Goal: Task Accomplishment & Management: Manage account settings

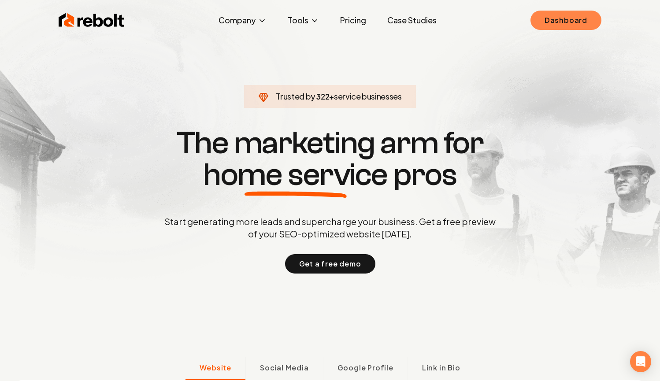
click at [547, 29] on link "Dashboard" at bounding box center [566, 20] width 71 height 19
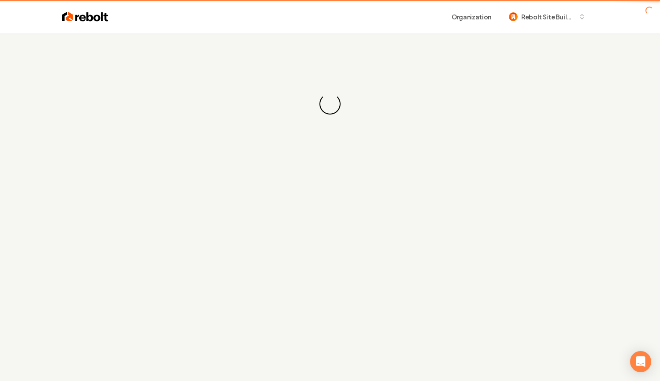
click at [549, 26] on div "Organization Rebolt Site Builder" at bounding box center [330, 16] width 564 height 33
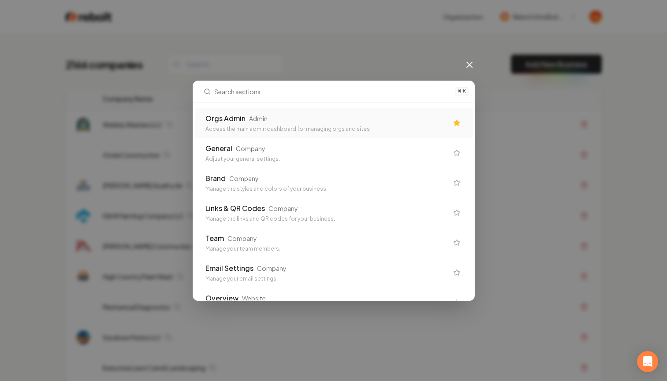
click at [319, 128] on div "Access the main admin dashboard for managing orgs and sites" at bounding box center [326, 129] width 242 height 7
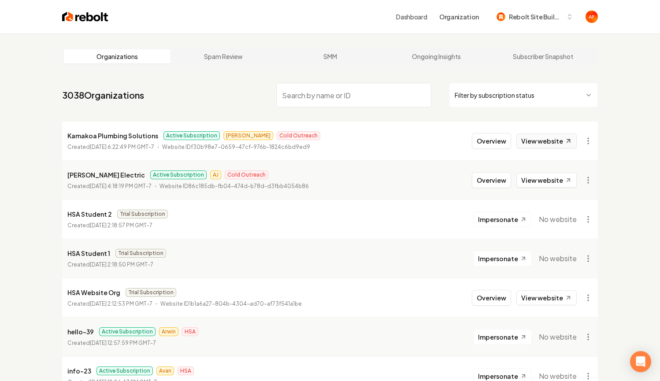
click at [529, 142] on link "View website" at bounding box center [547, 141] width 60 height 15
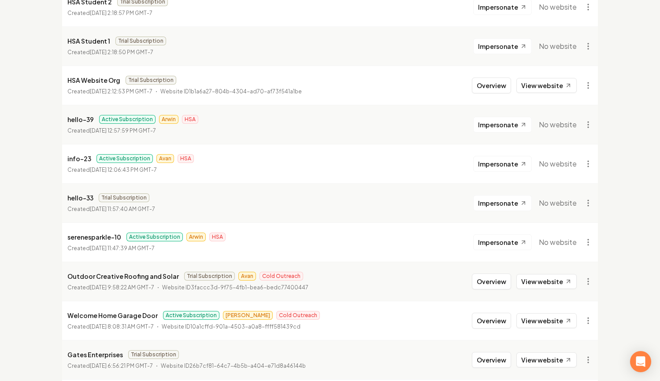
scroll to position [221, 0]
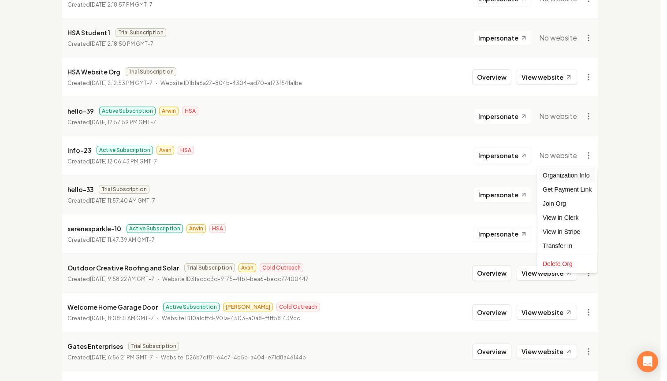
click at [573, 174] on div "Organization Info" at bounding box center [567, 175] width 56 height 14
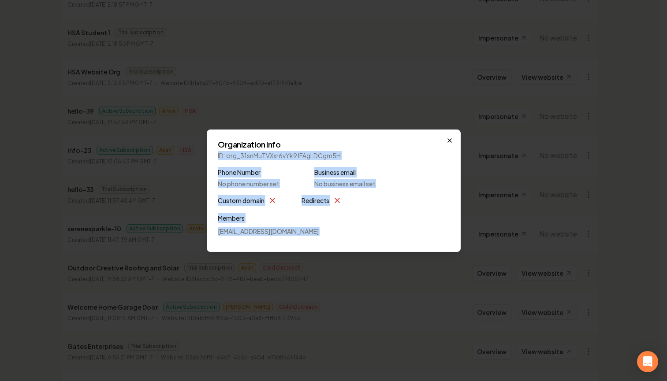
click at [449, 141] on div "Organization Info ID: org_31snMuTVXxr6vYk9JFAgLDCgm5H Phone Number No phone num…" at bounding box center [334, 191] width 254 height 123
click at [448, 141] on icon "button" at bounding box center [450, 141] width 4 height 4
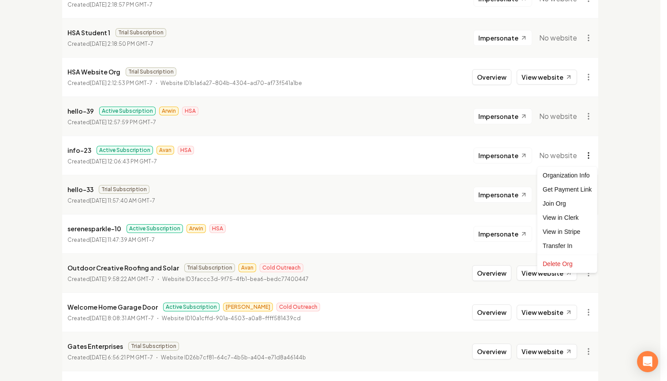
click at [569, 187] on div "Get Payment Link" at bounding box center [567, 189] width 56 height 14
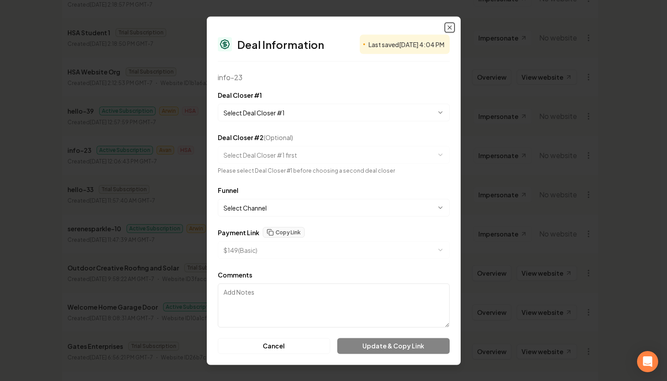
select select "**********"
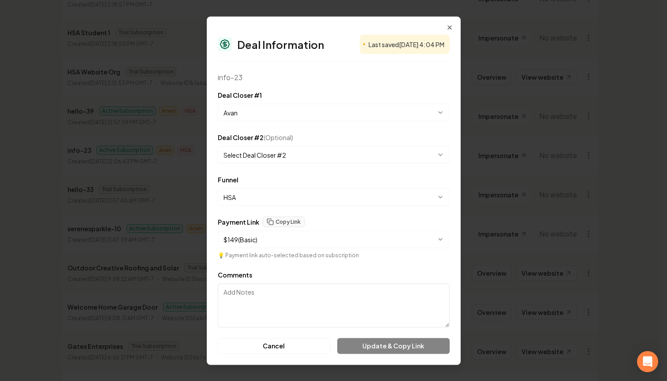
click at [266, 125] on form "**********" at bounding box center [334, 221] width 232 height 264
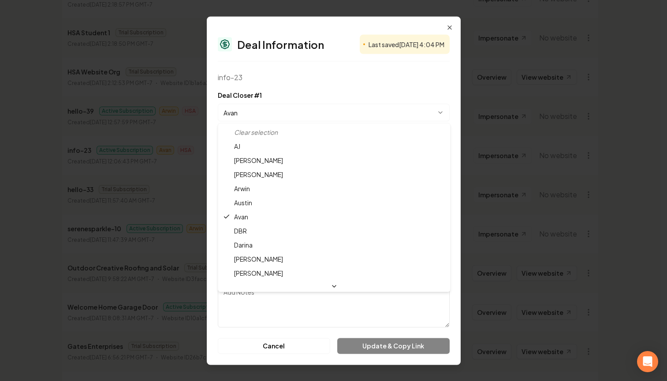
select select "**********"
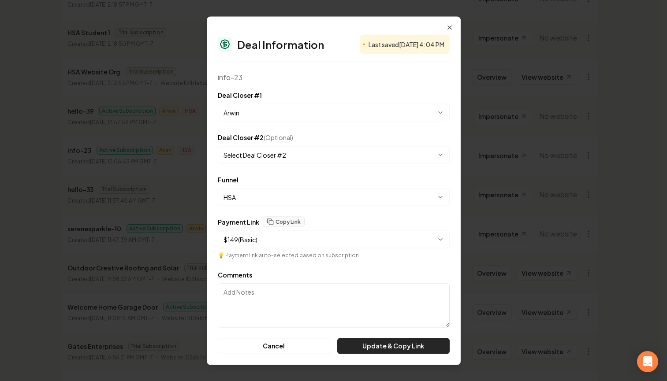
click at [404, 342] on button "Update & Copy Link" at bounding box center [393, 346] width 112 height 16
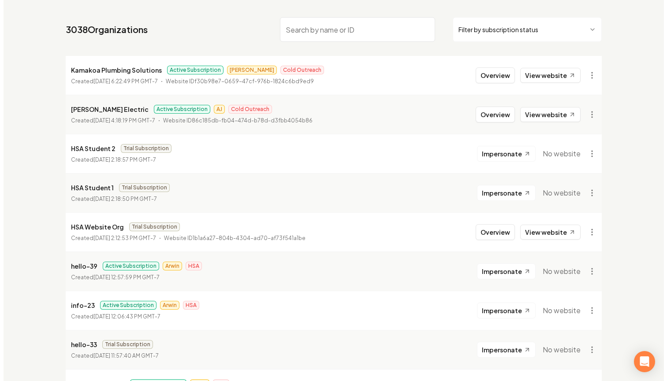
scroll to position [0, 0]
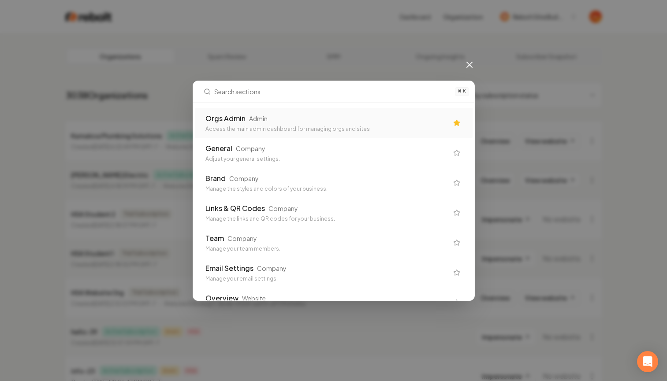
click at [288, 131] on div "Access the main admin dashboard for managing orgs and sites" at bounding box center [326, 129] width 242 height 7
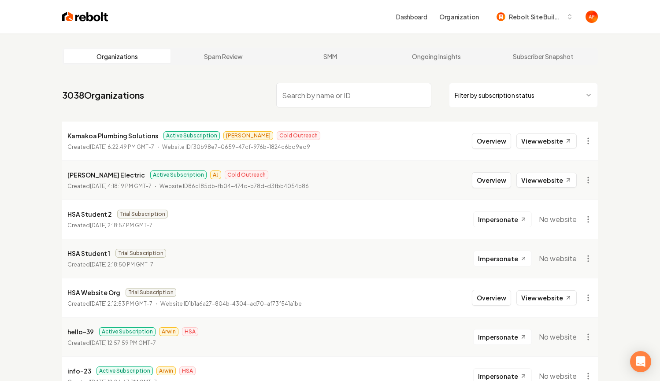
click at [348, 97] on input "search" at bounding box center [353, 95] width 155 height 25
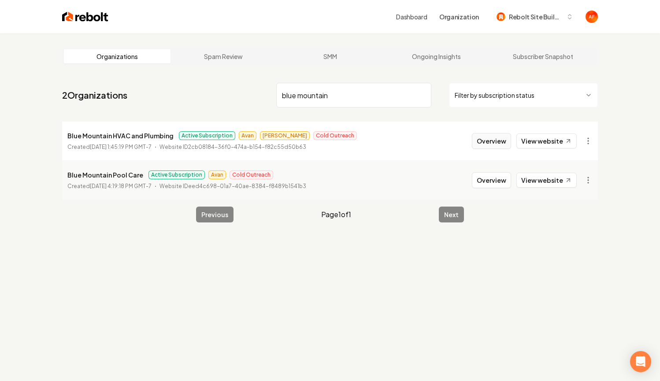
type input "blue mountain"
click at [500, 141] on button "Overview" at bounding box center [491, 141] width 39 height 16
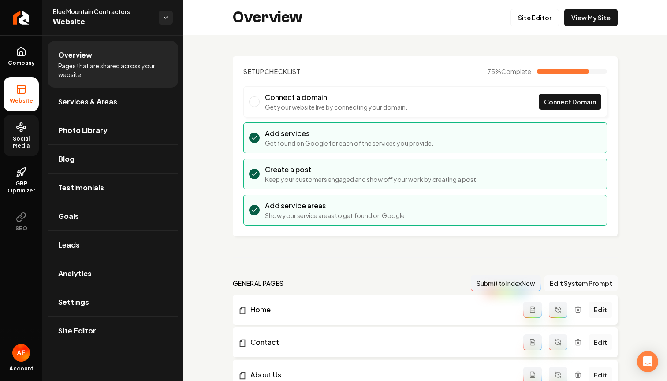
click at [15, 136] on span "Social Media" at bounding box center [21, 142] width 35 height 14
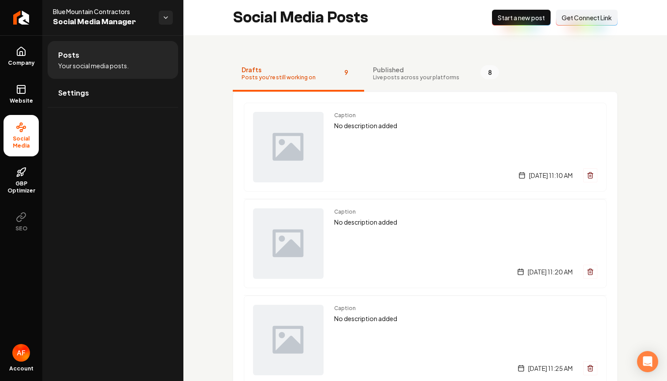
click at [434, 74] on span "Live posts across your platforms" at bounding box center [416, 77] width 86 height 7
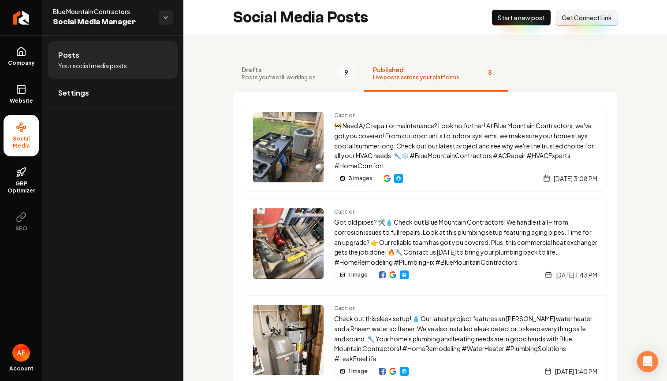
click at [310, 78] on span "Posts you're still working on" at bounding box center [279, 77] width 74 height 7
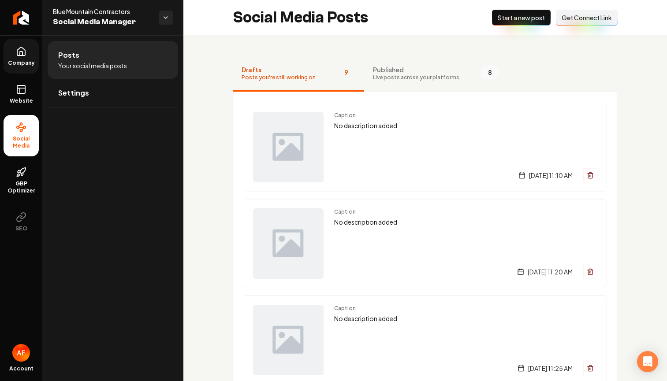
click at [25, 44] on link "Company" at bounding box center [21, 56] width 35 height 34
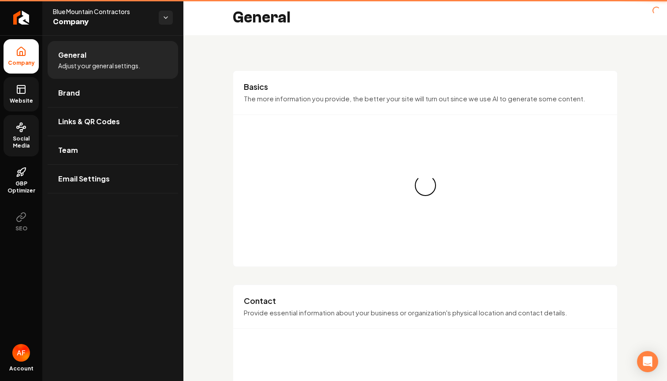
click at [23, 96] on link "Website" at bounding box center [21, 94] width 35 height 34
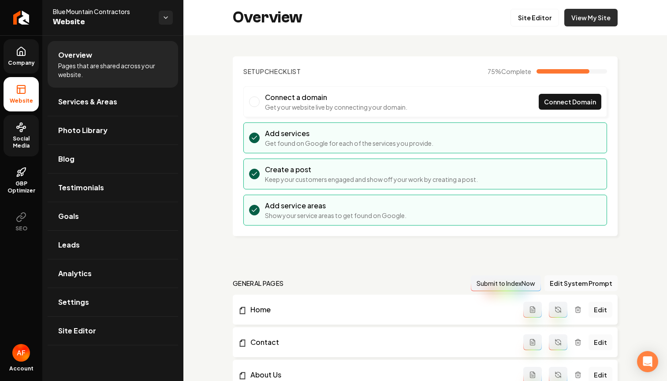
click at [592, 14] on link "View My Site" at bounding box center [590, 18] width 53 height 18
click at [88, 98] on span "Services & Areas" at bounding box center [87, 102] width 59 height 11
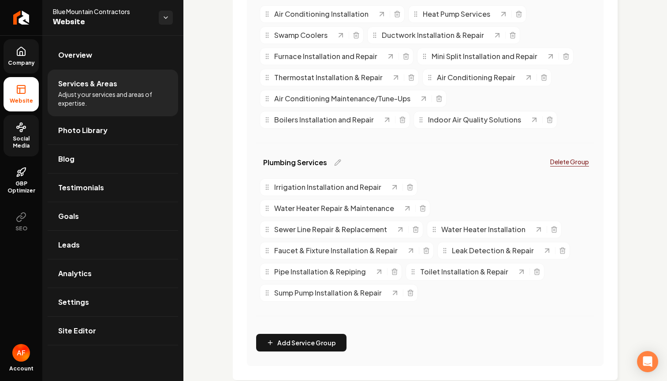
scroll to position [127, 0]
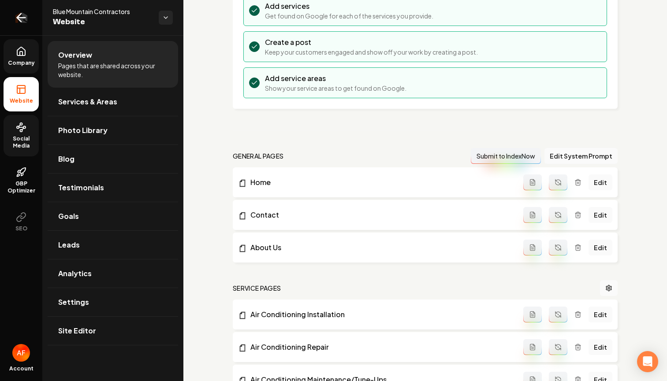
click at [14, 17] on icon "Return to dashboard" at bounding box center [21, 18] width 14 height 14
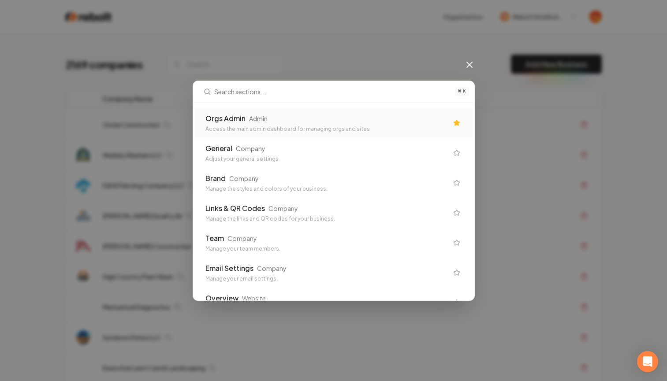
click at [245, 119] on div "Orgs Admin Admin" at bounding box center [326, 118] width 242 height 11
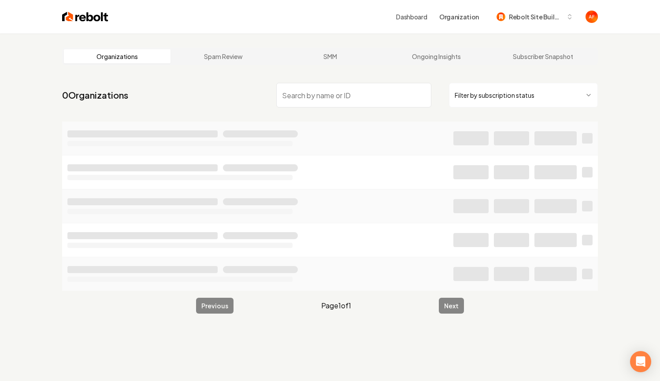
click at [276, 98] on input "search" at bounding box center [353, 95] width 155 height 25
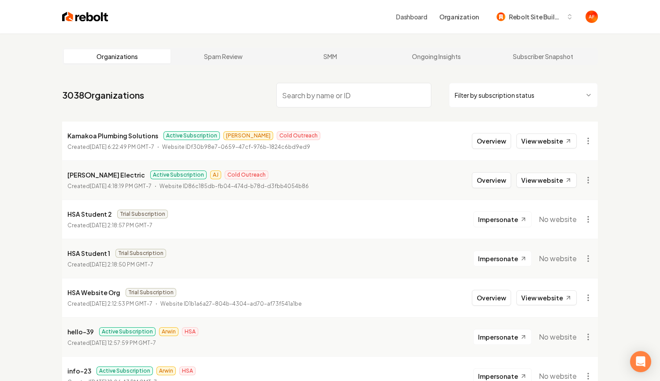
click at [289, 96] on input "search" at bounding box center [353, 95] width 155 height 25
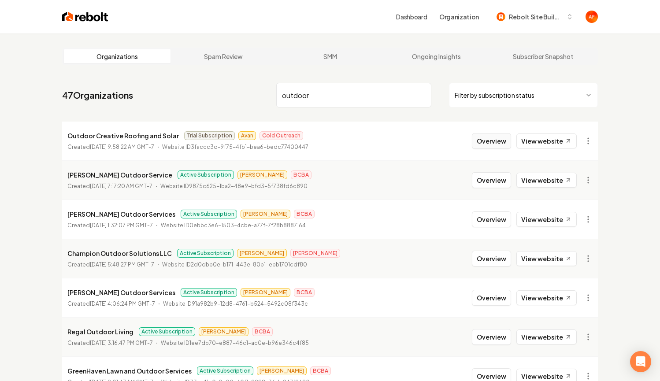
type input "outdoor"
click at [507, 139] on button "Overview" at bounding box center [491, 141] width 39 height 16
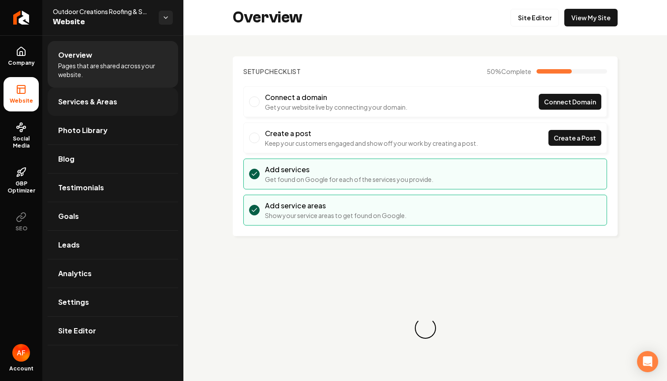
click at [134, 108] on link "Services & Areas" at bounding box center [113, 102] width 130 height 28
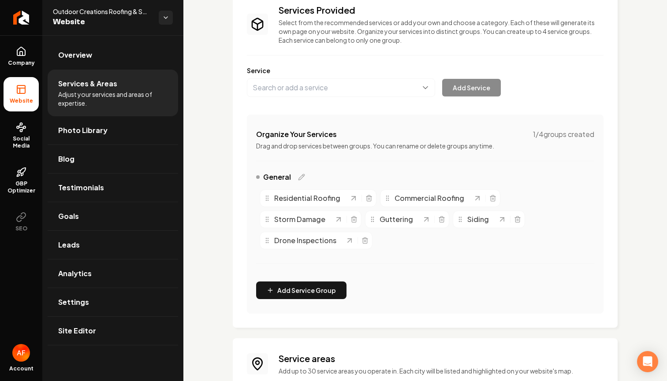
scroll to position [74, 0]
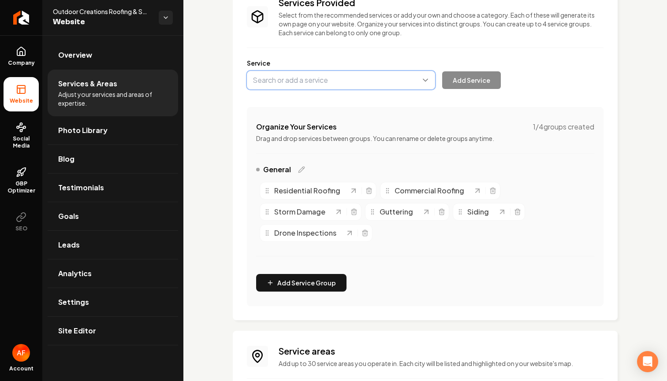
click at [320, 85] on button "Main content area" at bounding box center [341, 80] width 188 height 19
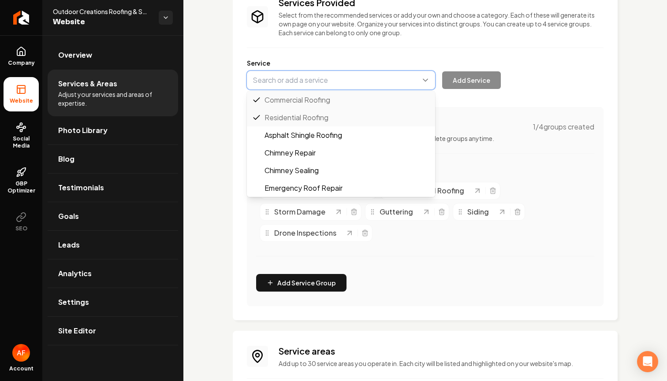
paste input "Insurance Claims"
type input "Insurance Claims"
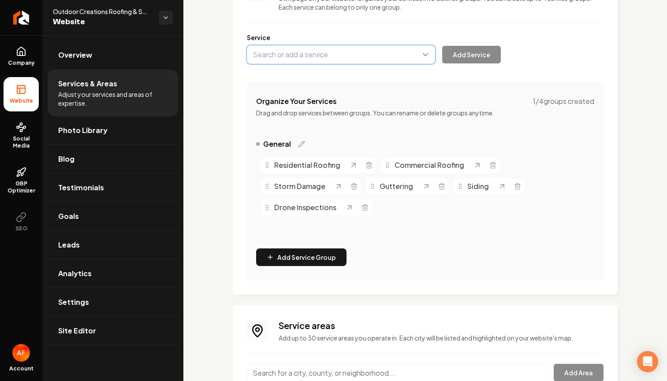
scroll to position [107, 0]
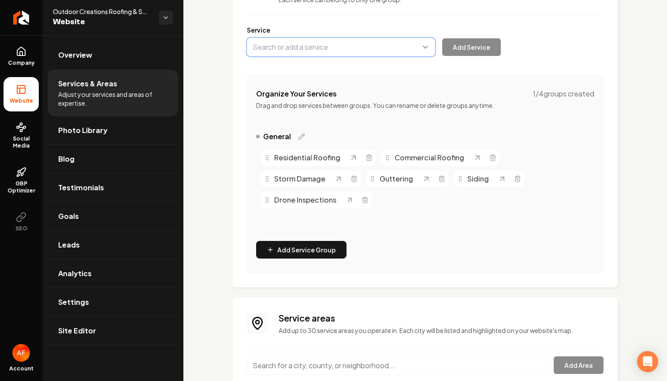
click at [346, 55] on button "Main content area" at bounding box center [341, 47] width 188 height 19
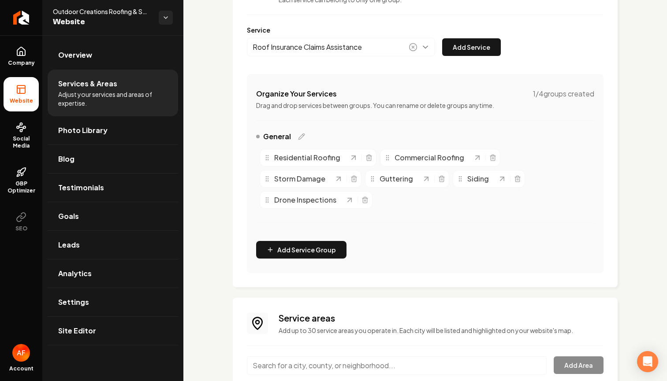
click at [391, 63] on div "Services Provided Select from the recommended services or add your own and choo…" at bounding box center [425, 118] width 357 height 310
type input "Roof Insurance Claims Assistance"
click at [372, 38] on button "Main content area" at bounding box center [341, 47] width 188 height 19
drag, startPoint x: 375, startPoint y: 48, endPoint x: 218, endPoint y: 48, distance: 156.9
click at [218, 48] on div "Services Provided Select from the recommended services or add your own and choo…" at bounding box center [425, 190] width 484 height 524
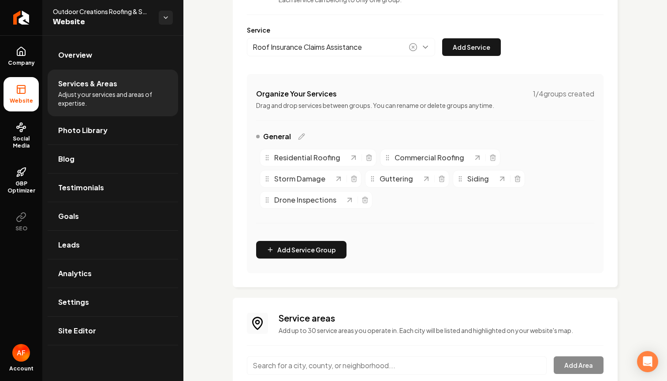
click at [416, 51] on icon "Main content area" at bounding box center [413, 47] width 9 height 9
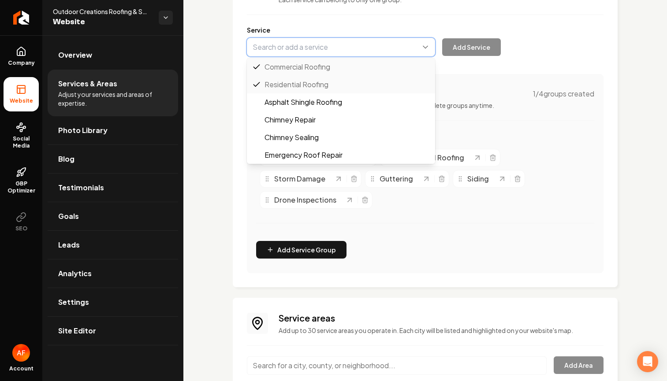
click at [380, 50] on button "Main content area" at bounding box center [341, 47] width 188 height 19
paste input "Insurance Claims"
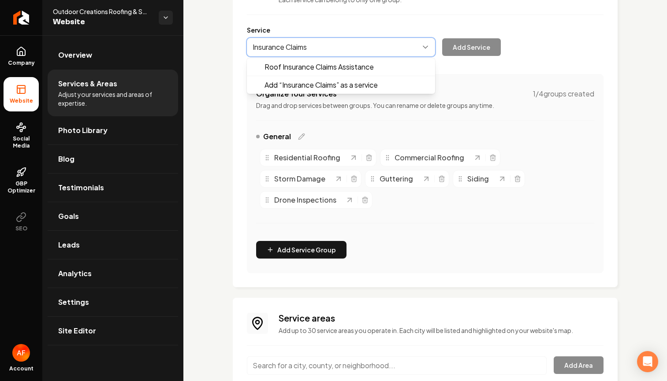
type input "Insurance Claims"
drag, startPoint x: 476, startPoint y: 47, endPoint x: 429, endPoint y: 55, distance: 47.5
click at [476, 47] on div "Roof Insurance Claims Assistance Add “ Insurance Claims ” as a service Add Serv…" at bounding box center [374, 47] width 254 height 19
click at [347, 47] on button "Main content area" at bounding box center [341, 47] width 188 height 19
type input "Roof Insurance Claims Assistance"
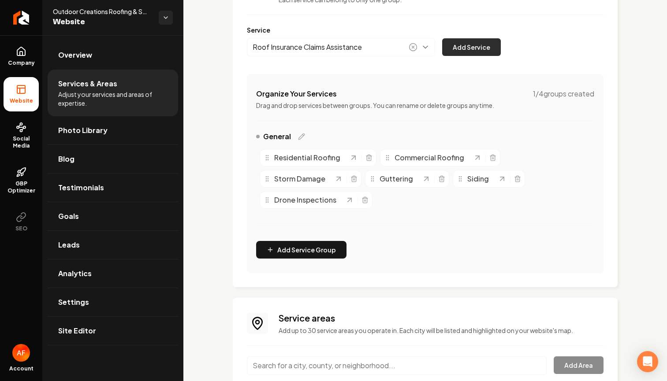
click at [458, 46] on button "Add Service" at bounding box center [471, 47] width 59 height 18
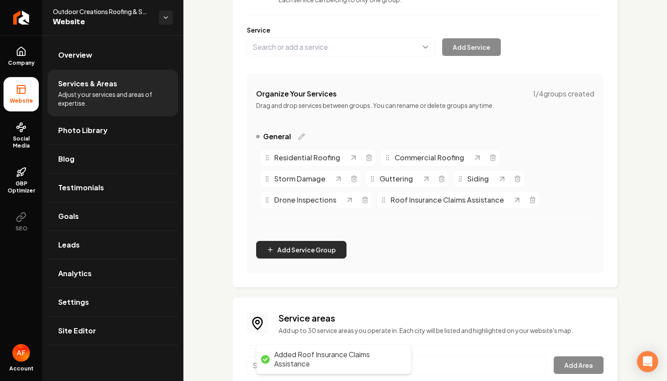
click at [327, 246] on button "Add Service Group" at bounding box center [301, 250] width 90 height 18
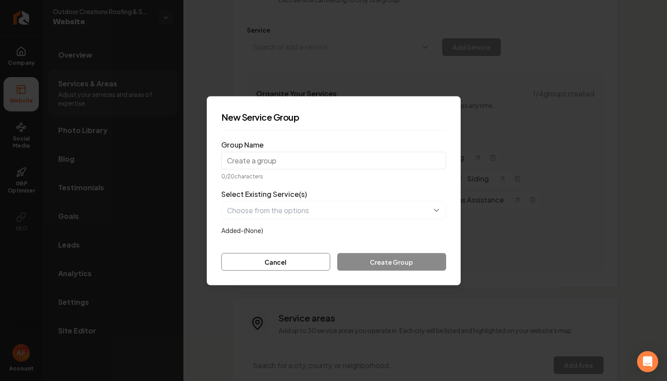
click at [275, 161] on input "Group Name" at bounding box center [333, 161] width 225 height 18
click at [237, 154] on input "Insuance Claims" at bounding box center [333, 161] width 225 height 18
click at [237, 155] on input "Insuance Claims" at bounding box center [333, 161] width 225 height 18
type input "Insurance Claims"
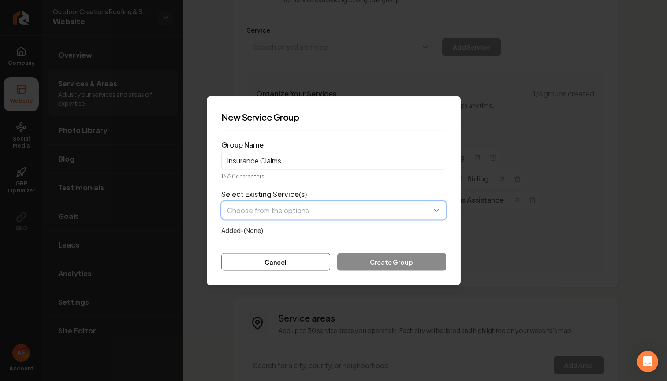
click at [313, 219] on button "button" at bounding box center [333, 210] width 225 height 19
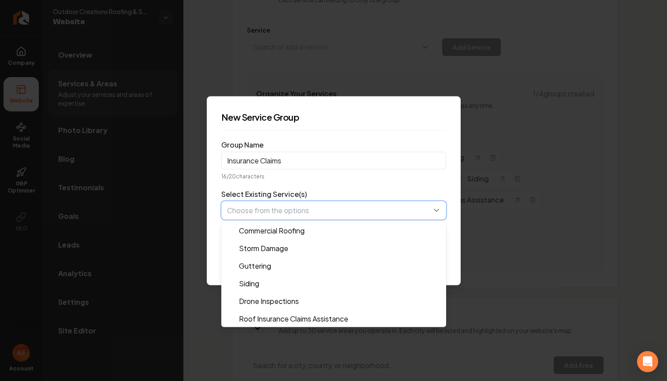
scroll to position [18, 0]
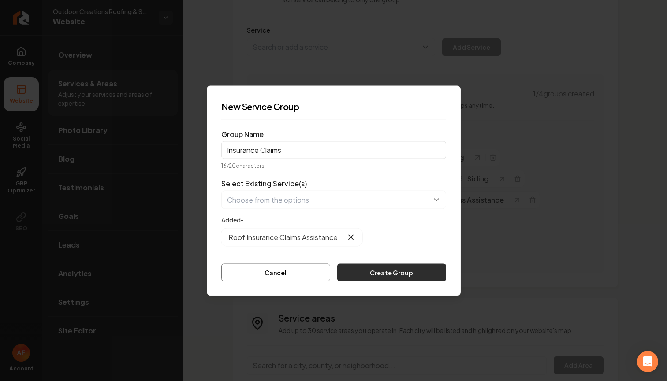
click at [391, 275] on button "Create Group" at bounding box center [391, 273] width 108 height 18
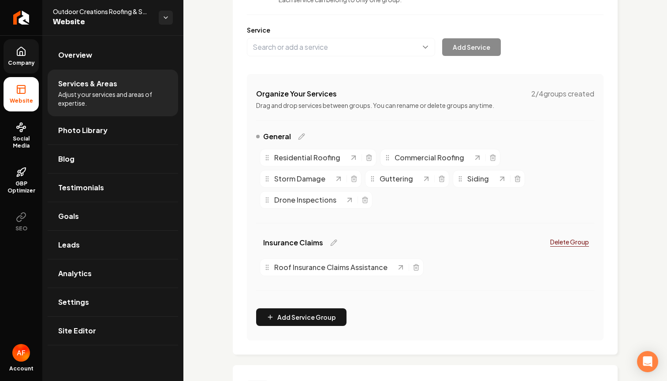
click at [14, 51] on link "Company" at bounding box center [21, 56] width 35 height 34
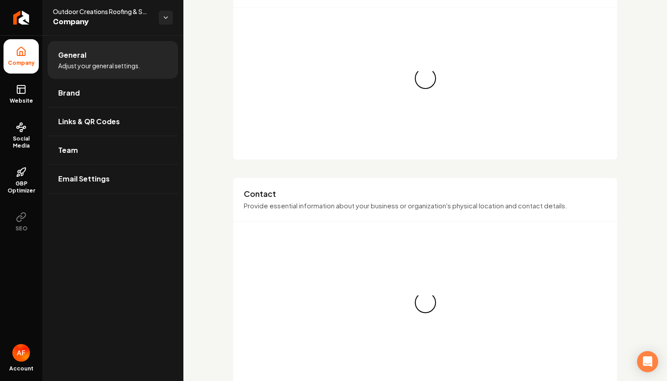
click at [27, 89] on link "Website" at bounding box center [21, 94] width 35 height 34
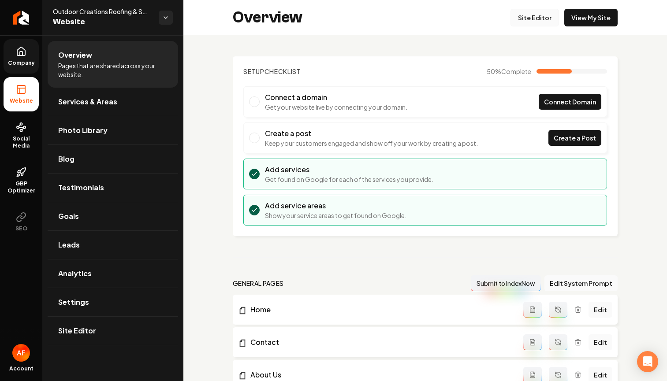
click at [538, 17] on link "Site Editor" at bounding box center [534, 18] width 48 height 18
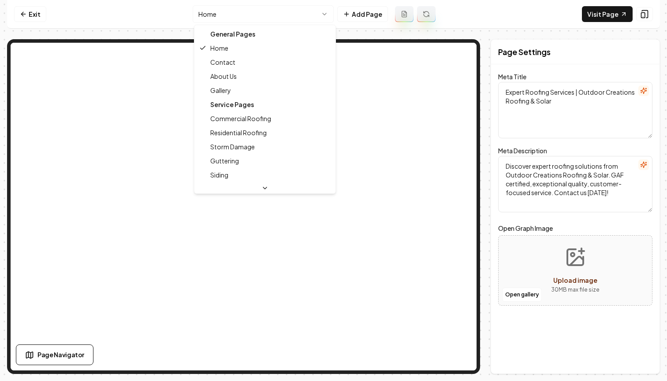
click at [296, 17] on html "Computer Required This feature is only available on a computer. Please switch t…" at bounding box center [333, 190] width 667 height 381
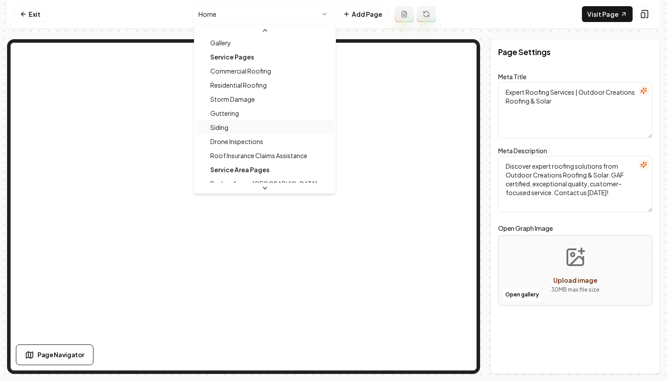
scroll to position [57, 0]
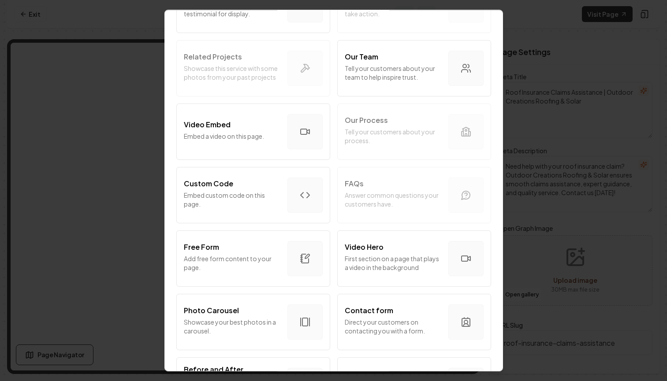
scroll to position [469, 0]
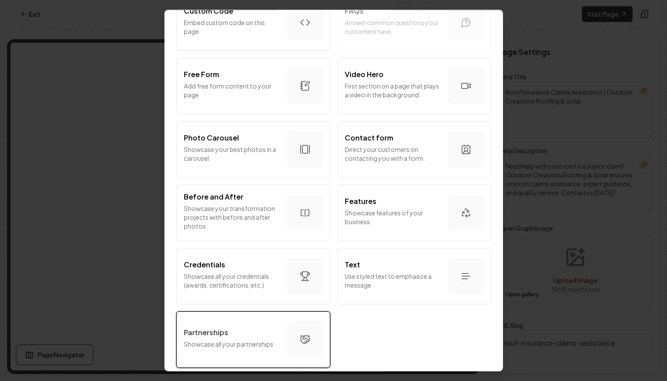
click at [270, 318] on button "Partnerships Showcase all your partnerships" at bounding box center [253, 340] width 154 height 56
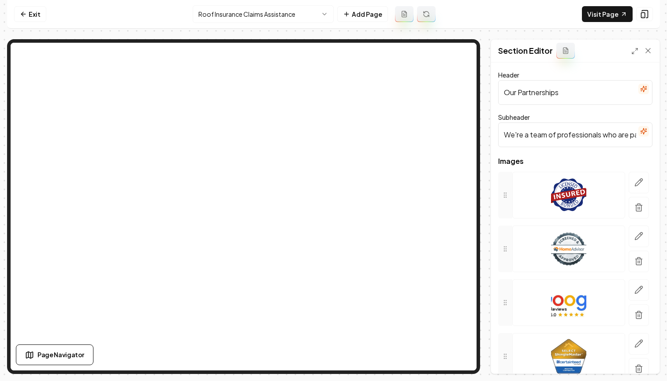
click at [542, 97] on input "Our Partnerships" at bounding box center [575, 92] width 154 height 25
paste input "Working with over 150 Insurance Agents near you."
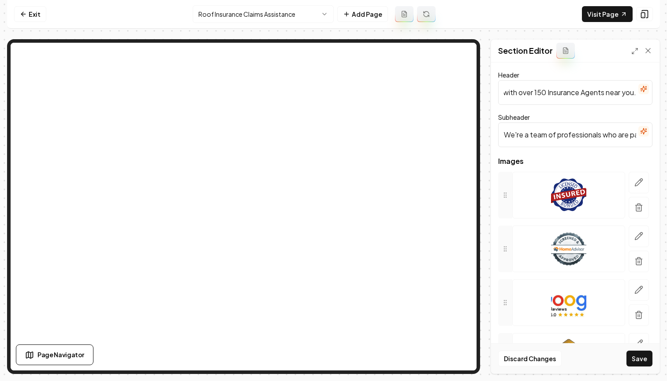
click at [542, 94] on input "Our PartnershipsWorking with over 150 Insurance Agents near you." at bounding box center [575, 92] width 154 height 25
paste input "text"
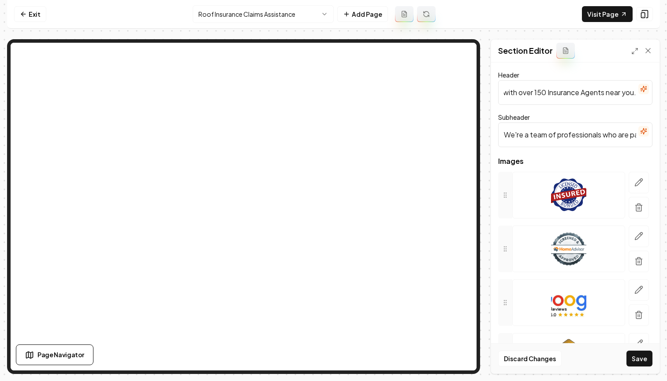
type input "Working with over 150 Insurance Agents near you."
click at [584, 140] on input "We're a team of professionals who are passionate about what we do." at bounding box center [575, 135] width 154 height 25
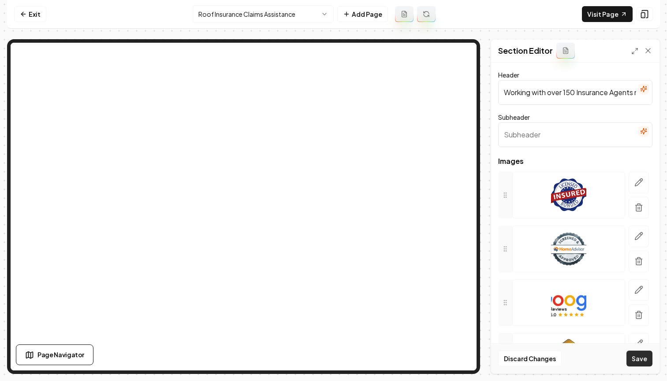
click at [640, 357] on button "Save" at bounding box center [639, 359] width 26 height 16
click at [635, 183] on icon "button" at bounding box center [638, 182] width 7 height 7
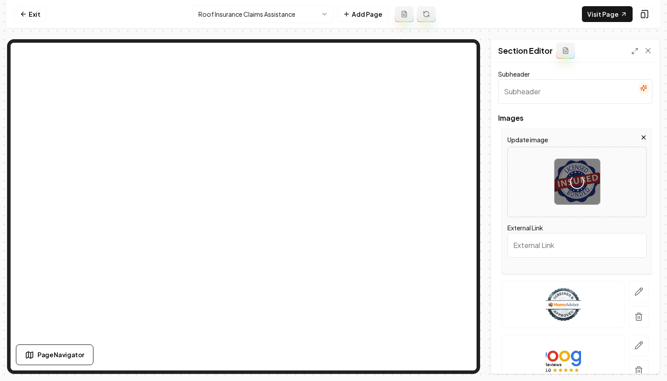
scroll to position [138, 0]
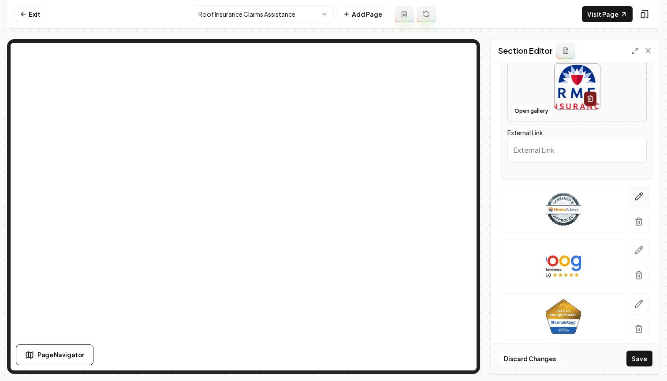
click at [634, 196] on icon "button" at bounding box center [638, 196] width 9 height 9
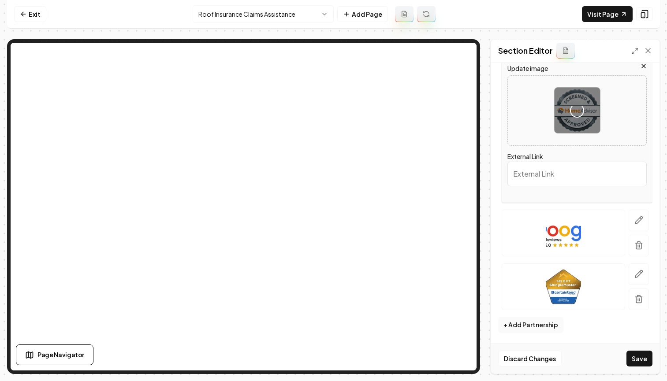
scroll to position [169, 0]
click at [629, 215] on button "button" at bounding box center [639, 220] width 20 height 22
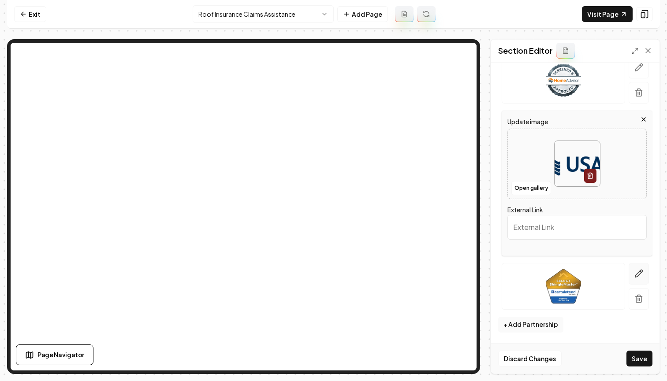
click at [634, 271] on icon "button" at bounding box center [638, 273] width 9 height 9
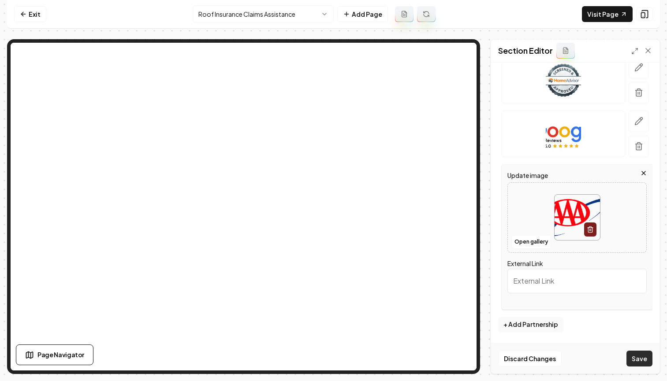
click at [644, 357] on button "Save" at bounding box center [639, 359] width 26 height 16
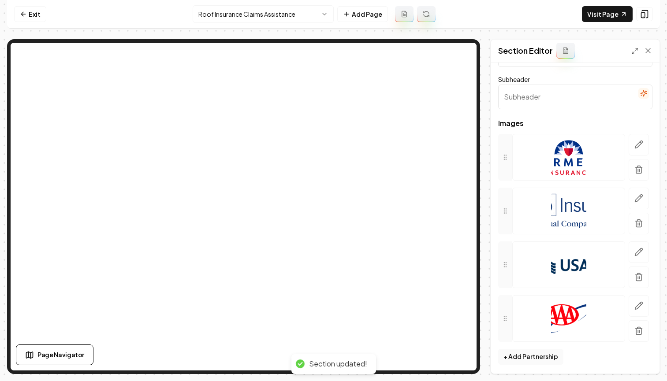
scroll to position [40, 0]
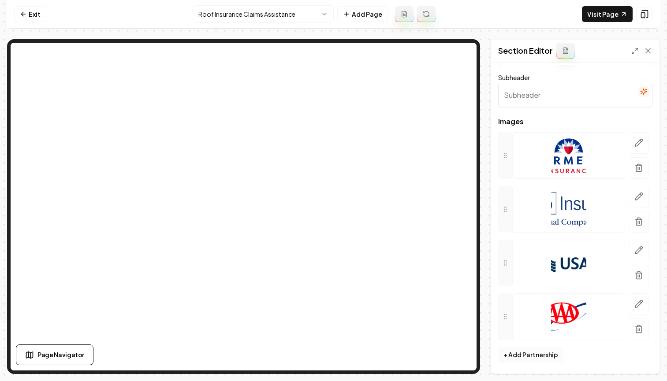
click at [528, 362] on button "+ Add Partnership" at bounding box center [530, 355] width 65 height 16
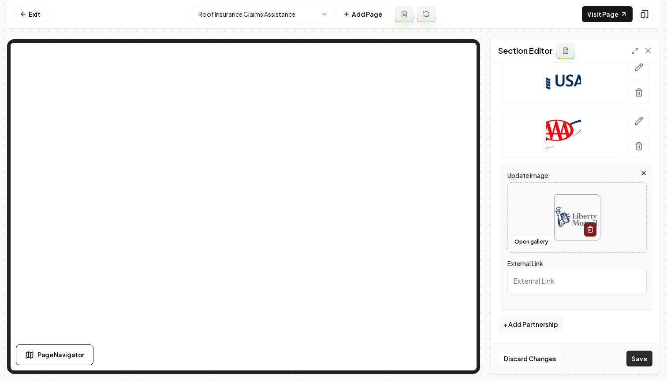
click at [644, 359] on button "Save" at bounding box center [639, 359] width 26 height 16
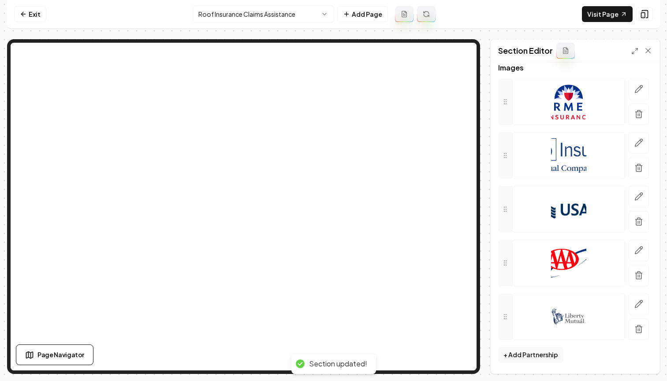
scroll to position [93, 0]
click at [357, 13] on button "Add Page" at bounding box center [362, 14] width 51 height 16
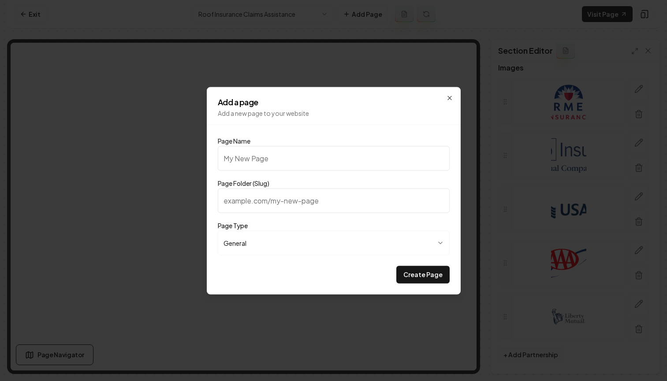
type input "P"
type input "p"
type input "Pr"
type input "pr"
type input "Pri"
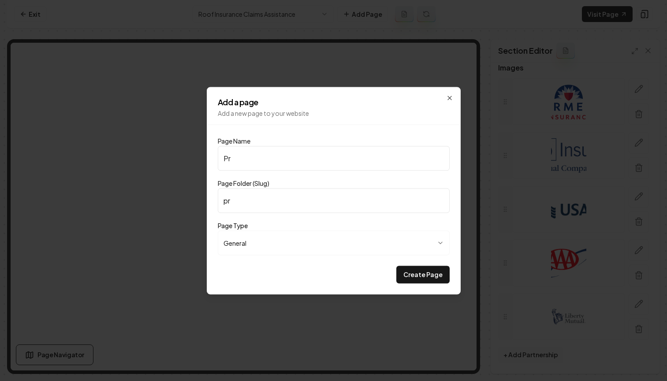
type input "pri"
type input "Pric"
type input "pric"
type input "Prici"
type input "prici"
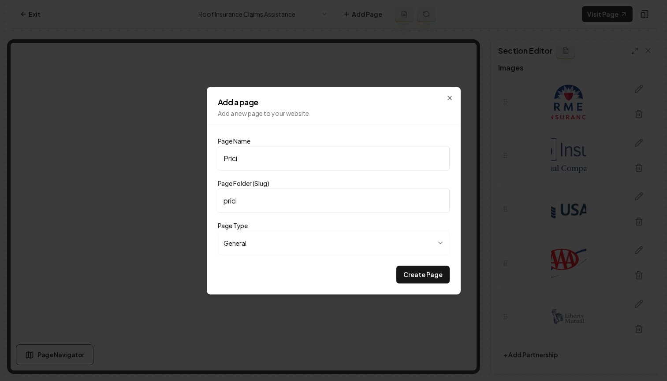
type input "Pricin"
type input "pricin"
type input "Pricing"
type input "pricing"
type input "Pricing"
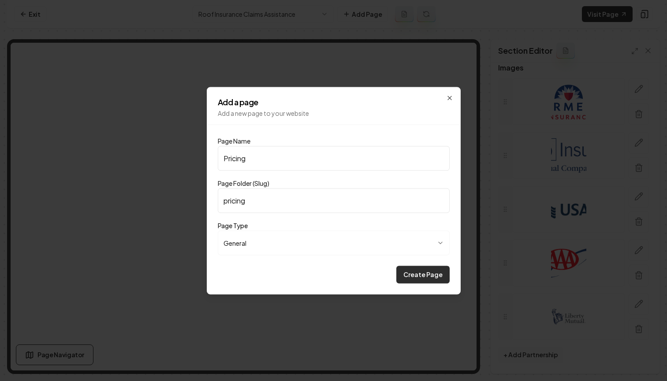
click at [430, 272] on button "Create Page" at bounding box center [422, 275] width 53 height 18
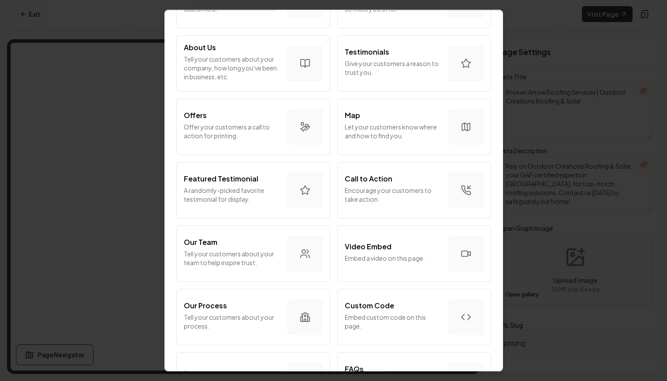
scroll to position [194, 0]
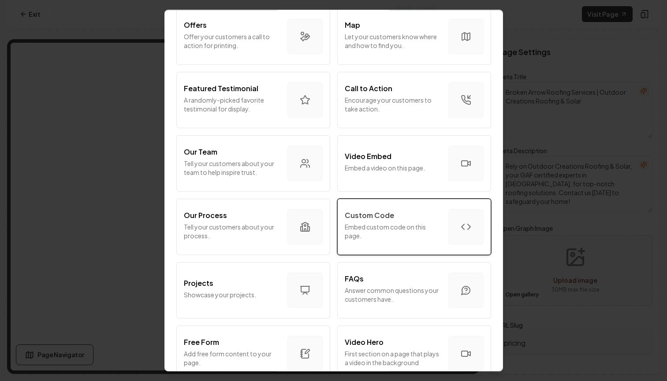
click at [386, 226] on p "Embed custom code on this page." at bounding box center [393, 232] width 97 height 18
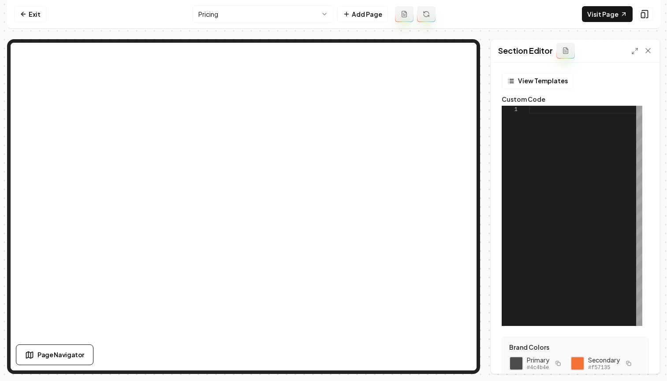
click at [537, 70] on div "View Templates Custom Code 1 Brand Colors Primary #4c4b4e Secondary #f57135 Col…" at bounding box center [575, 218] width 168 height 311
click at [533, 79] on button "View Templates" at bounding box center [538, 81] width 72 height 16
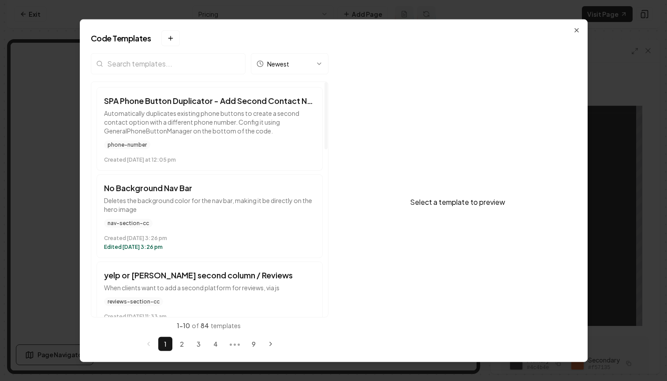
click at [164, 61] on input "search" at bounding box center [168, 63] width 155 height 21
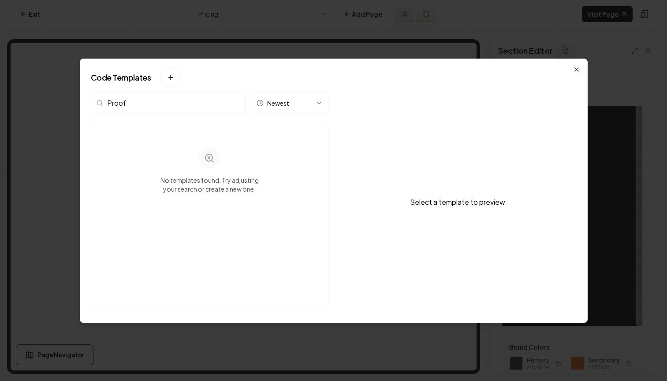
click at [122, 104] on input "Proof" at bounding box center [168, 103] width 155 height 21
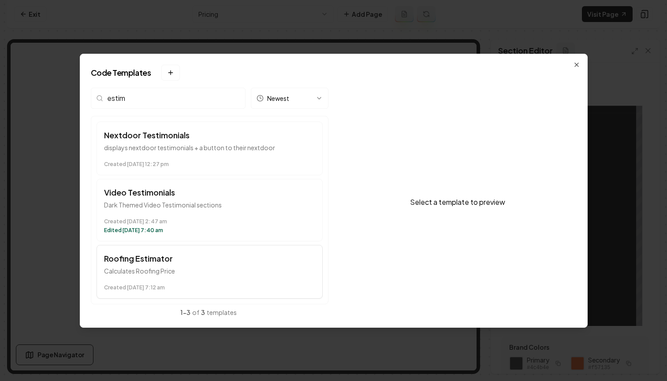
type input "estim"
click at [173, 271] on p "Calculates Roofing Price" at bounding box center [209, 271] width 211 height 9
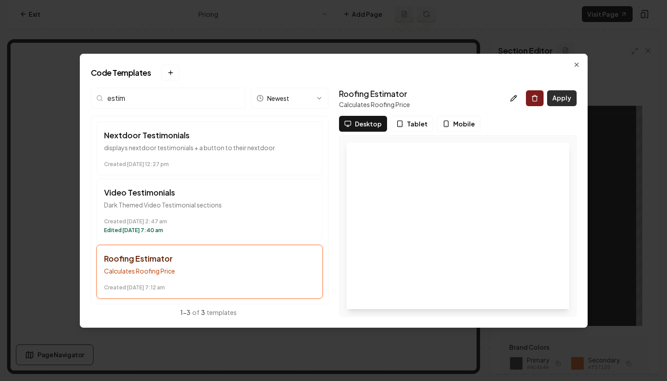
click at [557, 102] on button "Apply" at bounding box center [562, 98] width 30 height 16
type textarea "*********"
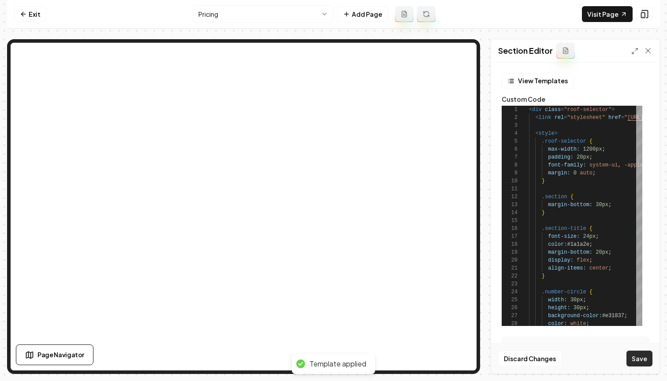
click at [644, 353] on button "Save" at bounding box center [639, 359] width 26 height 16
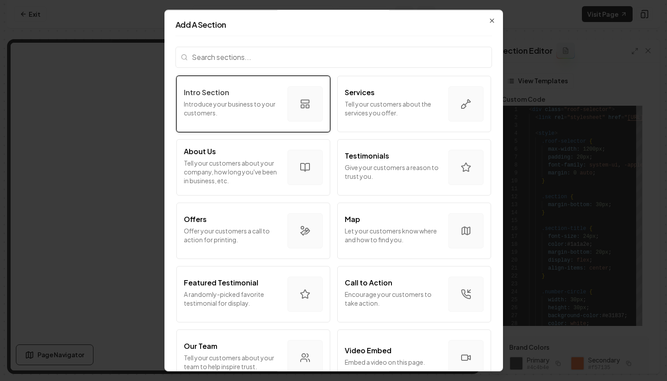
click at [240, 117] on p "Introduce your business to your customers." at bounding box center [232, 109] width 97 height 18
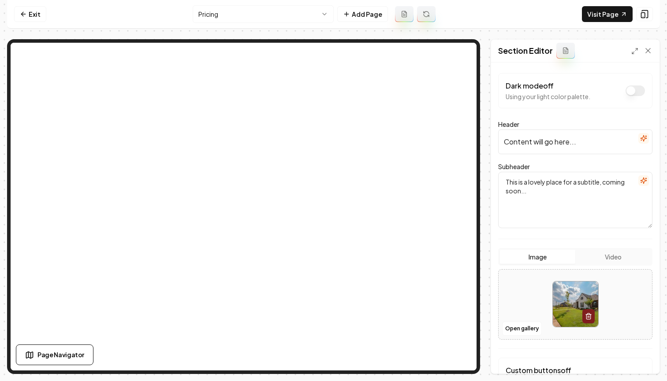
click at [614, 142] on input "Content will go here..." at bounding box center [575, 142] width 154 height 25
click at [640, 135] on icon "button" at bounding box center [643, 138] width 7 height 7
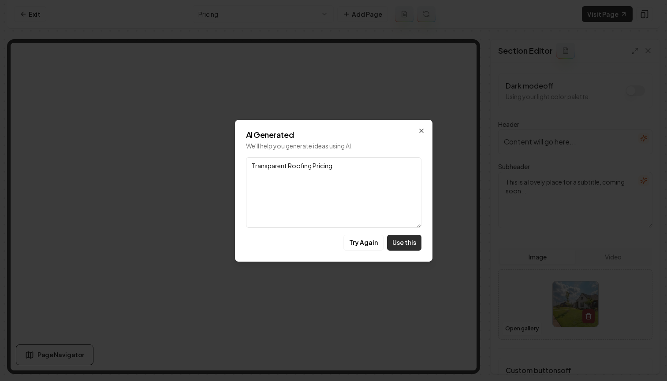
click at [403, 244] on button "Use this" at bounding box center [404, 243] width 34 height 16
type input "Transparent Roofing Pricing"
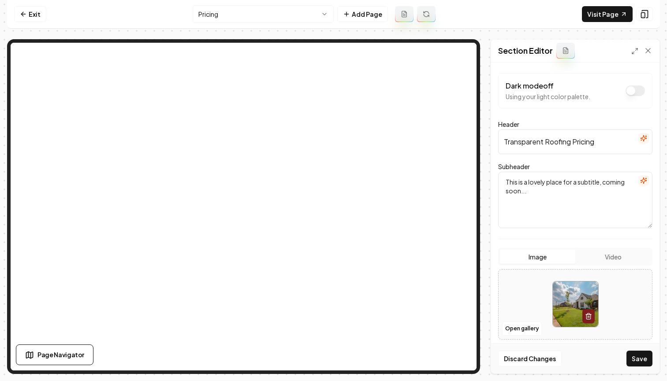
click at [640, 180] on icon "button" at bounding box center [643, 180] width 7 height 7
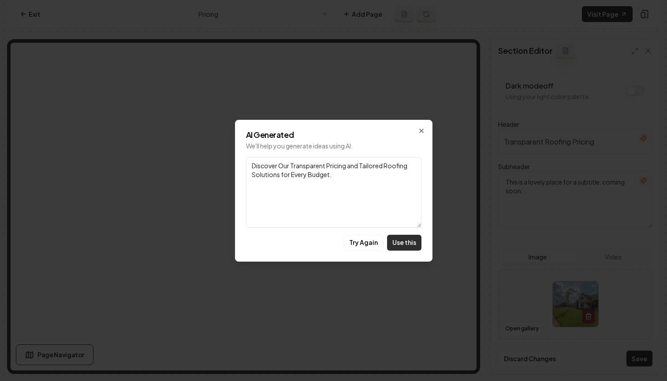
click at [413, 246] on button "Use this" at bounding box center [404, 243] width 34 height 16
type textarea "Discover Our Transparent Pricing and Tailored Roofing Solutions for Every Budge…"
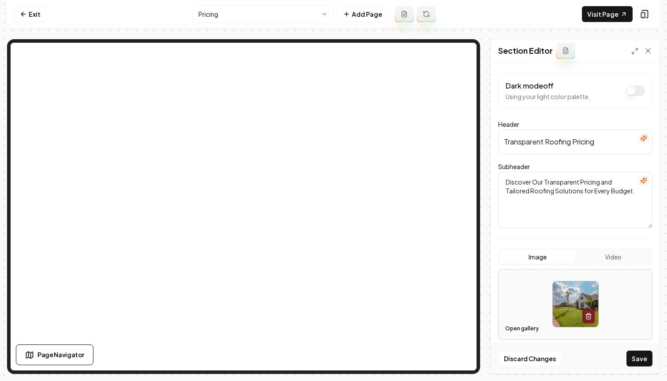
click at [530, 327] on button "Open gallery" at bounding box center [522, 329] width 40 height 14
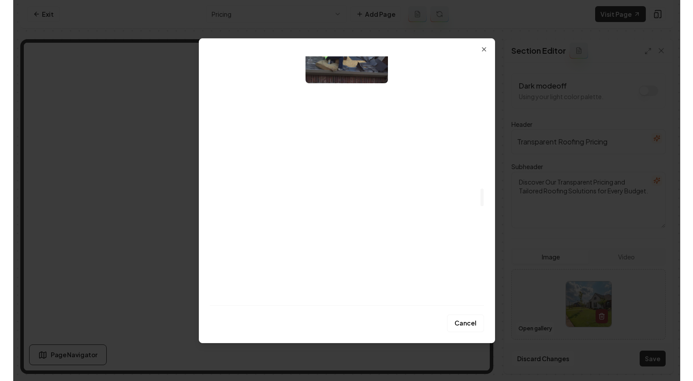
scroll to position [2051, 0]
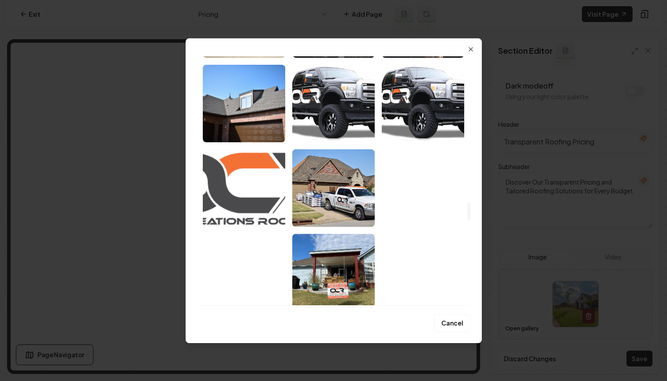
click at [426, 182] on img "Select image image_67d86730432c4764167539b7.jpeg" at bounding box center [423, 188] width 82 height 78
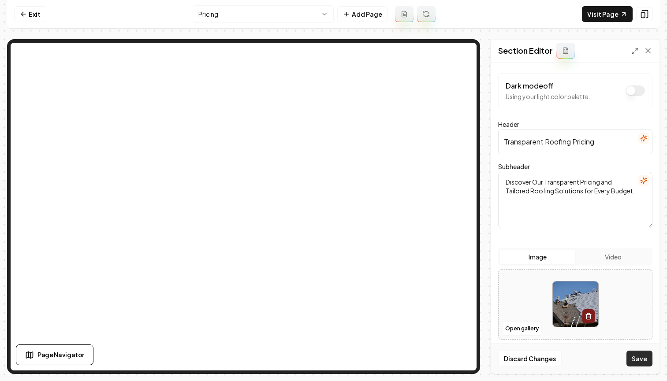
click at [644, 360] on button "Save" at bounding box center [639, 359] width 26 height 16
click at [30, 13] on link "Exit" at bounding box center [30, 14] width 32 height 16
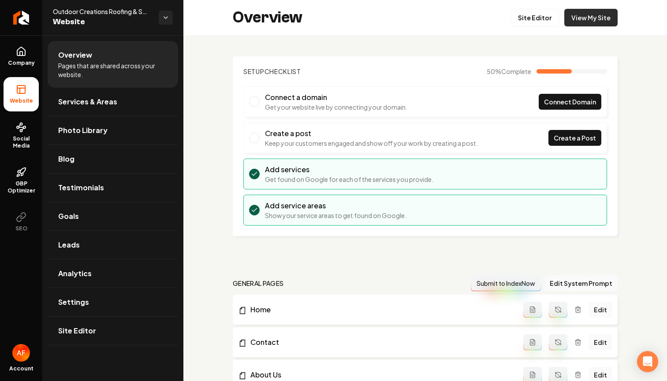
click at [591, 20] on link "View My Site" at bounding box center [590, 18] width 53 height 18
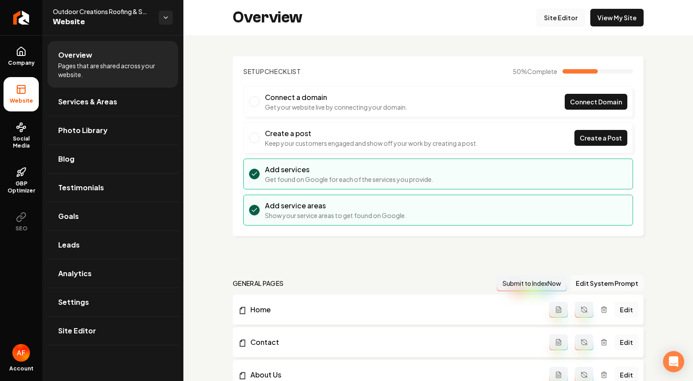
click at [555, 17] on link "Site Editor" at bounding box center [560, 18] width 48 height 18
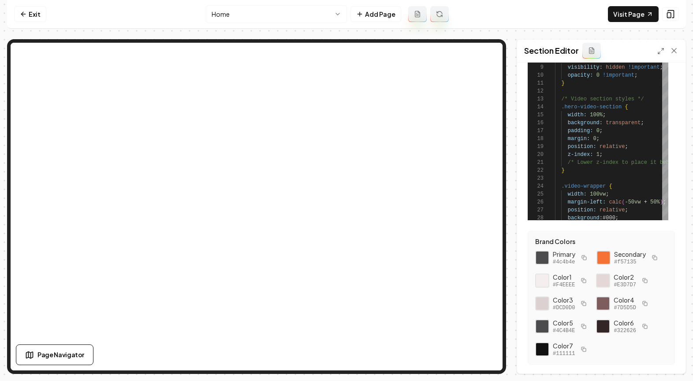
scroll to position [129, 0]
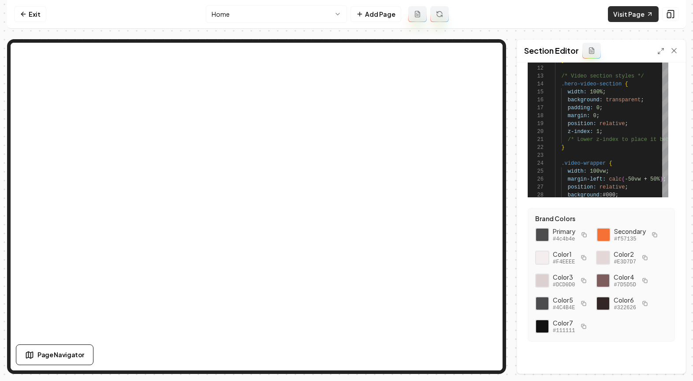
click at [643, 15] on link "Visit Page" at bounding box center [633, 14] width 51 height 16
click at [27, 17] on link "Exit" at bounding box center [30, 14] width 32 height 16
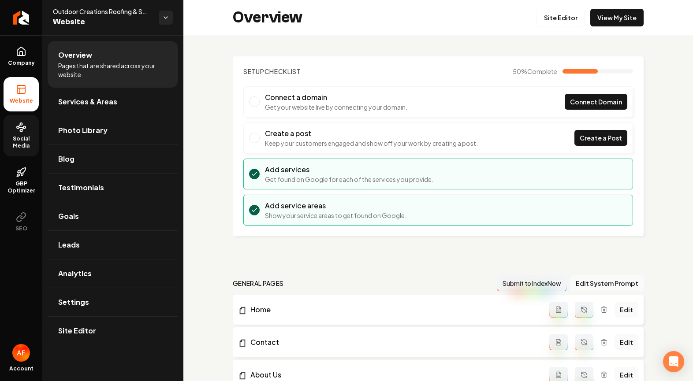
click at [25, 127] on circle at bounding box center [24, 128] width 2 height 2
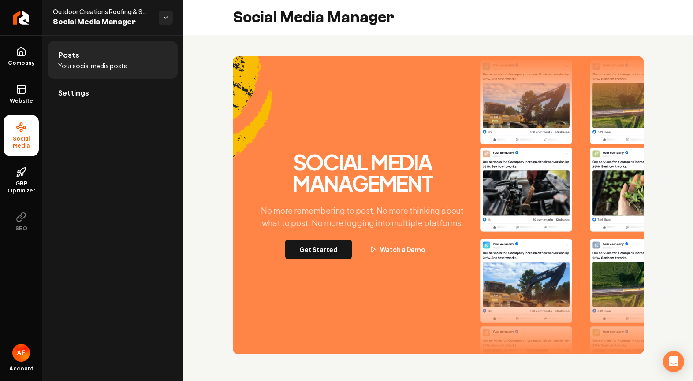
click at [319, 266] on div "Social Media Management No more remembering to post. No more thinking about wha…" at bounding box center [438, 205] width 411 height 298
click at [323, 255] on button "Get Started" at bounding box center [318, 249] width 67 height 19
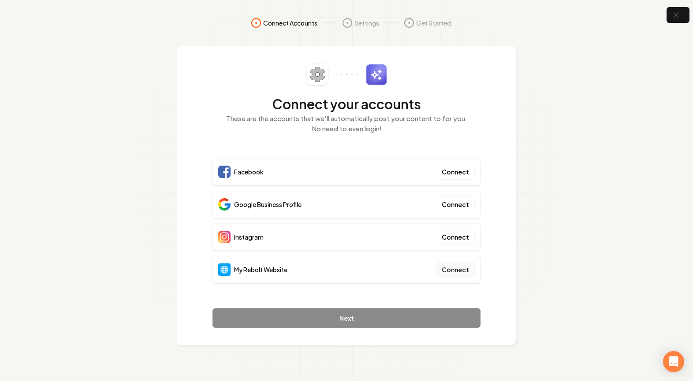
click at [450, 268] on button "Connect" at bounding box center [455, 270] width 39 height 16
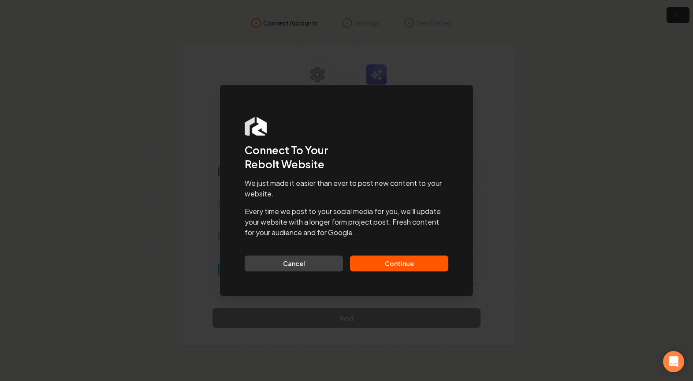
click at [380, 265] on button "Continue" at bounding box center [399, 264] width 98 height 16
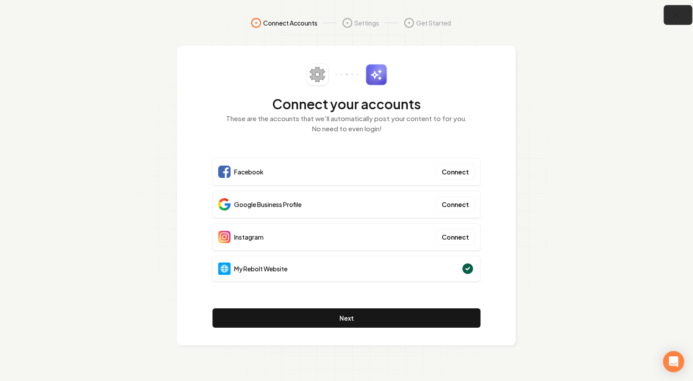
click at [660, 15] on icon "button" at bounding box center [675, 15] width 11 height 11
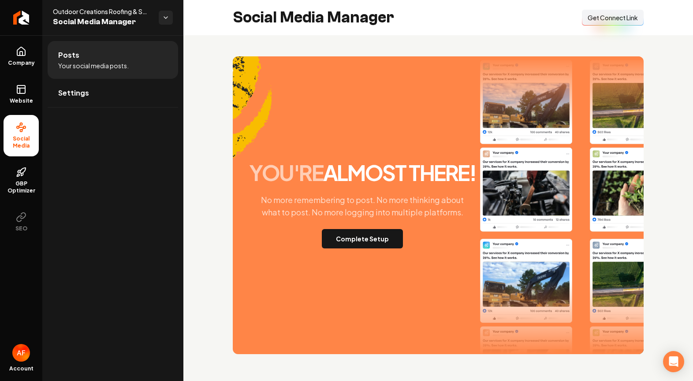
click at [618, 15] on span "Get Connect Link" at bounding box center [613, 17] width 50 height 9
click at [622, 21] on span "Get Connect Link" at bounding box center [613, 17] width 50 height 9
click at [26, 22] on icon "Return to dashboard" at bounding box center [21, 18] width 14 height 14
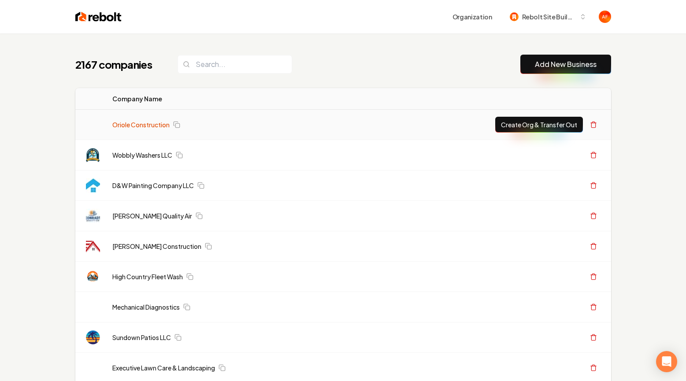
click at [149, 122] on link "Oriole Construction" at bounding box center [140, 124] width 57 height 9
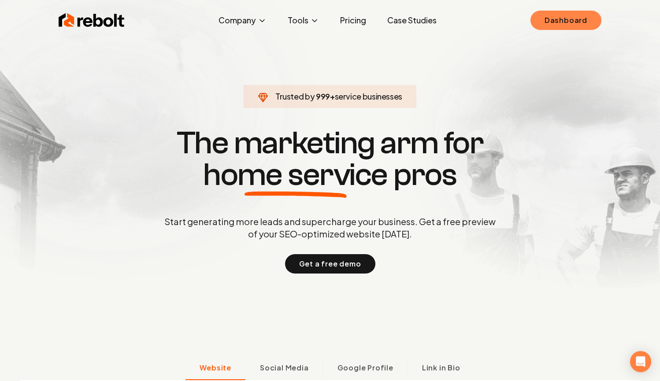
click at [557, 25] on link "Dashboard" at bounding box center [566, 20] width 71 height 19
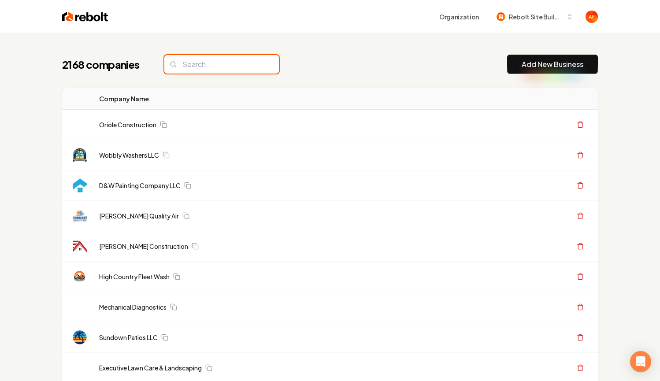
click at [192, 60] on input "search" at bounding box center [221, 64] width 115 height 19
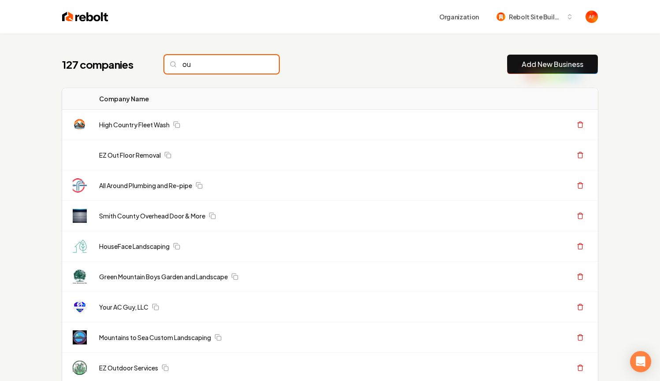
type input "o"
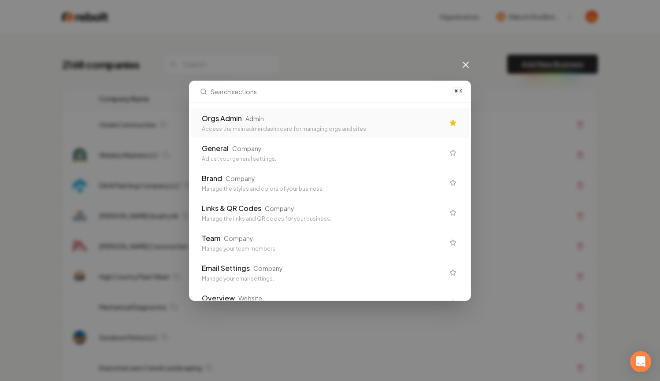
click at [270, 126] on div "Access the main admin dashboard for managing orgs and sites" at bounding box center [323, 129] width 242 height 7
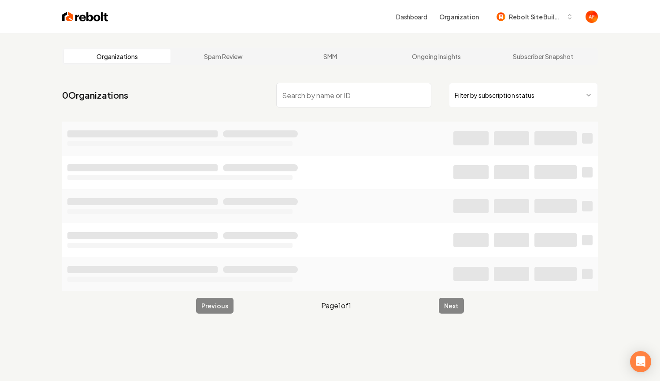
click at [360, 95] on input "search" at bounding box center [353, 95] width 155 height 25
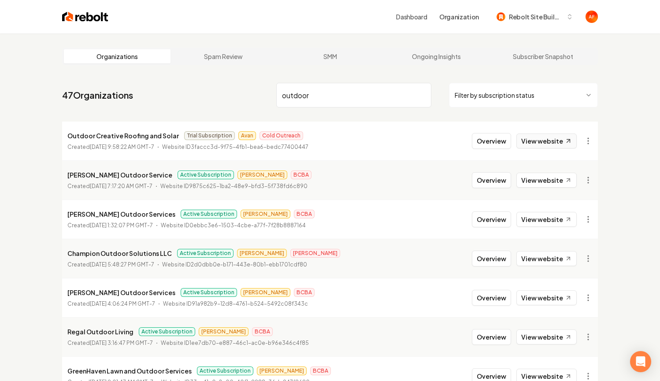
type input "outdoor"
click at [535, 136] on link "View website" at bounding box center [547, 141] width 60 height 15
click at [424, 94] on input "outdoor" at bounding box center [353, 95] width 155 height 25
click at [424, 94] on input "search" at bounding box center [353, 95] width 155 height 25
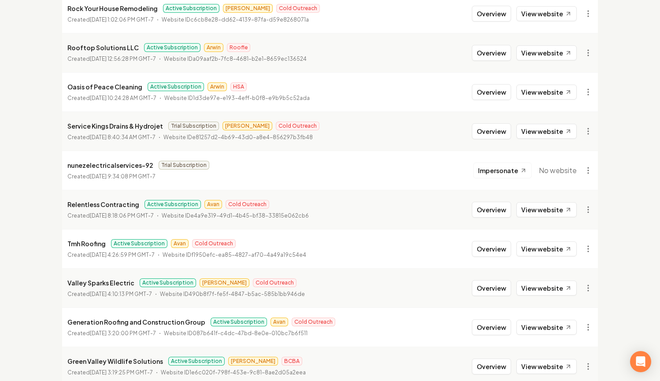
scroll to position [757, 0]
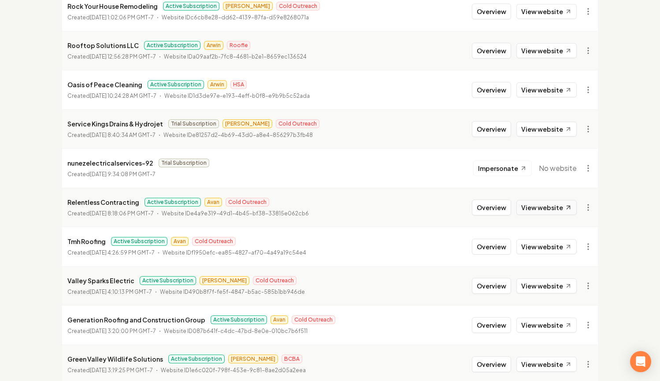
click at [532, 208] on link "View website" at bounding box center [547, 207] width 60 height 15
click at [492, 209] on button "Overview" at bounding box center [491, 208] width 39 height 16
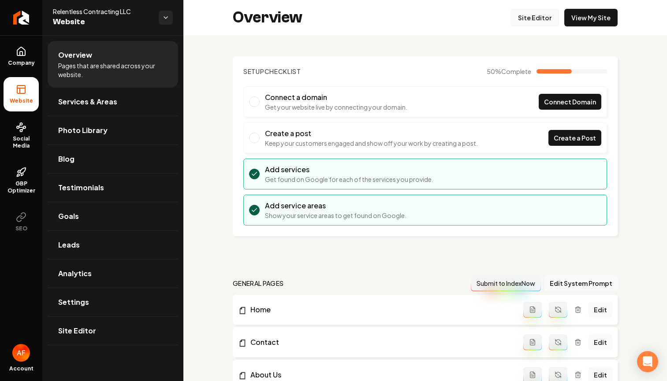
click at [526, 22] on link "Site Editor" at bounding box center [534, 18] width 48 height 18
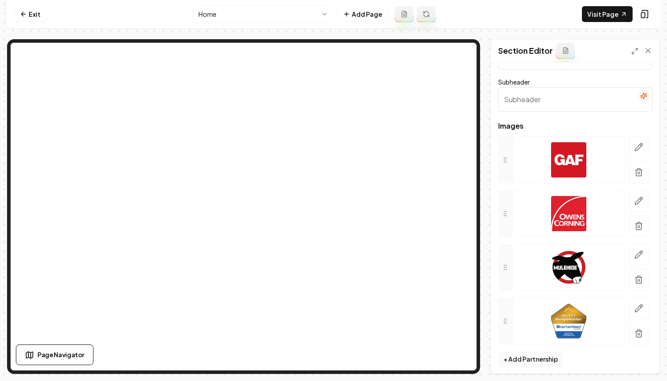
scroll to position [40, 0]
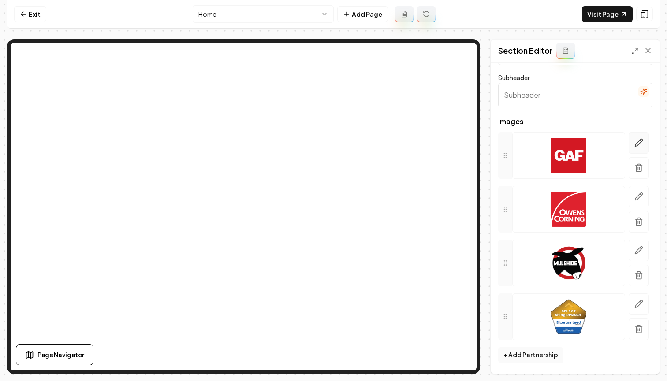
click at [631, 136] on button "button" at bounding box center [639, 143] width 20 height 22
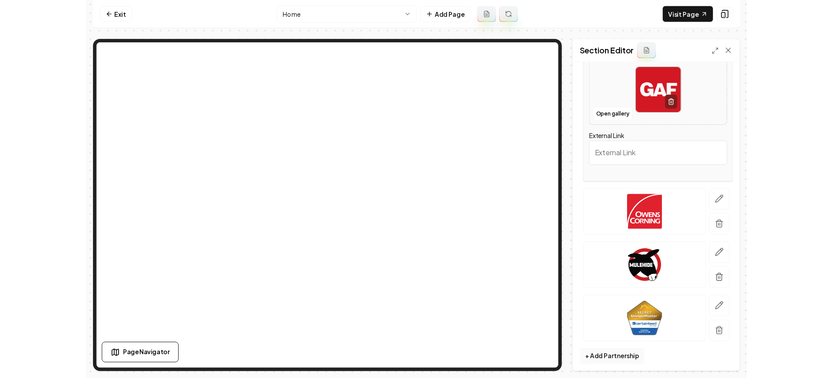
scroll to position [138, 0]
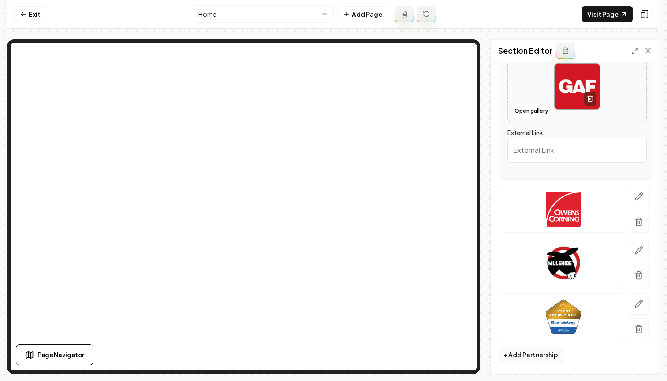
click at [573, 200] on img at bounding box center [563, 209] width 35 height 35
click at [636, 195] on icon "button" at bounding box center [638, 196] width 9 height 9
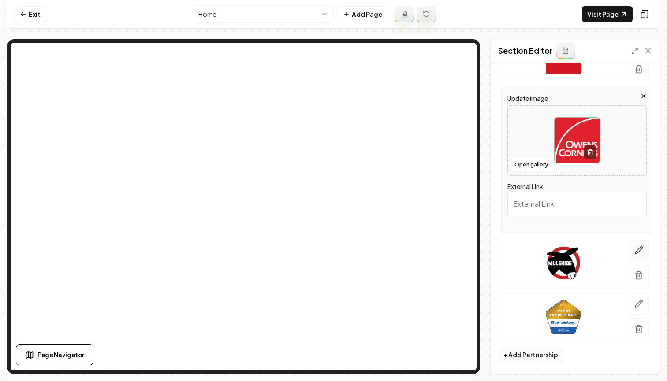
click at [634, 248] on icon "button" at bounding box center [638, 250] width 9 height 9
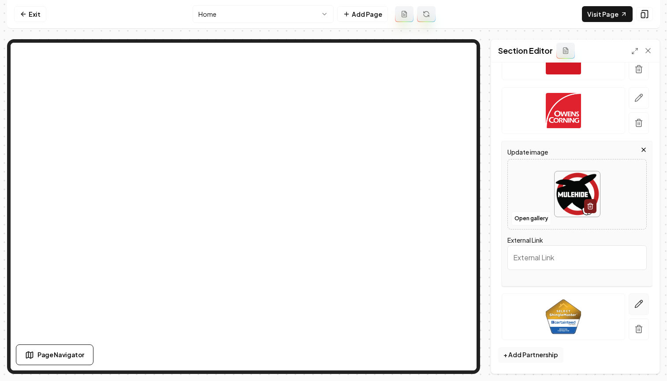
click at [634, 301] on icon "button" at bounding box center [638, 304] width 9 height 9
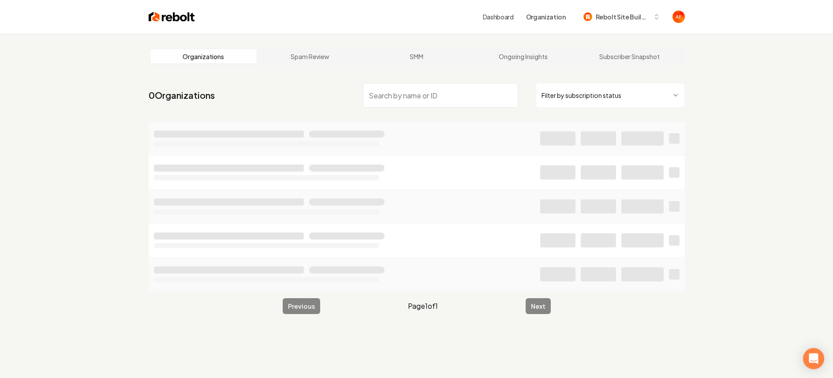
drag, startPoint x: 573, startPoint y: 245, endPoint x: 425, endPoint y: 6, distance: 280.2
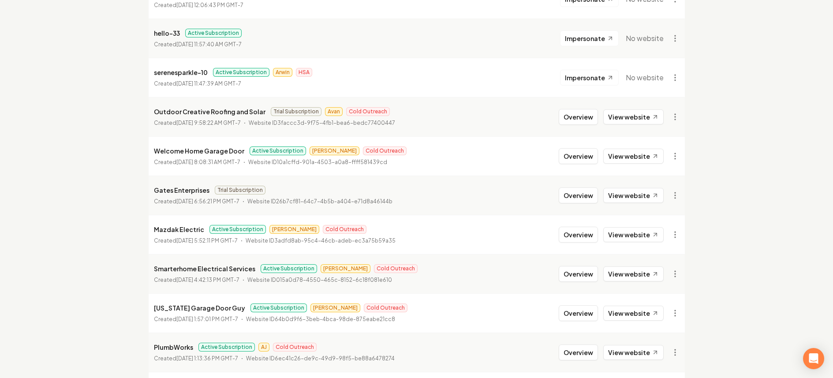
scroll to position [371, 0]
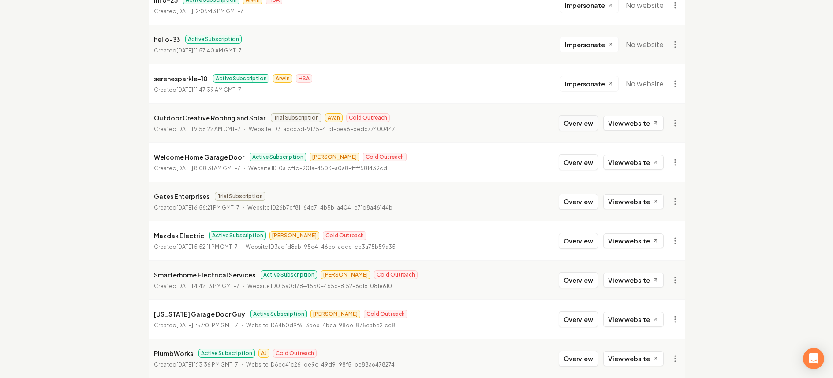
click at [570, 122] on button "Overview" at bounding box center [577, 123] width 39 height 16
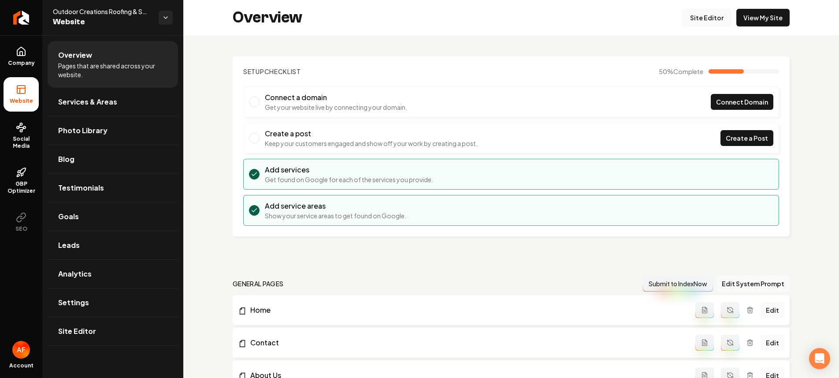
click at [660, 18] on link "Site Editor" at bounding box center [707, 18] width 48 height 18
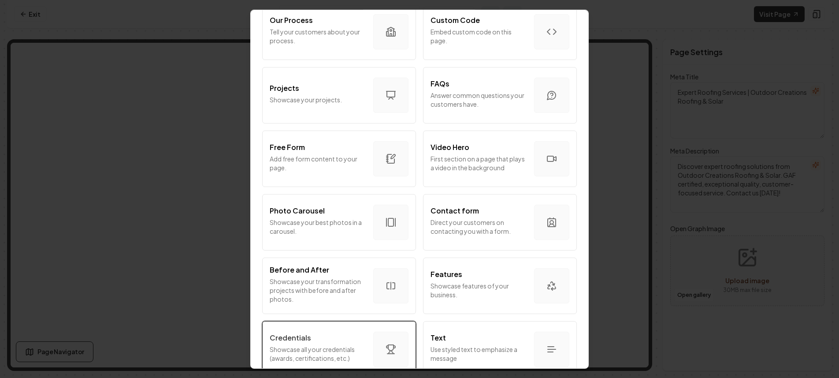
scroll to position [473, 0]
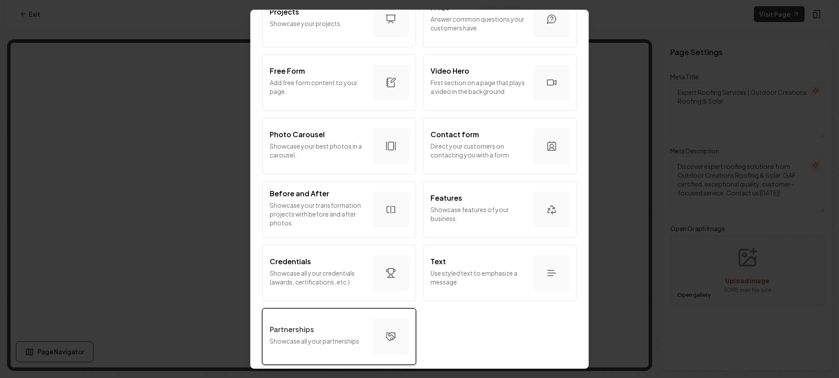
click at [334, 324] on div "Partnerships" at bounding box center [318, 329] width 97 height 11
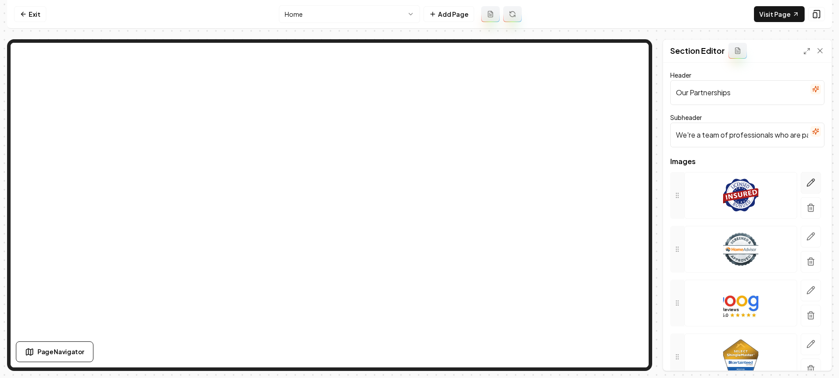
click at [660, 181] on icon "button" at bounding box center [810, 182] width 7 height 7
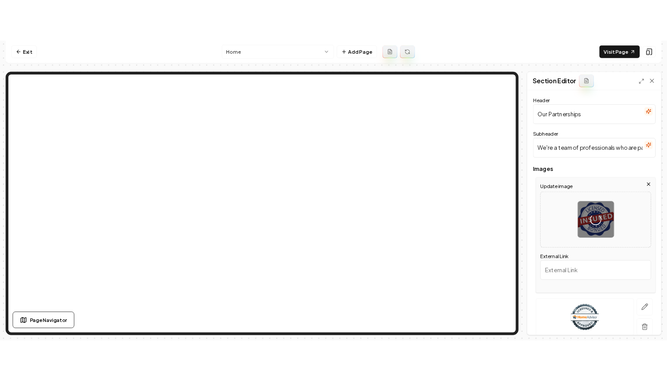
scroll to position [142, 0]
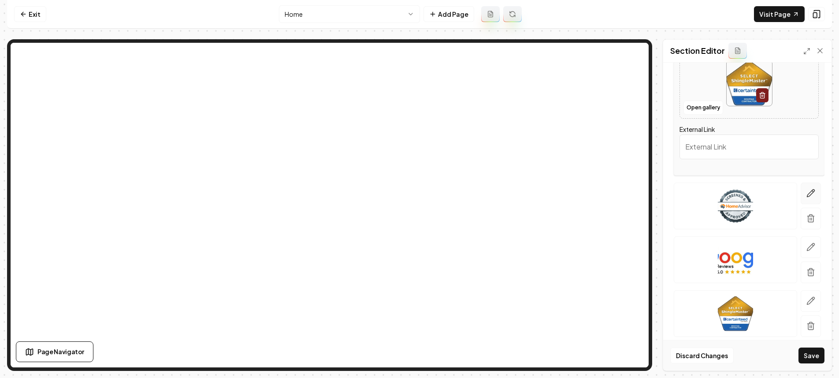
click at [660, 195] on icon "button" at bounding box center [811, 193] width 9 height 9
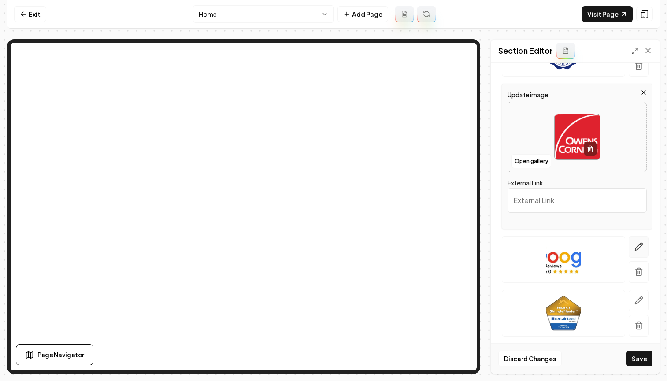
click at [632, 251] on button "button" at bounding box center [639, 247] width 20 height 22
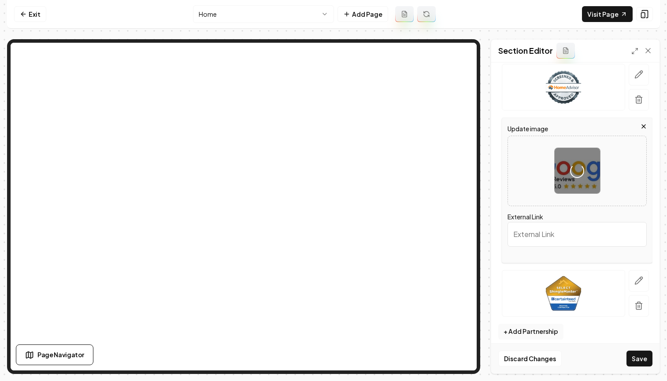
scroll to position [169, 0]
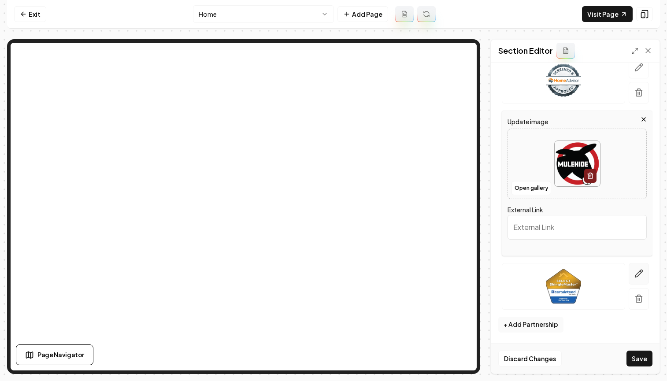
click at [635, 273] on icon "button" at bounding box center [639, 273] width 9 height 9
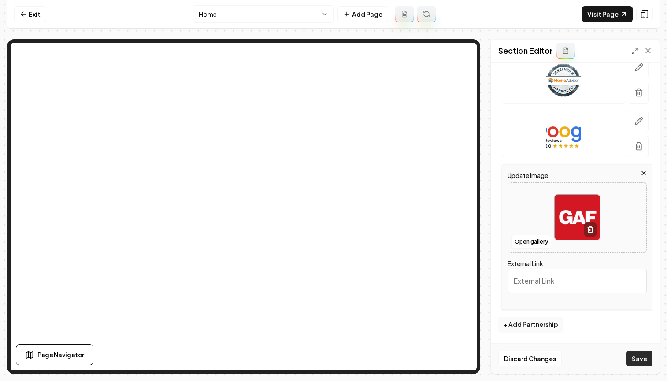
click at [646, 362] on button "Save" at bounding box center [640, 359] width 26 height 16
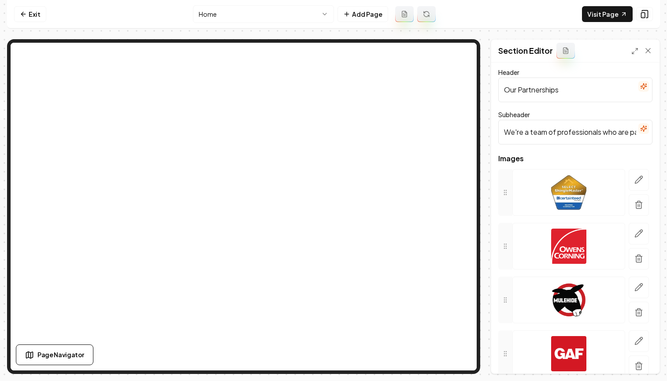
scroll to position [0, 0]
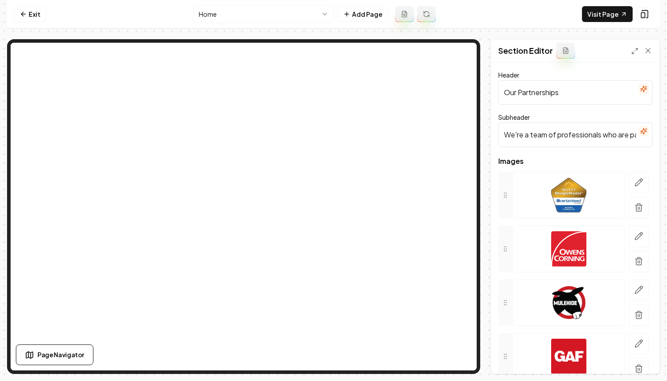
click at [586, 137] on input "We're a team of professionals who are passionate about what we do." at bounding box center [576, 135] width 154 height 25
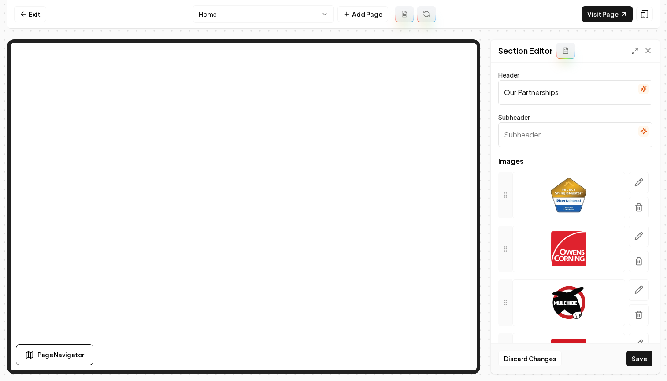
click at [572, 95] on input "Our Partnerships" at bounding box center [576, 92] width 154 height 25
click at [627, 351] on button "Save" at bounding box center [640, 359] width 26 height 16
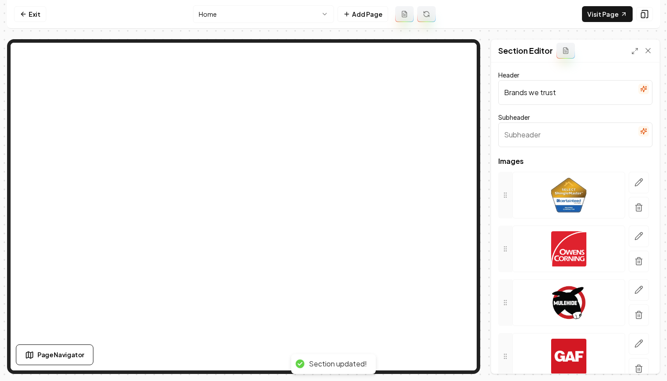
click at [532, 94] on input "Brands we trust" at bounding box center [576, 92] width 154 height 25
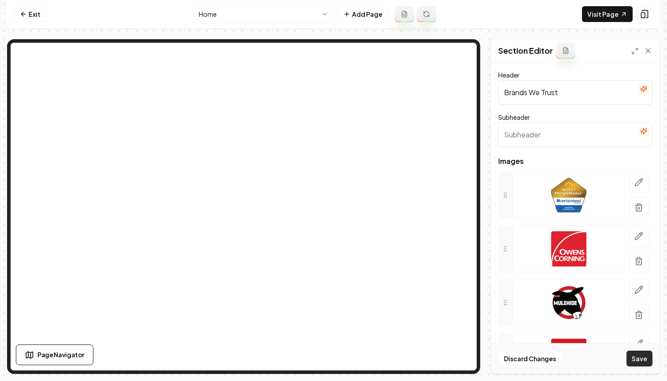
type input "Brands We Trust"
click at [637, 355] on button "Save" at bounding box center [640, 359] width 26 height 16
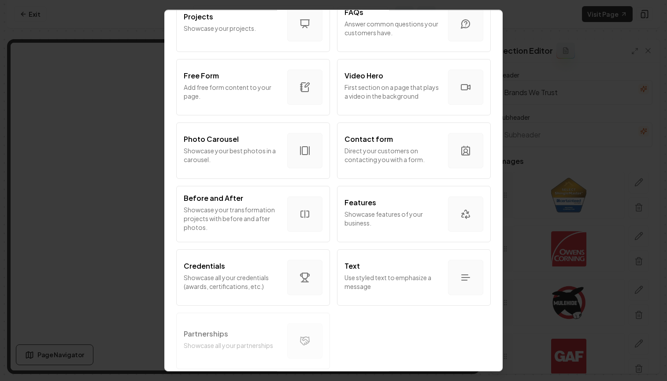
scroll to position [469, 0]
drag, startPoint x: 223, startPoint y: 333, endPoint x: 235, endPoint y: 324, distance: 14.5
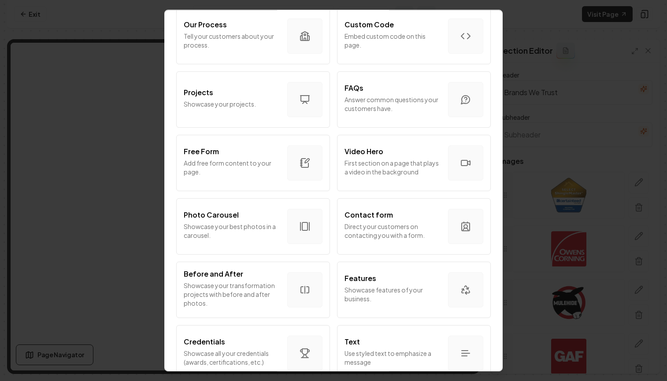
scroll to position [183, 0]
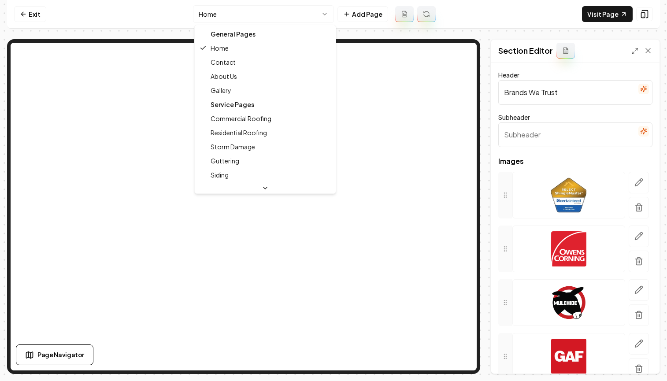
click at [278, 10] on html "Computer Required This feature is only available on a computer. Please switch t…" at bounding box center [333, 190] width 667 height 381
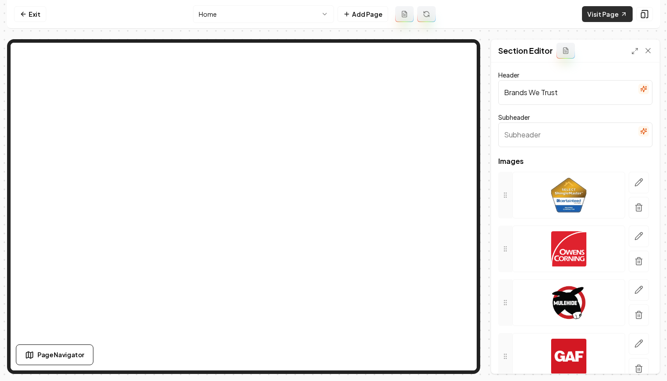
click at [598, 15] on link "Visit Page" at bounding box center [607, 14] width 51 height 16
click at [39, 13] on link "Exit" at bounding box center [30, 14] width 32 height 16
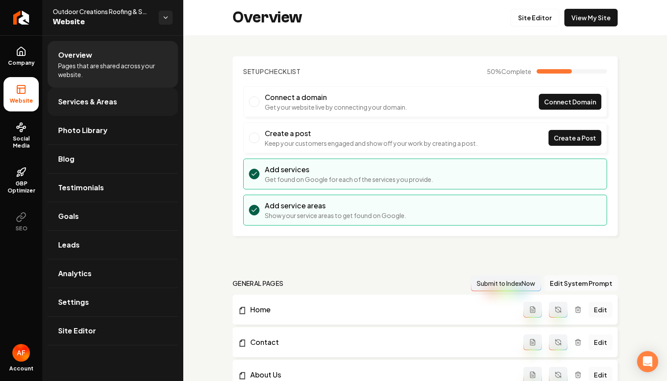
click at [60, 104] on span "Services & Areas" at bounding box center [87, 102] width 59 height 11
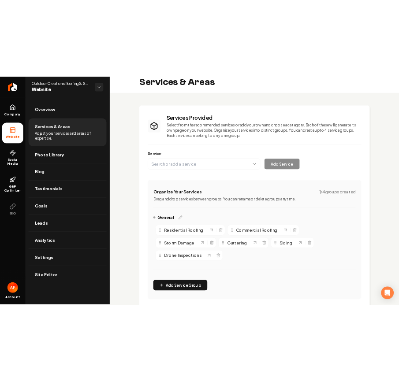
scroll to position [58, 0]
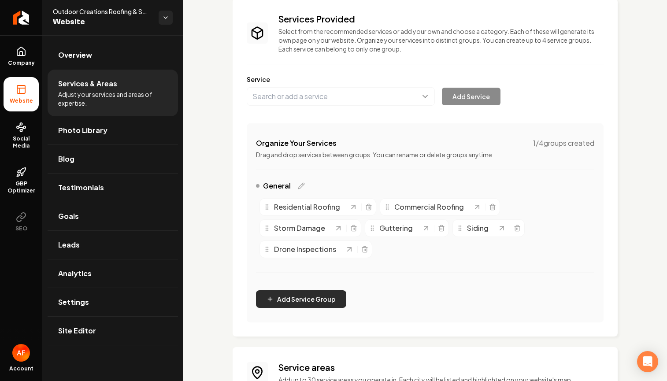
click at [316, 296] on button "Add Service Group" at bounding box center [301, 299] width 90 height 18
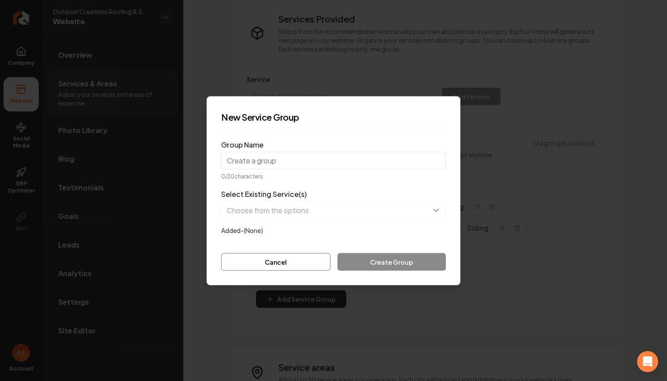
click at [300, 162] on input "Group Name" at bounding box center [333, 161] width 225 height 18
type input "Insurance Claims"
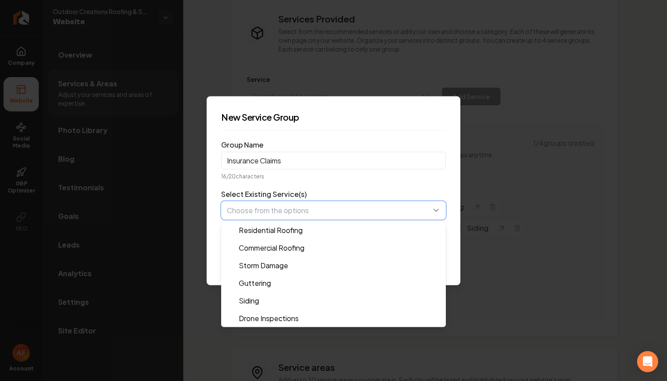
click at [346, 216] on button "button" at bounding box center [333, 210] width 225 height 19
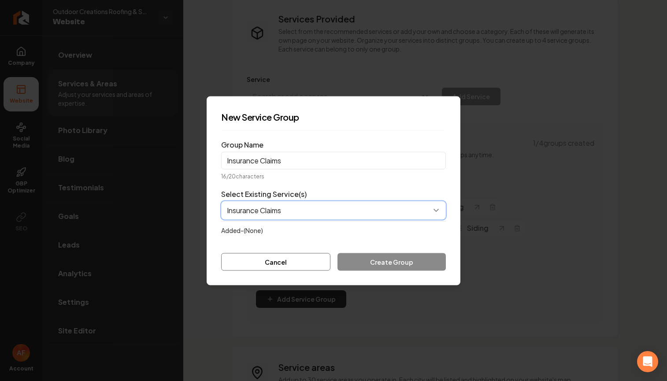
type input "Insurance Claims"
click at [404, 262] on form "Group Name Insurance Claims 16 / 20 characters Select Existing Service(s) Added…" at bounding box center [333, 204] width 225 height 133
click at [365, 208] on button "button" at bounding box center [333, 210] width 225 height 19
drag, startPoint x: 547, startPoint y: 157, endPoint x: 496, endPoint y: 181, distance: 55.6
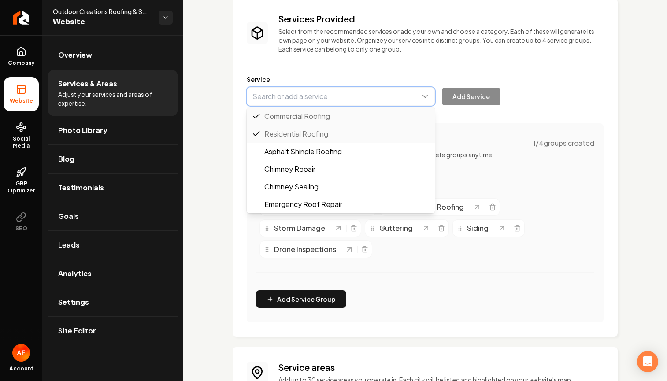
click at [342, 97] on button "Main content area" at bounding box center [341, 96] width 188 height 19
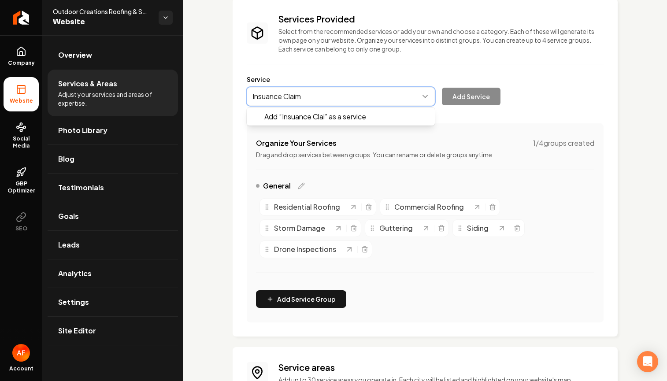
type input "Insuance Claims"
click at [261, 93] on button "Main content area" at bounding box center [341, 96] width 188 height 19
click at [261, 94] on button "Main content area" at bounding box center [341, 96] width 188 height 19
click at [350, 96] on button "Main content area" at bounding box center [341, 96] width 188 height 19
paste input "Insurance Claims"
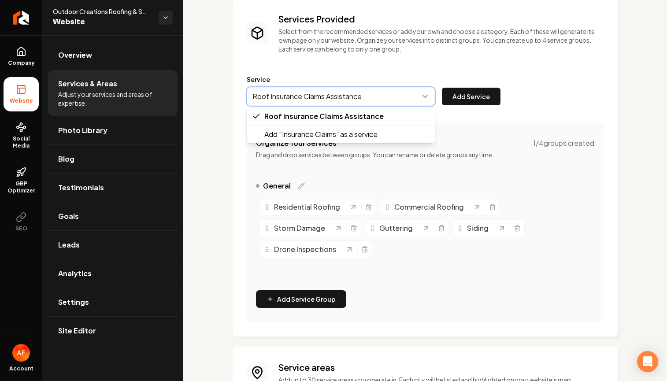
drag, startPoint x: 368, startPoint y: 94, endPoint x: 329, endPoint y: 96, distance: 39.7
click at [329, 96] on button "Main content area" at bounding box center [341, 96] width 188 height 19
drag, startPoint x: 355, startPoint y: 96, endPoint x: 330, endPoint y: 98, distance: 25.6
click at [330, 98] on button "Main content area" at bounding box center [341, 96] width 188 height 19
drag, startPoint x: 366, startPoint y: 97, endPoint x: 325, endPoint y: 84, distance: 43.4
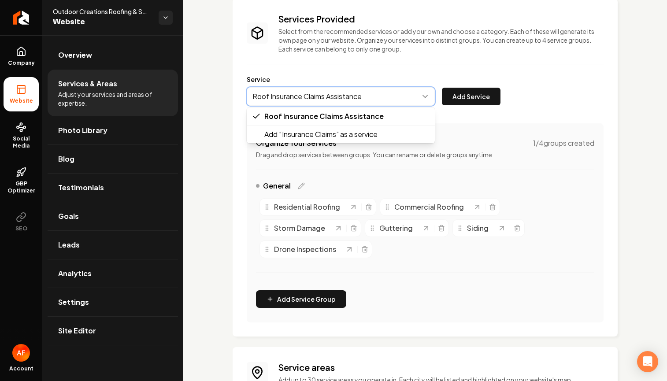
click at [305, 97] on button "Main content area" at bounding box center [341, 96] width 188 height 19
type input "Roof Insurance Claims Assistance"
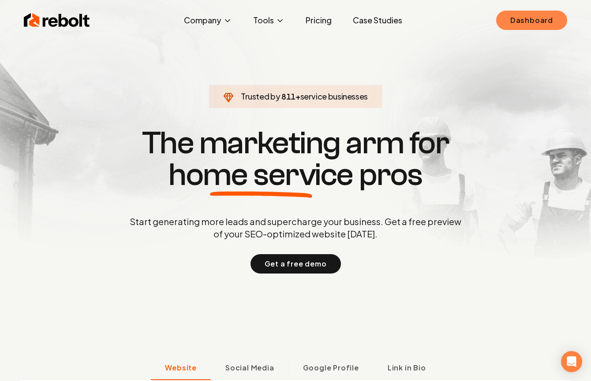
click at [545, 22] on link "Dashboard" at bounding box center [531, 20] width 71 height 19
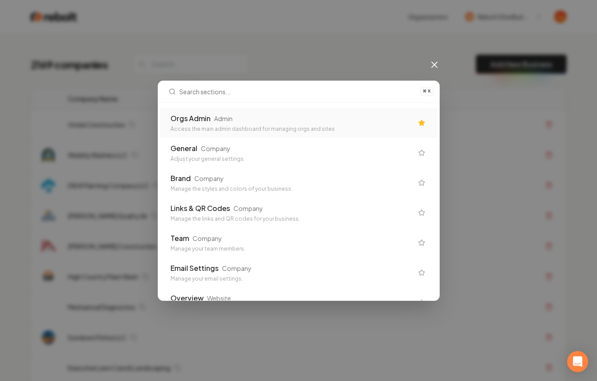
click at [228, 119] on div "Admin" at bounding box center [223, 118] width 19 height 9
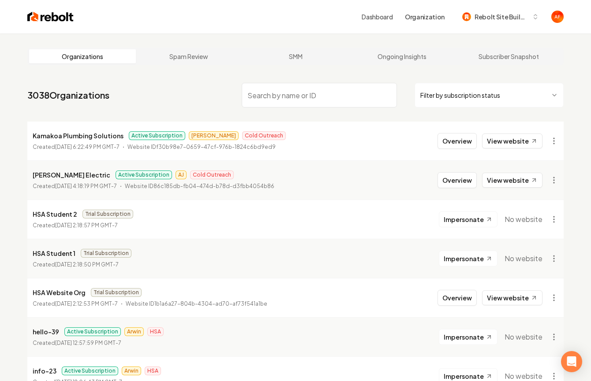
click at [256, 99] on input "search" at bounding box center [319, 95] width 155 height 25
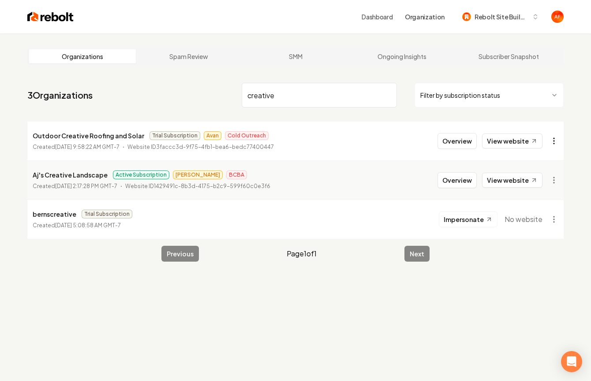
type input "creative"
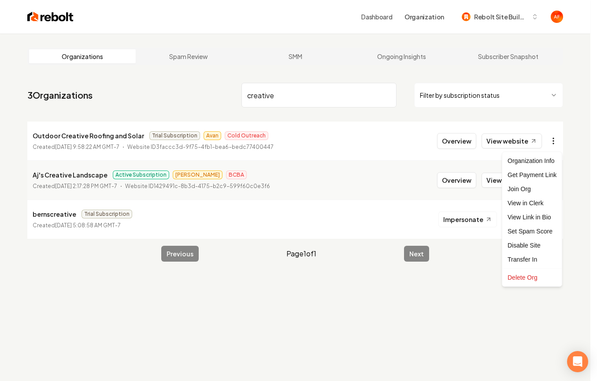
click at [548, 139] on html "Dashboard Organization Rebolt Site Builder Organizations Spam Review SMM Ongoin…" at bounding box center [298, 190] width 597 height 381
click at [518, 177] on div "Get Payment Link" at bounding box center [532, 175] width 56 height 14
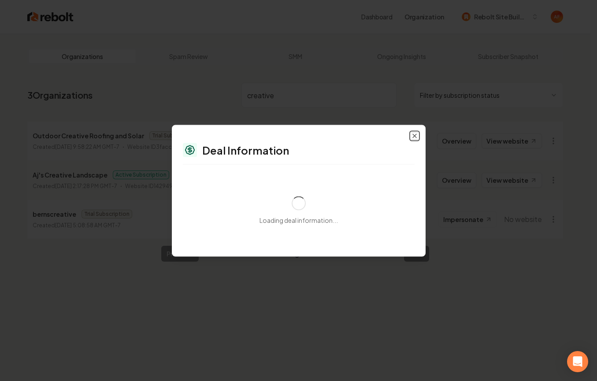
select select "**********"
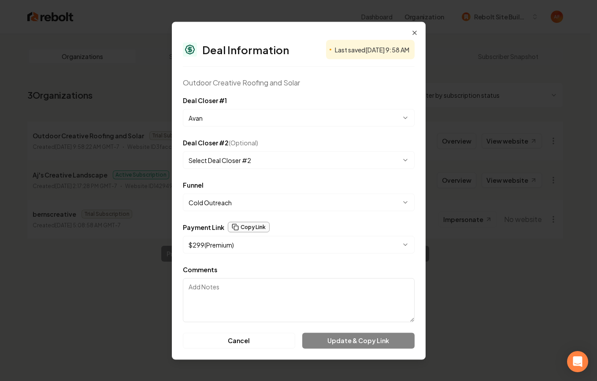
click at [239, 228] on button "Copy Link" at bounding box center [249, 227] width 42 height 11
select select "**********"
click at [417, 33] on icon "button" at bounding box center [414, 32] width 7 height 7
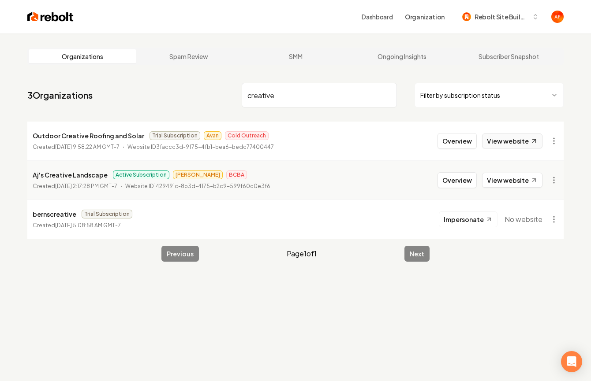
click at [512, 141] on link "View website" at bounding box center [512, 141] width 60 height 15
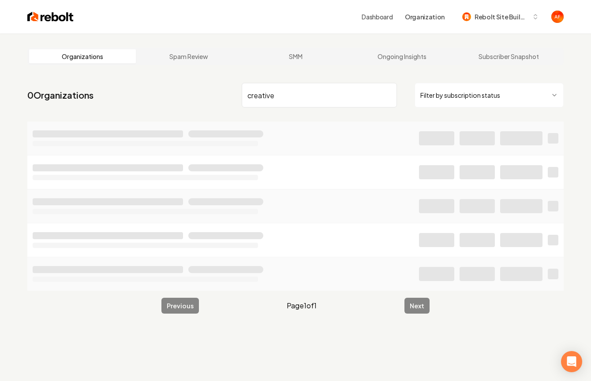
click at [41, 22] on img at bounding box center [50, 17] width 46 height 12
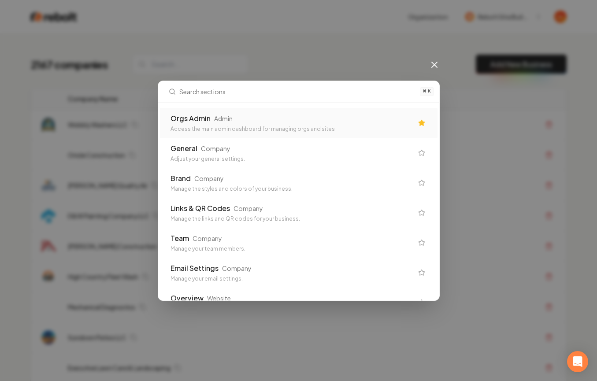
click at [257, 116] on div "Orgs Admin Admin" at bounding box center [292, 118] width 242 height 11
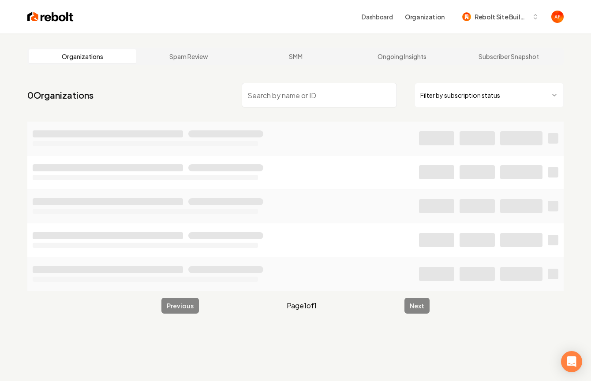
click at [37, 10] on div "Dashboard Organization Rebolt Site Builder" at bounding box center [295, 16] width 564 height 33
click at [36, 14] on img at bounding box center [50, 17] width 46 height 12
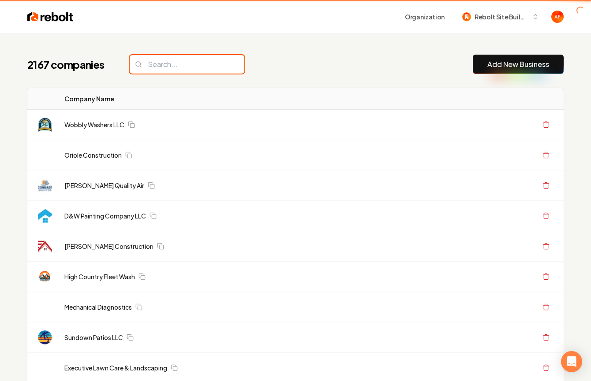
click at [181, 68] on input "search" at bounding box center [187, 64] width 115 height 19
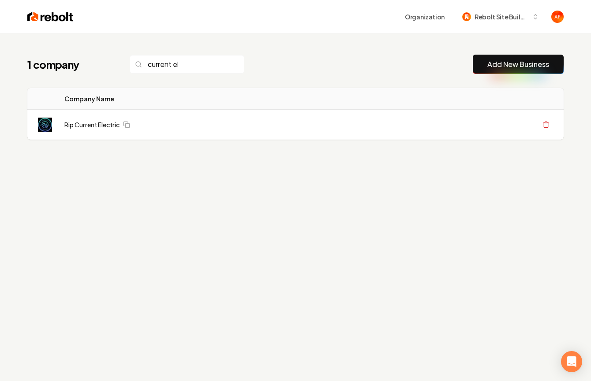
click at [52, 63] on h1 "1 company" at bounding box center [69, 64] width 85 height 14
drag, startPoint x: 222, startPoint y: 65, endPoint x: 214, endPoint y: 63, distance: 8.2
click at [221, 65] on input "current el" at bounding box center [187, 64] width 115 height 19
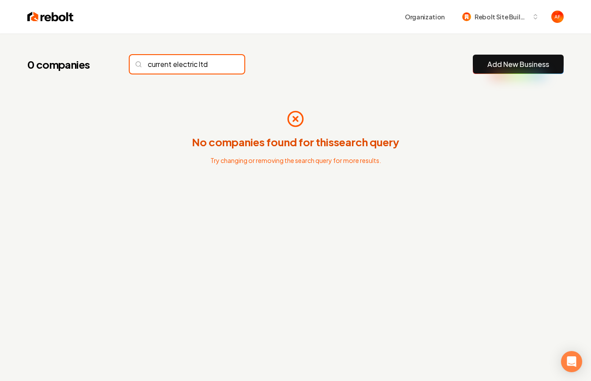
type input "current electric ltd"
click at [52, 17] on img at bounding box center [50, 17] width 46 height 12
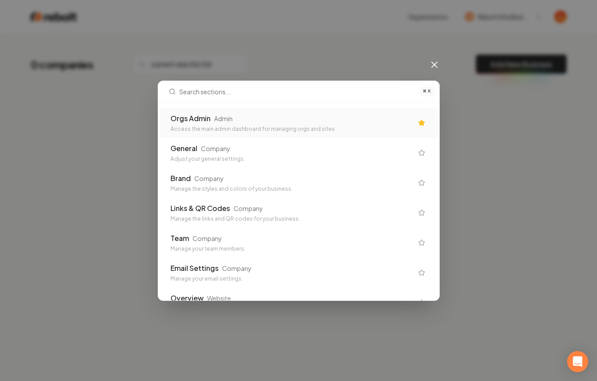
click at [205, 119] on div "Orgs Admin" at bounding box center [191, 118] width 40 height 11
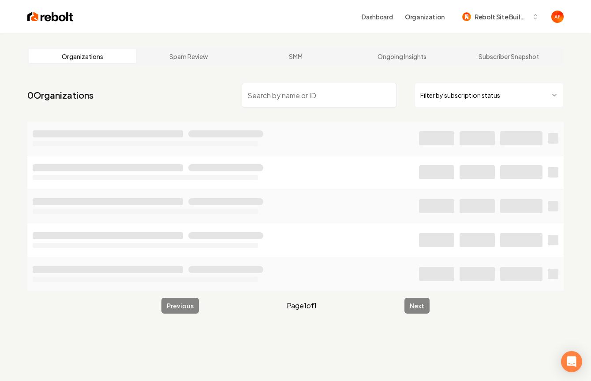
click at [286, 102] on input "search" at bounding box center [319, 95] width 155 height 25
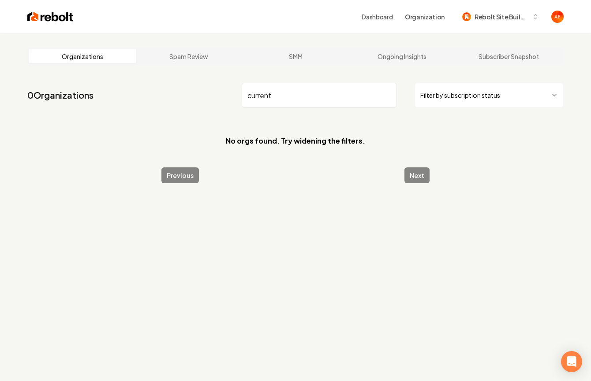
click at [305, 90] on input "current" at bounding box center [319, 95] width 155 height 25
paste input "Current Electric Ltd"
drag, startPoint x: 352, startPoint y: 90, endPoint x: 365, endPoint y: 102, distance: 17.5
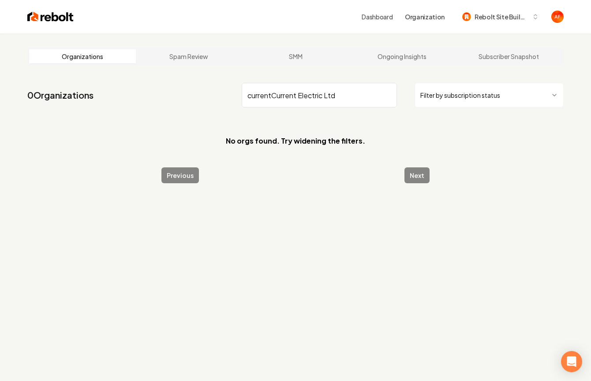
click at [366, 103] on input "currentCurrent Electric Ltd" at bounding box center [319, 95] width 155 height 25
type input "Current Electric Ltd"
click at [24, 20] on div "Dashboard Organization Rebolt Site Builder" at bounding box center [295, 16] width 564 height 33
click at [30, 19] on img at bounding box center [50, 17] width 46 height 12
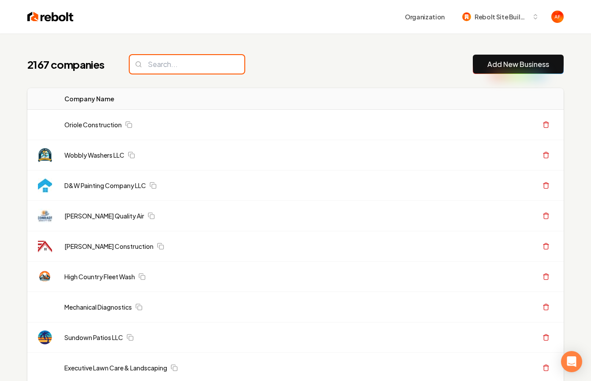
click at [181, 67] on input "search" at bounding box center [187, 64] width 115 height 19
paste input "Current Electric Ltd"
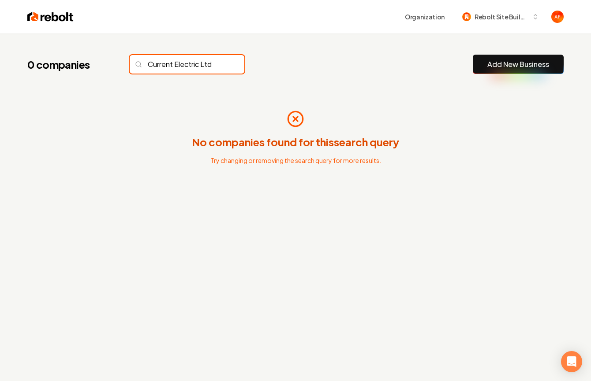
click at [185, 60] on input "Current Electric Ltd" at bounding box center [187, 64] width 115 height 19
drag, startPoint x: 173, startPoint y: 64, endPoint x: 332, endPoint y: 62, distance: 159.1
click at [332, 62] on div "0 companies Current Electric Ltd Add New Business" at bounding box center [295, 64] width 536 height 19
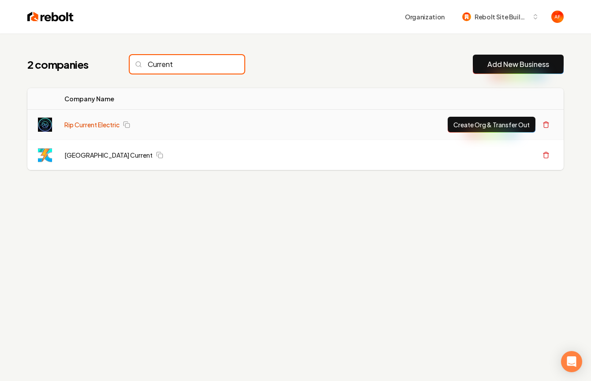
type input "Current"
click at [92, 128] on link "Rip Current Electric" at bounding box center [91, 124] width 55 height 9
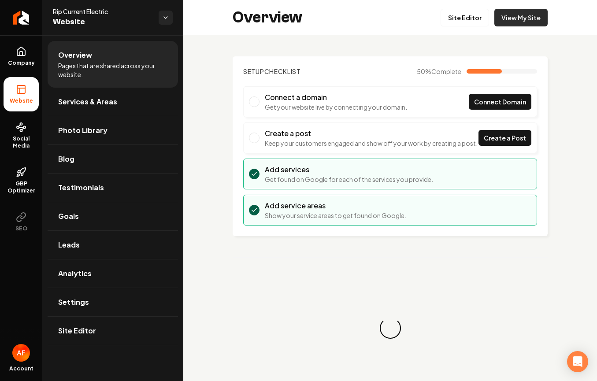
click at [520, 17] on link "View My Site" at bounding box center [521, 18] width 53 height 18
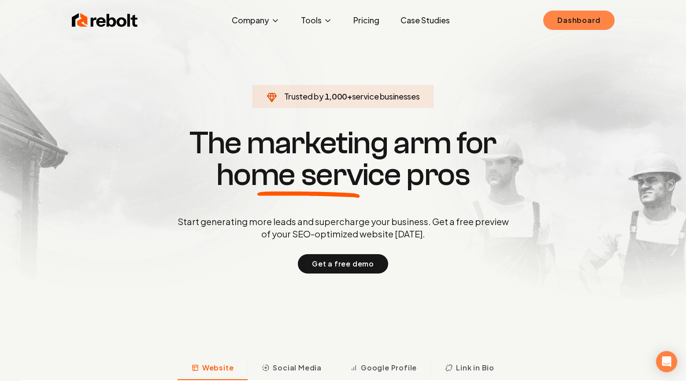
click at [577, 16] on link "Dashboard" at bounding box center [578, 20] width 71 height 19
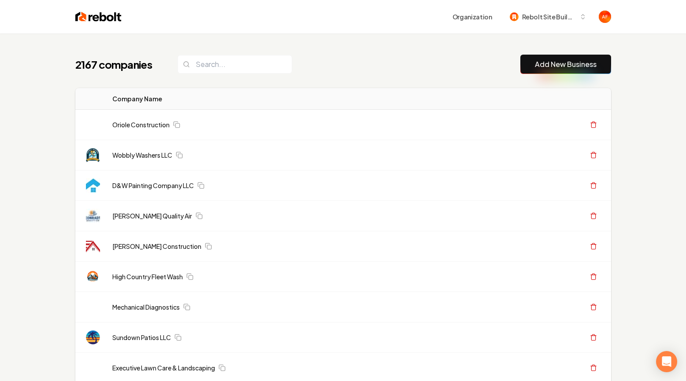
drag, startPoint x: 246, startPoint y: 74, endPoint x: 248, endPoint y: 67, distance: 7.4
click at [249, 66] on input "search" at bounding box center [235, 64] width 115 height 19
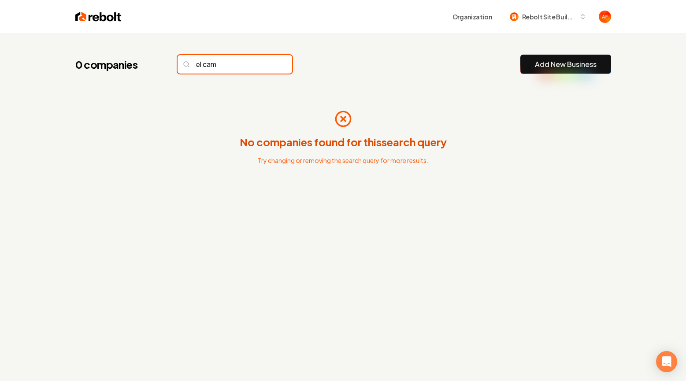
type input "el cam"
click at [261, 56] on input "el cam" at bounding box center [235, 64] width 115 height 19
click at [264, 64] on input "el cam" at bounding box center [235, 64] width 115 height 19
click at [265, 64] on input "el cam" at bounding box center [235, 64] width 115 height 19
click at [265, 61] on input "el cam" at bounding box center [235, 64] width 115 height 19
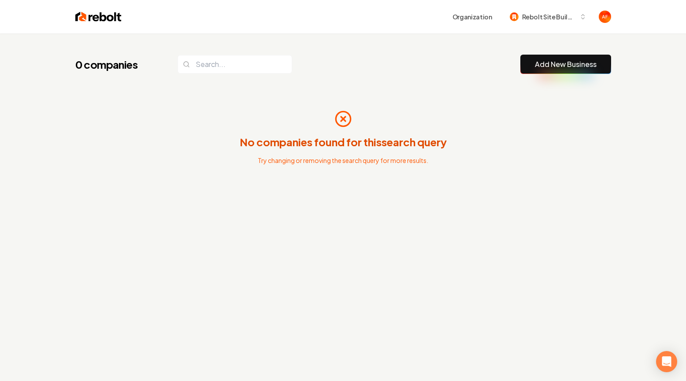
click at [92, 20] on img at bounding box center [98, 17] width 46 height 12
click at [83, 16] on img at bounding box center [98, 17] width 46 height 12
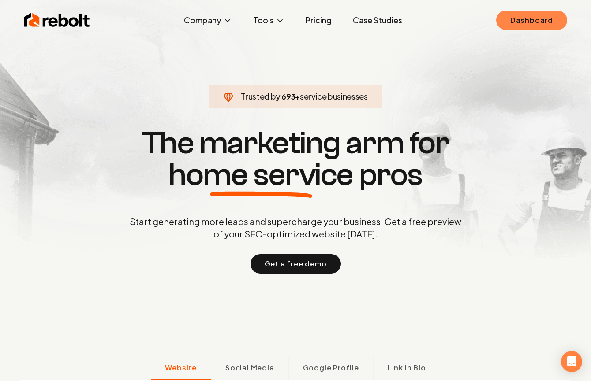
click at [539, 19] on link "Dashboard" at bounding box center [531, 20] width 71 height 19
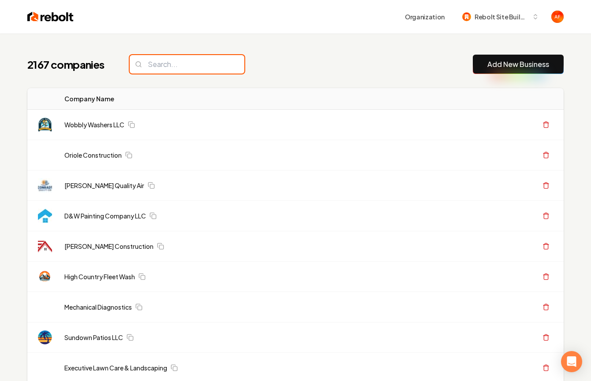
click at [162, 73] on input "search" at bounding box center [187, 64] width 115 height 19
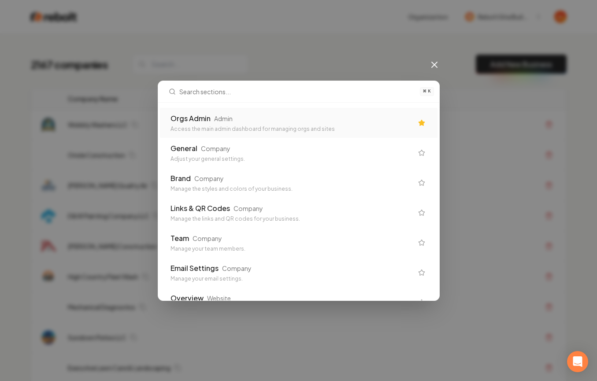
click at [215, 118] on div "Admin" at bounding box center [223, 118] width 19 height 9
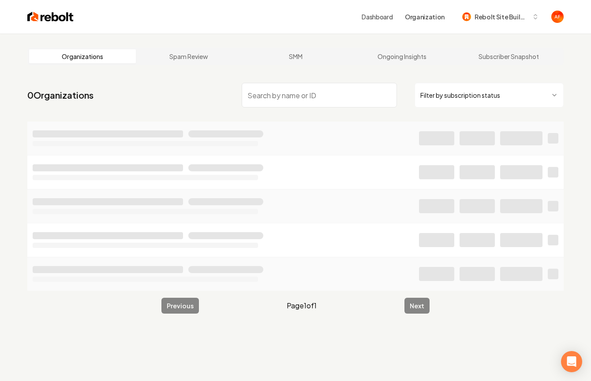
click at [252, 90] on input "search" at bounding box center [319, 95] width 155 height 25
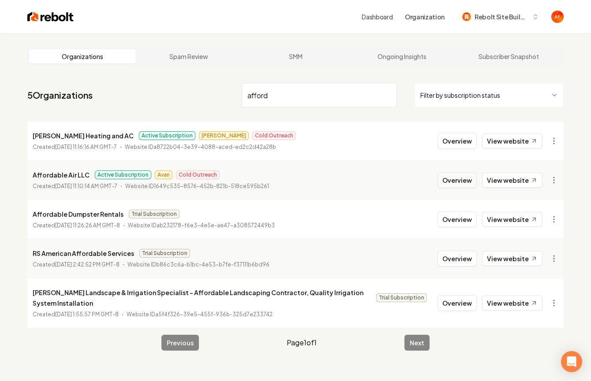
type input "afford"
click at [463, 180] on button "Overview" at bounding box center [456, 180] width 39 height 16
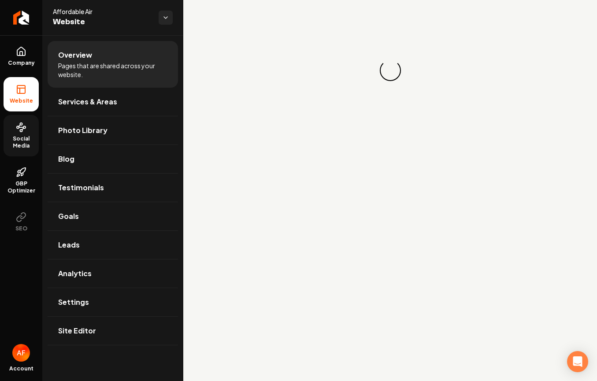
click at [24, 135] on span "Social Media" at bounding box center [21, 142] width 35 height 14
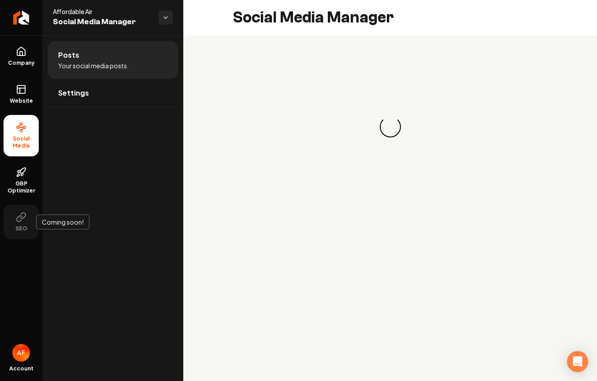
click at [28, 213] on button "SEO" at bounding box center [21, 222] width 35 height 34
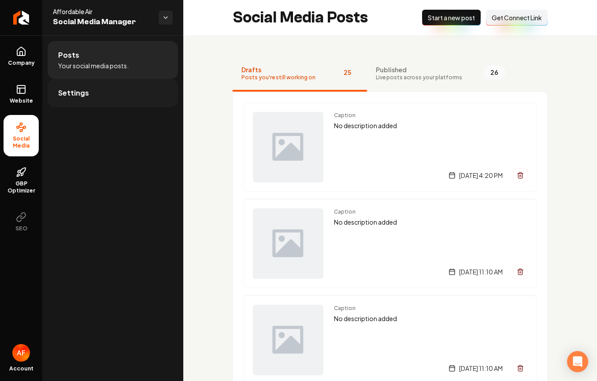
click at [108, 82] on link "Settings" at bounding box center [113, 93] width 130 height 28
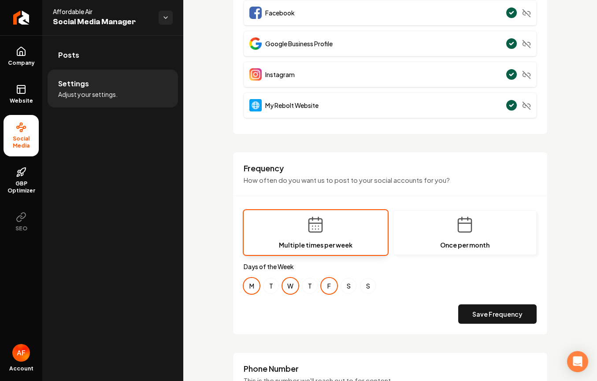
scroll to position [408, 0]
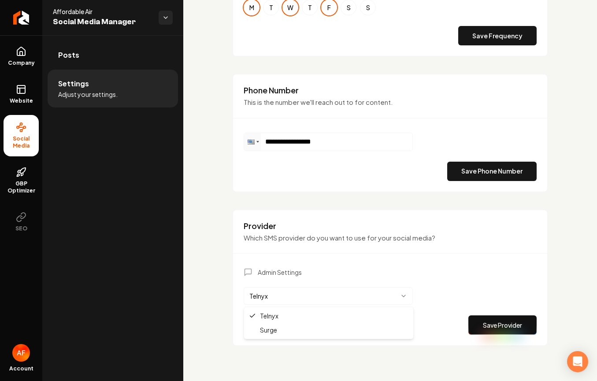
click at [362, 299] on html "**********" at bounding box center [298, 190] width 597 height 381
click at [502, 330] on button "Save Provider" at bounding box center [503, 325] width 68 height 19
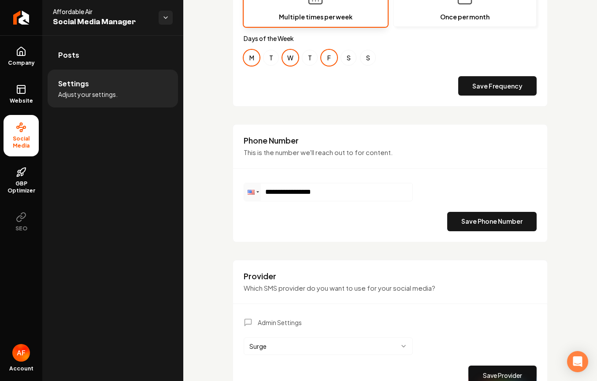
scroll to position [357, 0]
click at [271, 60] on button "T" at bounding box center [271, 58] width 16 height 16
click at [316, 58] on button "T" at bounding box center [310, 58] width 16 height 16
click at [364, 54] on button "S" at bounding box center [368, 58] width 16 height 16
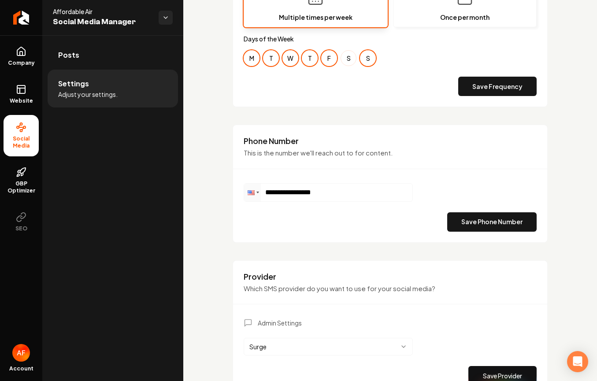
drag, startPoint x: 346, startPoint y: 58, endPoint x: 353, endPoint y: 59, distance: 7.1
click at [346, 58] on button "S" at bounding box center [349, 58] width 16 height 16
click at [490, 87] on button "Save Frequency" at bounding box center [497, 86] width 78 height 19
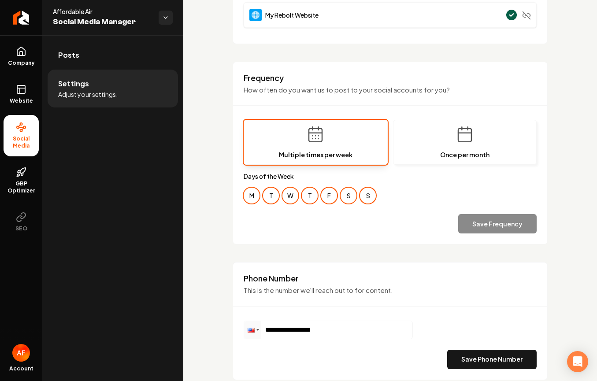
scroll to position [0, 0]
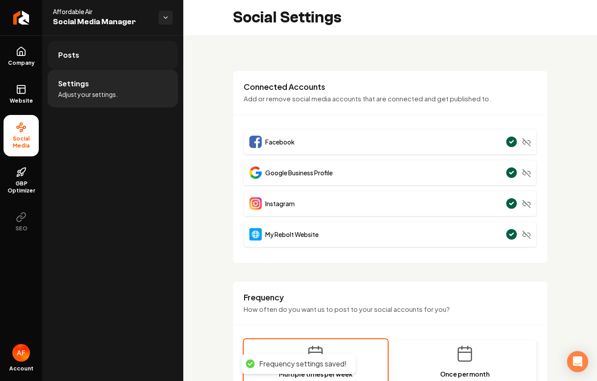
click at [86, 48] on link "Posts" at bounding box center [113, 55] width 130 height 28
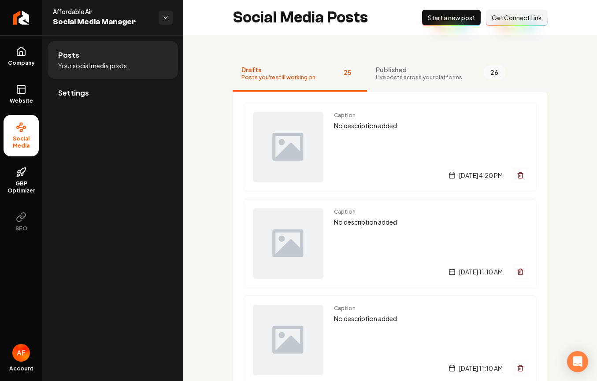
click at [435, 18] on span "Start a new post" at bounding box center [451, 17] width 47 height 9
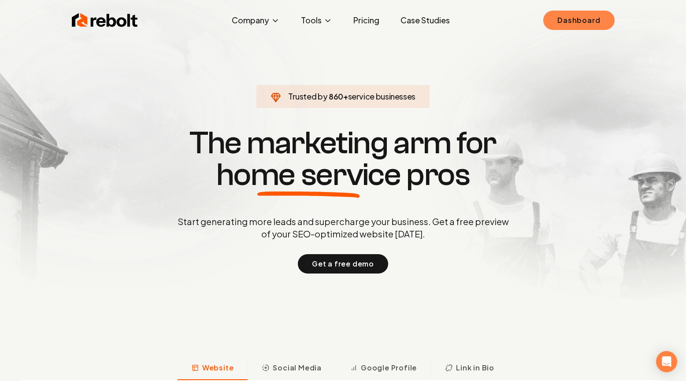
click at [582, 22] on link "Dashboard" at bounding box center [578, 20] width 71 height 19
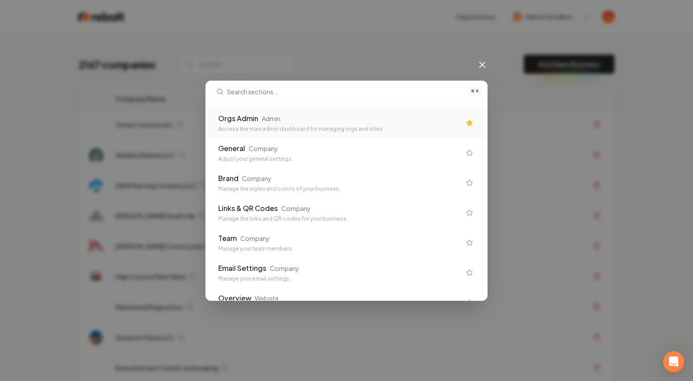
click at [257, 124] on div "Orgs Admin Admin Access the main admin dashboard for managing orgs and sites" at bounding box center [339, 122] width 242 height 19
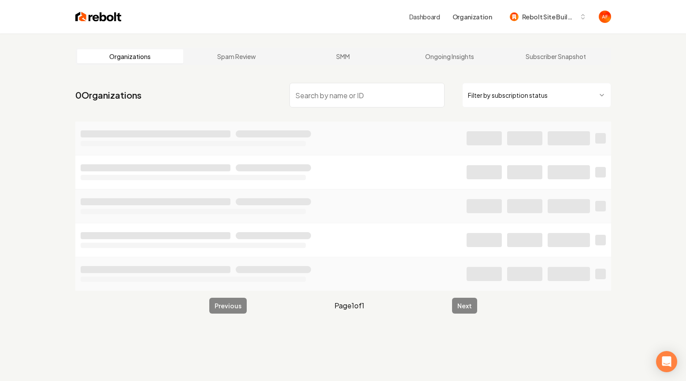
drag, startPoint x: 315, startPoint y: 81, endPoint x: 310, endPoint y: 97, distance: 17.1
click at [315, 82] on nav "0 Organizations Filter by subscription status" at bounding box center [343, 98] width 536 height 39
click at [310, 97] on input "search" at bounding box center [367, 95] width 155 height 25
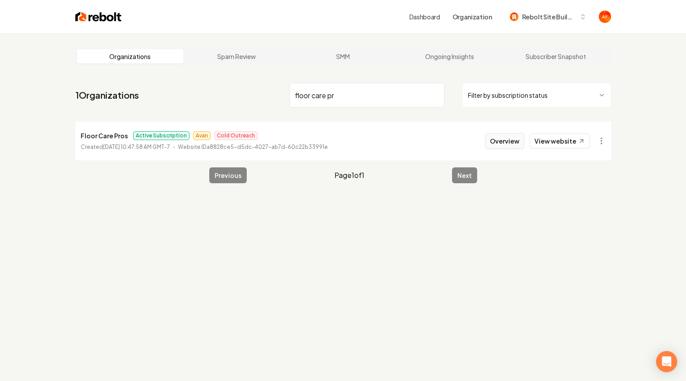
type input "floor care pr"
drag, startPoint x: 510, startPoint y: 141, endPoint x: 430, endPoint y: 145, distance: 80.3
click at [510, 141] on button "Overview" at bounding box center [504, 141] width 39 height 16
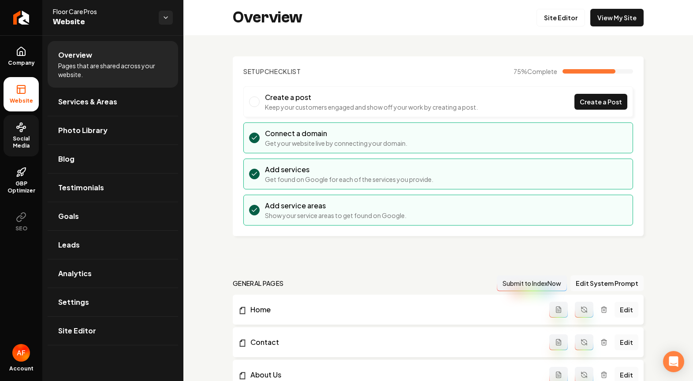
click at [19, 134] on link "Social Media" at bounding box center [21, 135] width 35 height 41
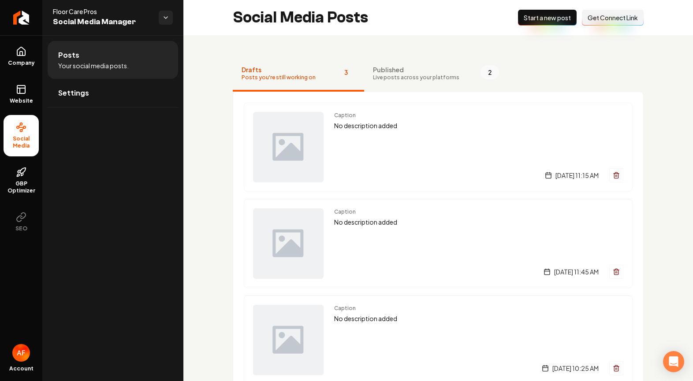
click at [537, 19] on span "Start a new post" at bounding box center [547, 17] width 47 height 9
click at [89, 96] on link "Settings" at bounding box center [113, 93] width 130 height 28
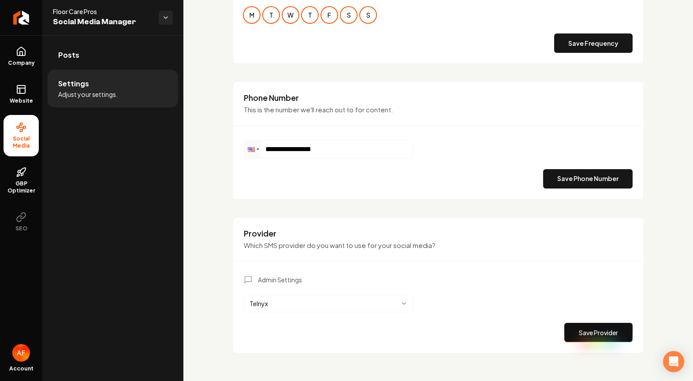
scroll to position [409, 0]
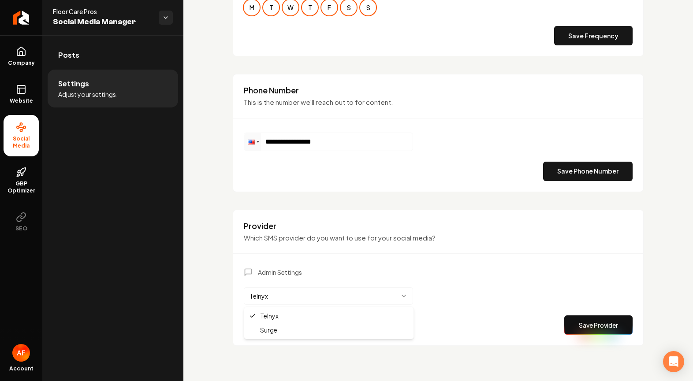
click at [387, 293] on html "**********" at bounding box center [346, 190] width 693 height 381
click at [583, 330] on button "Save Provider" at bounding box center [598, 325] width 68 height 19
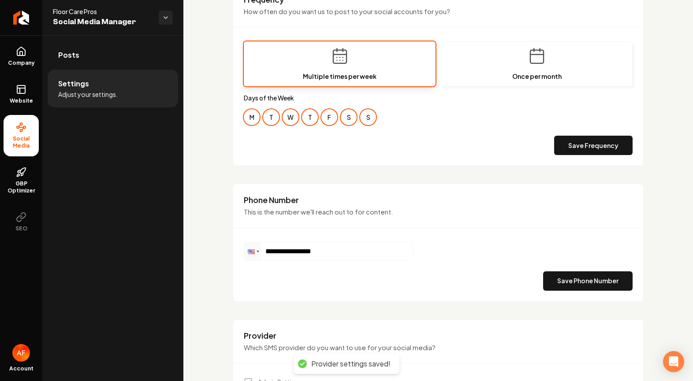
scroll to position [176, 0]
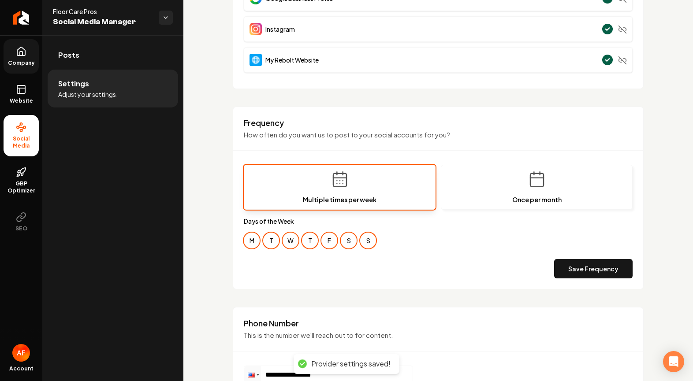
click at [33, 56] on link "Company" at bounding box center [21, 56] width 35 height 34
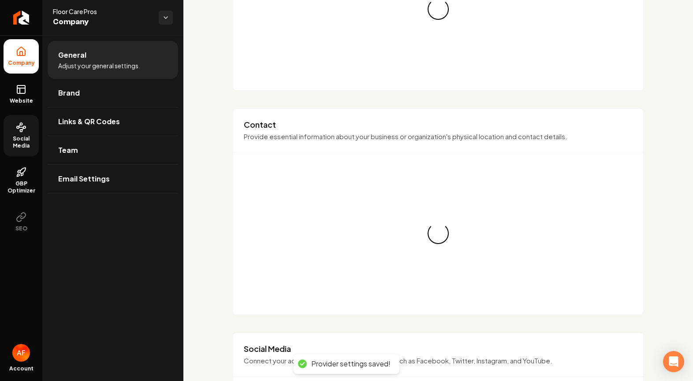
click at [25, 116] on link "Social Media" at bounding box center [21, 135] width 35 height 41
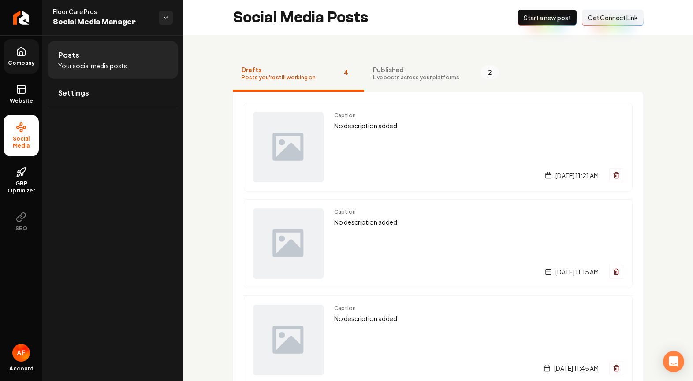
click at [540, 17] on span "Start a new post" at bounding box center [547, 17] width 47 height 9
click at [379, 83] on button "Published Live posts across your platforms 2" at bounding box center [436, 73] width 144 height 35
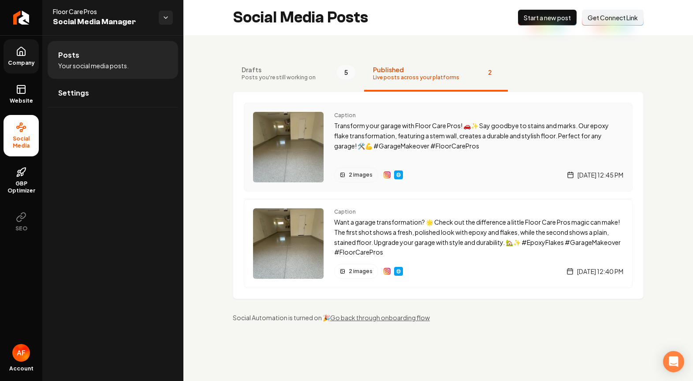
click at [547, 130] on p "Transform your garage with Floor Care Pros! 🚗✨ Say goodbye to stains and marks.…" at bounding box center [478, 136] width 289 height 30
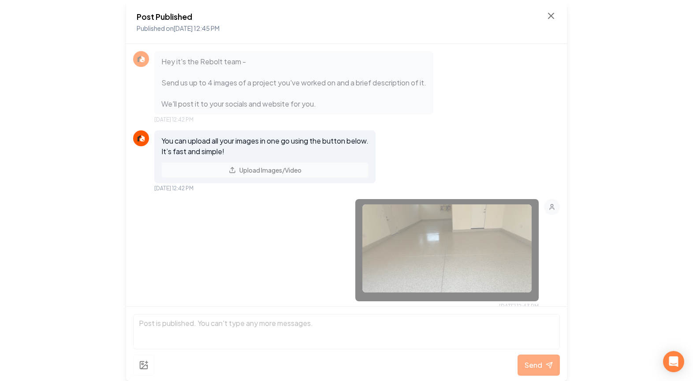
scroll to position [457, 0]
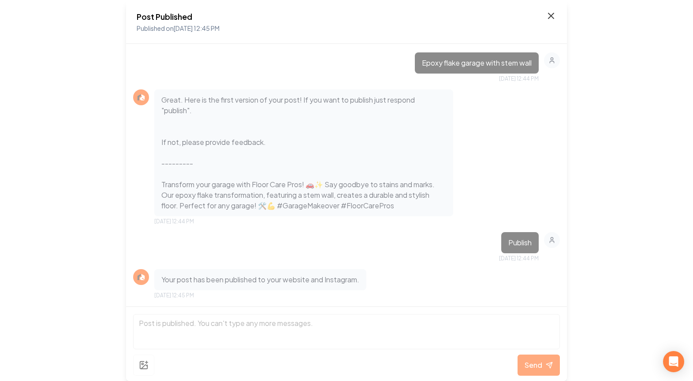
click at [549, 19] on icon at bounding box center [551, 16] width 11 height 11
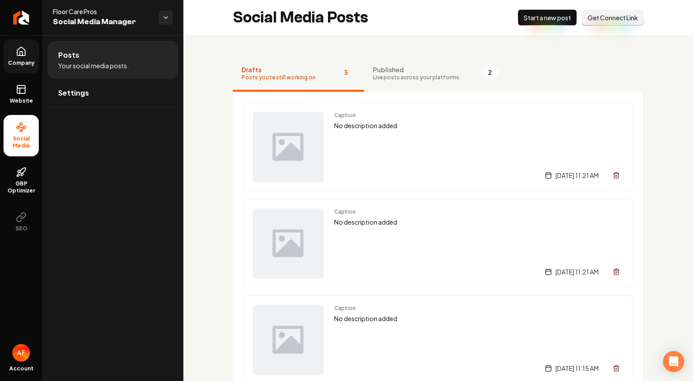
click at [13, 64] on span "Company" at bounding box center [21, 63] width 34 height 7
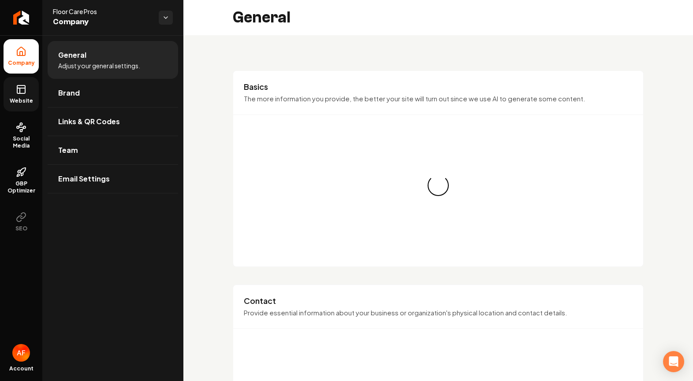
click at [18, 77] on link "Website" at bounding box center [21, 94] width 35 height 34
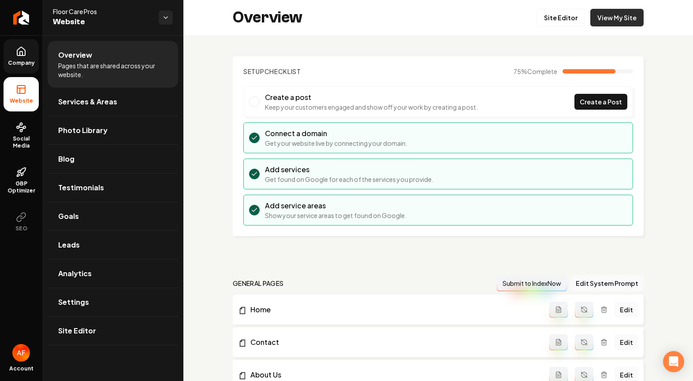
click at [625, 14] on link "View My Site" at bounding box center [616, 18] width 53 height 18
click at [14, 133] on link "Social Media" at bounding box center [21, 135] width 35 height 41
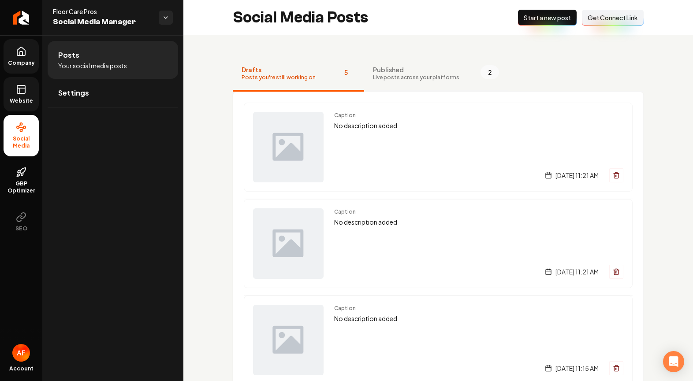
click at [412, 74] on span "Live posts across your platforms" at bounding box center [416, 77] width 86 height 7
click at [405, 82] on button "Published Live posts across your platforms 2" at bounding box center [436, 73] width 144 height 35
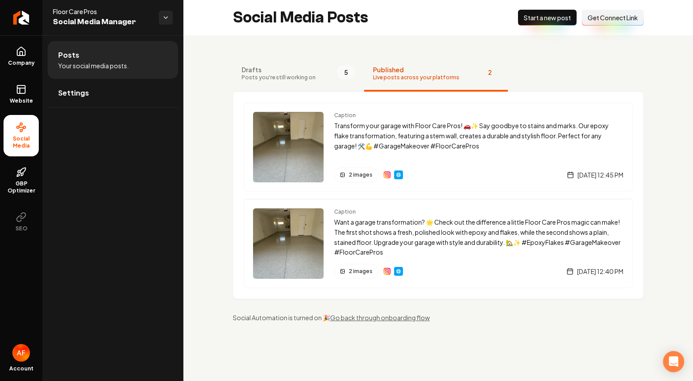
click at [291, 71] on span "Drafts" at bounding box center [279, 69] width 74 height 9
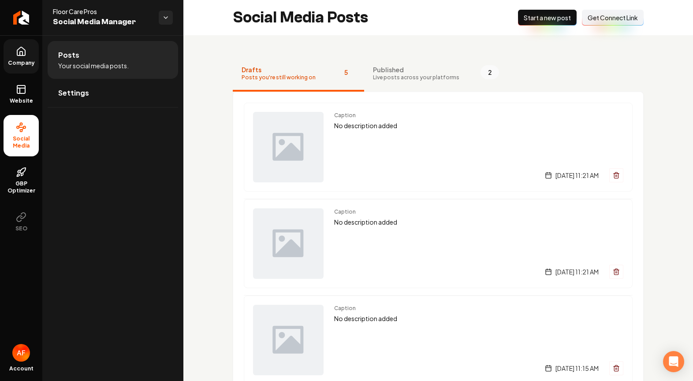
click at [11, 58] on link "Company" at bounding box center [21, 56] width 35 height 34
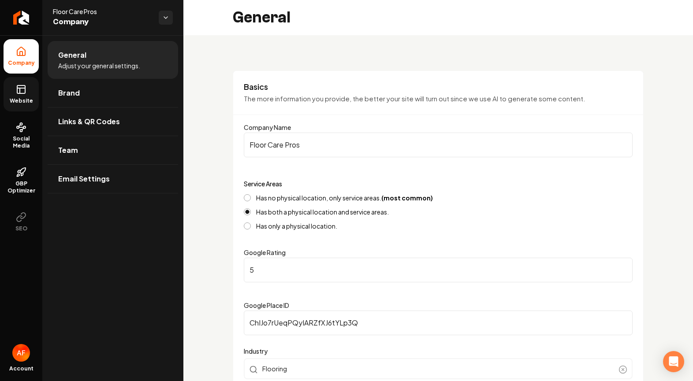
click at [25, 95] on link "Website" at bounding box center [21, 94] width 35 height 34
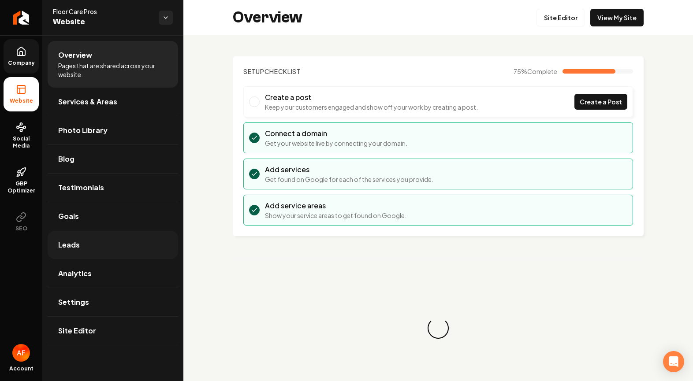
click at [83, 240] on link "Leads" at bounding box center [113, 245] width 130 height 28
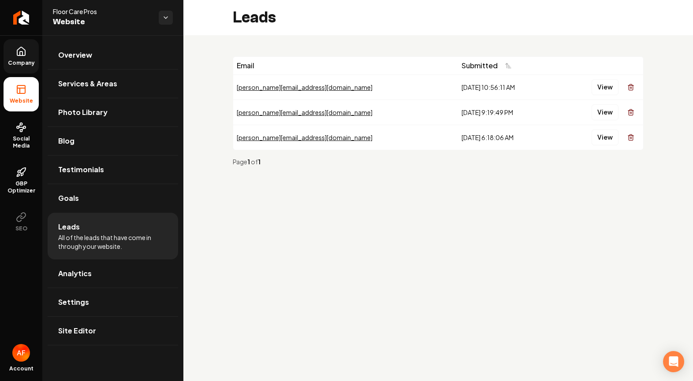
click at [21, 53] on icon at bounding box center [21, 51] width 11 height 11
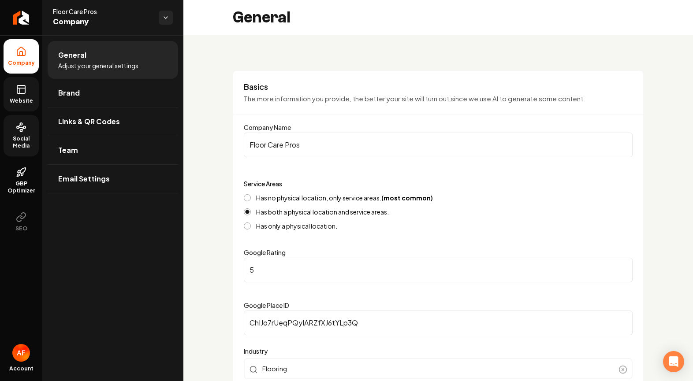
click at [25, 127] on circle at bounding box center [24, 128] width 2 height 2
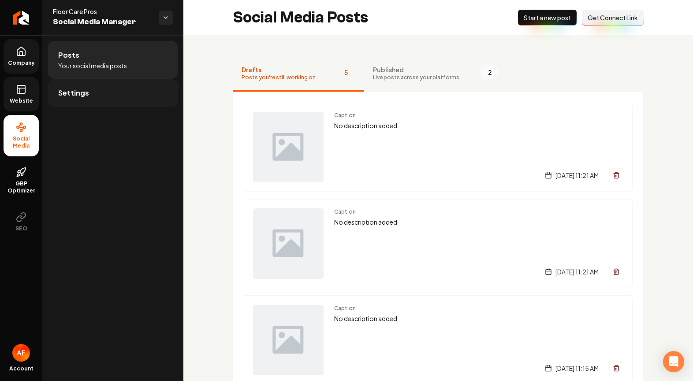
click at [93, 86] on link "Settings" at bounding box center [113, 93] width 130 height 28
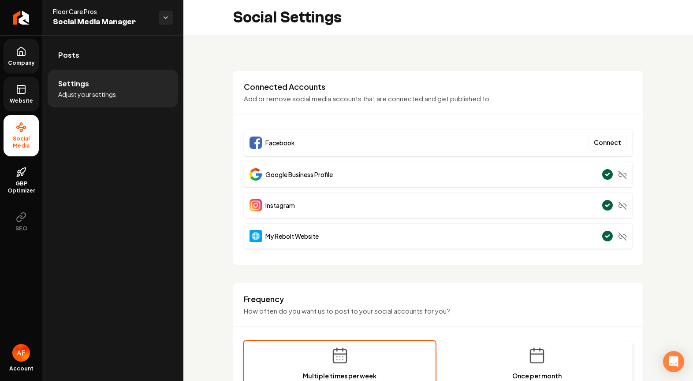
drag, startPoint x: 580, startPoint y: 171, endPoint x: 367, endPoint y: 177, distance: 213.0
click at [574, 171] on div "Google Business Profile" at bounding box center [438, 175] width 389 height 26
drag, startPoint x: 317, startPoint y: 182, endPoint x: 308, endPoint y: 178, distance: 9.9
click at [308, 178] on div "Google Business Profile" at bounding box center [438, 175] width 389 height 26
click at [308, 178] on span "Google Business Profile" at bounding box center [298, 174] width 67 height 9
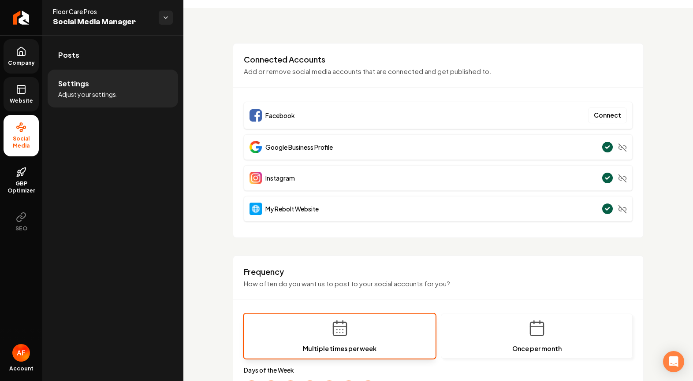
scroll to position [37, 0]
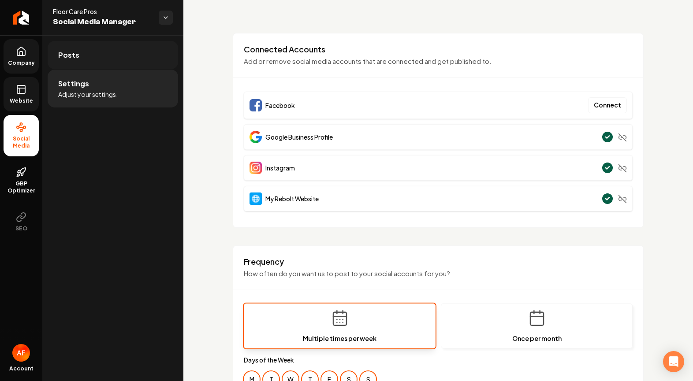
click at [111, 66] on link "Posts" at bounding box center [113, 55] width 130 height 28
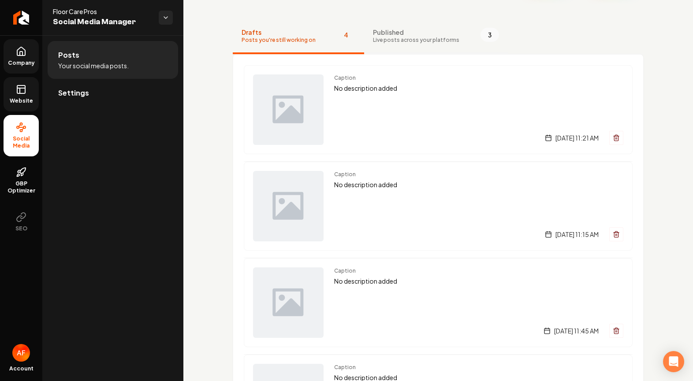
click at [406, 41] on span "Live posts across your platforms" at bounding box center [416, 40] width 86 height 7
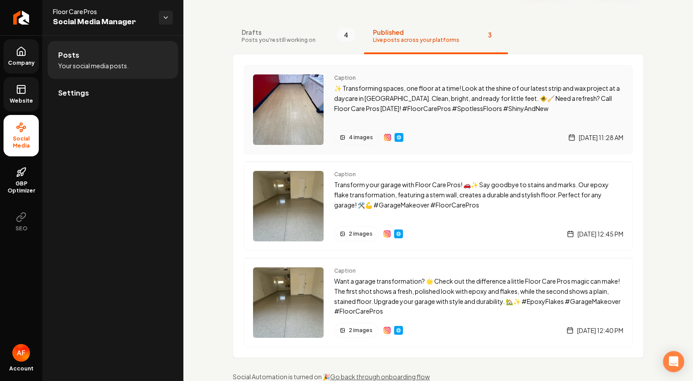
click at [432, 134] on div "4 images [DATE] 11:28 AM" at bounding box center [478, 137] width 289 height 15
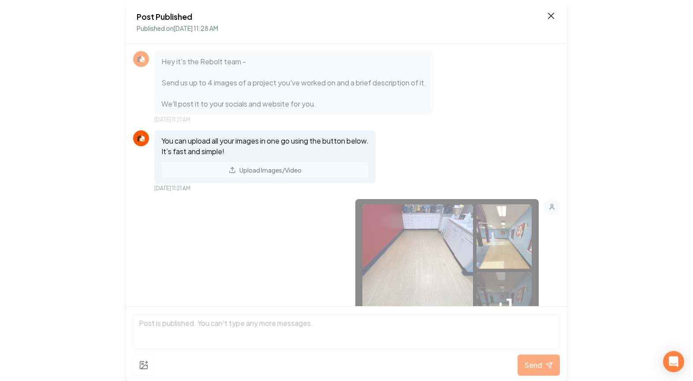
click at [550, 15] on icon at bounding box center [550, 15] width 5 height 5
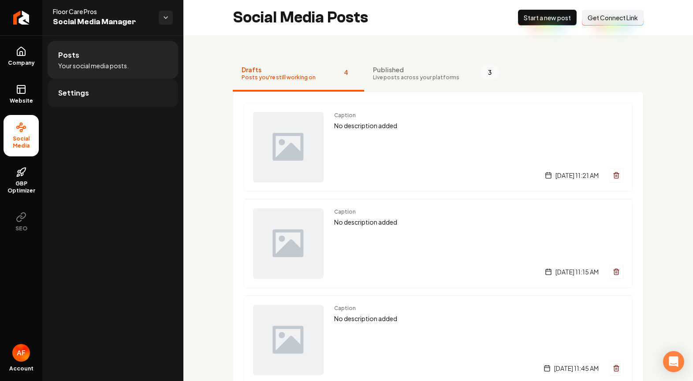
click at [123, 88] on link "Settings" at bounding box center [113, 93] width 130 height 28
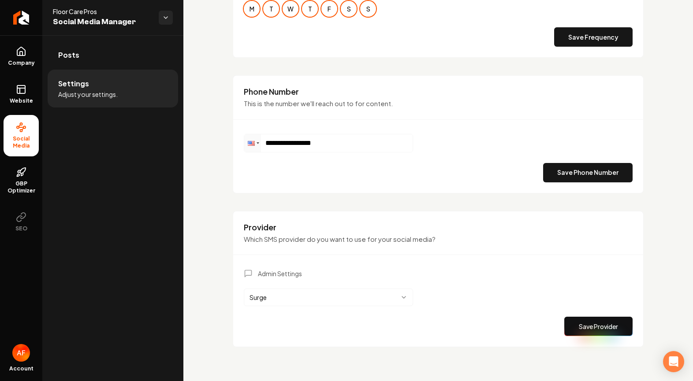
scroll to position [409, 0]
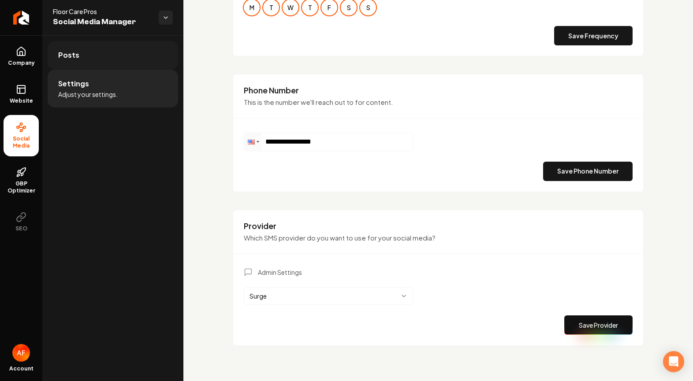
click at [67, 54] on span "Posts" at bounding box center [68, 55] width 21 height 11
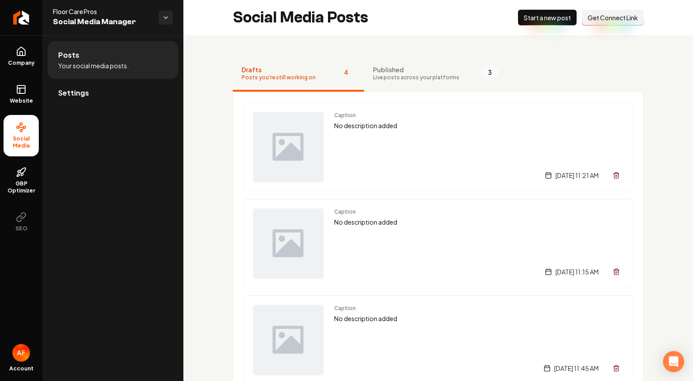
click at [430, 66] on span "Published" at bounding box center [416, 69] width 86 height 9
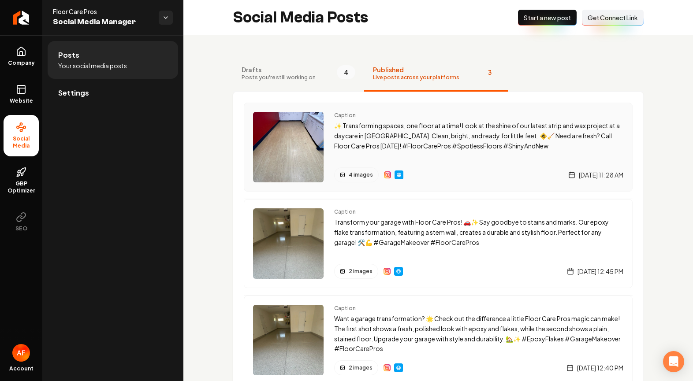
click at [384, 175] on img "Main content area" at bounding box center [387, 174] width 7 height 7
click at [112, 87] on link "Settings" at bounding box center [113, 93] width 130 height 28
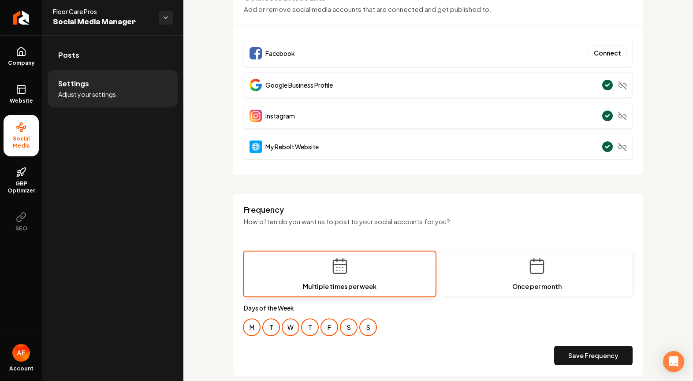
scroll to position [90, 0]
click at [602, 114] on circle "Main content area" at bounding box center [608, 115] width 12 height 12
drag, startPoint x: 601, startPoint y: 113, endPoint x: 610, endPoint y: 113, distance: 9.3
click at [604, 113] on circle "Main content area" at bounding box center [608, 115] width 12 height 12
click at [625, 115] on div "Instagram" at bounding box center [438, 116] width 389 height 26
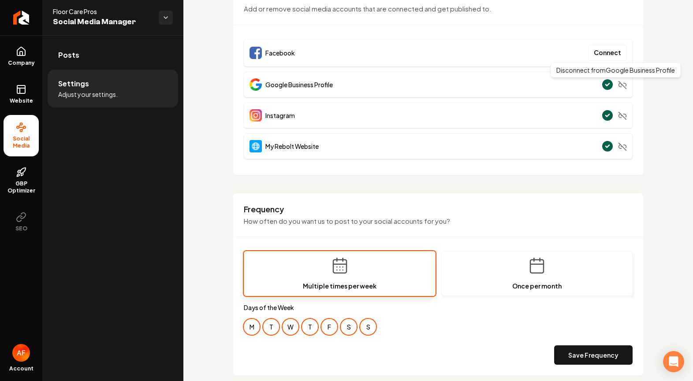
click at [618, 88] on icon "Main content area" at bounding box center [622, 85] width 9 height 9
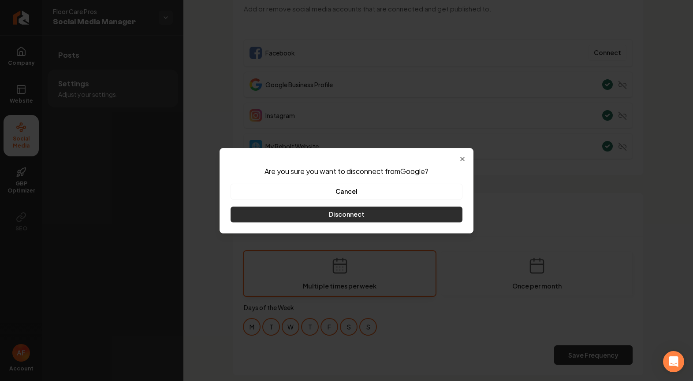
click at [380, 212] on button "Disconnect" at bounding box center [347, 215] width 232 height 16
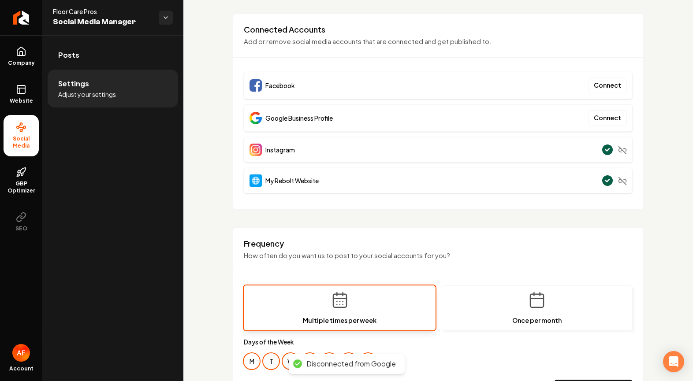
scroll to position [0, 0]
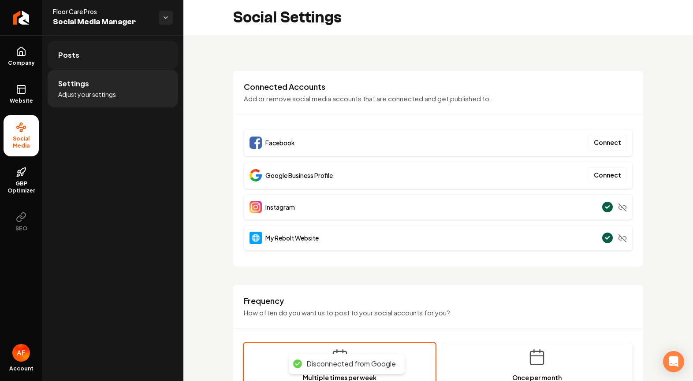
click at [78, 62] on link "Posts" at bounding box center [113, 55] width 130 height 28
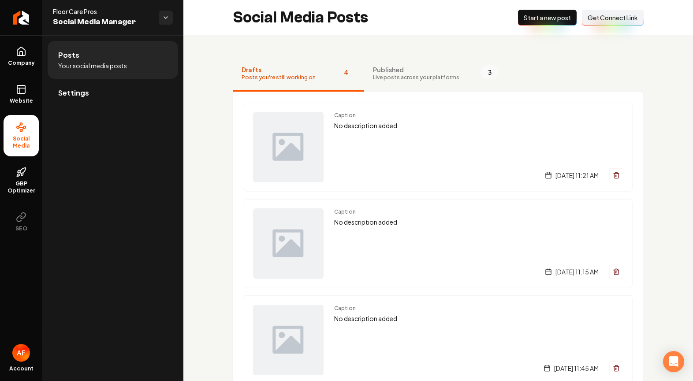
click at [619, 15] on span "Get Connect Link" at bounding box center [613, 17] width 50 height 9
click at [26, 19] on icon "Return to dashboard" at bounding box center [21, 18] width 14 height 14
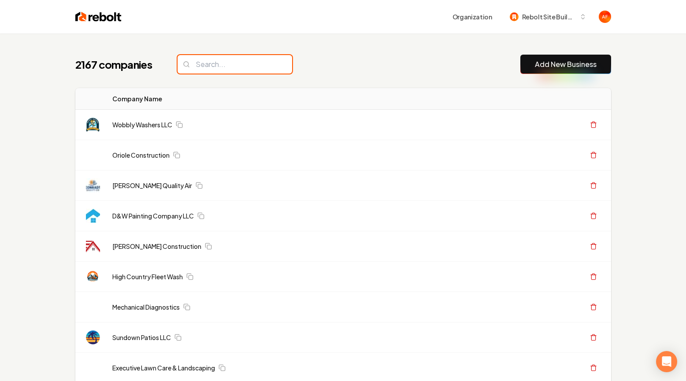
click at [242, 63] on input "search" at bounding box center [235, 64] width 115 height 19
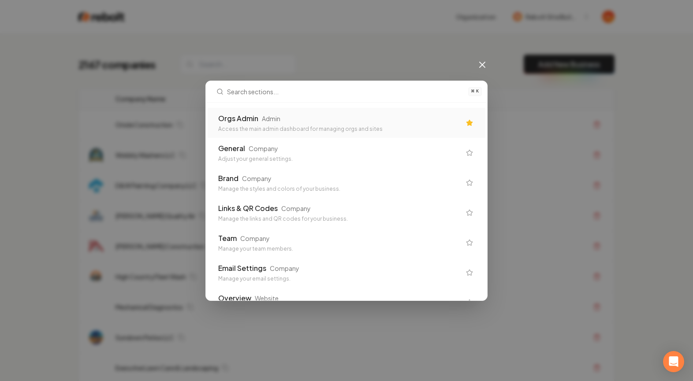
click at [267, 122] on div "Admin" at bounding box center [271, 118] width 19 height 9
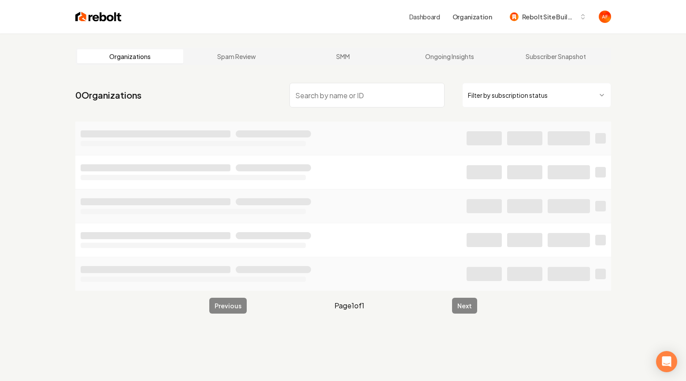
click at [320, 86] on input "search" at bounding box center [367, 95] width 155 height 25
click at [316, 93] on input "search" at bounding box center [367, 95] width 155 height 25
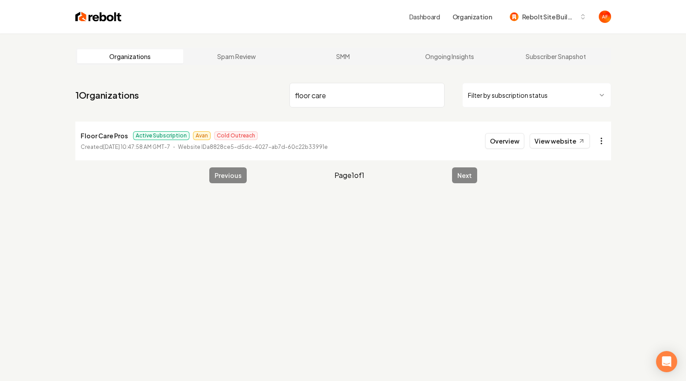
type input "floor care"
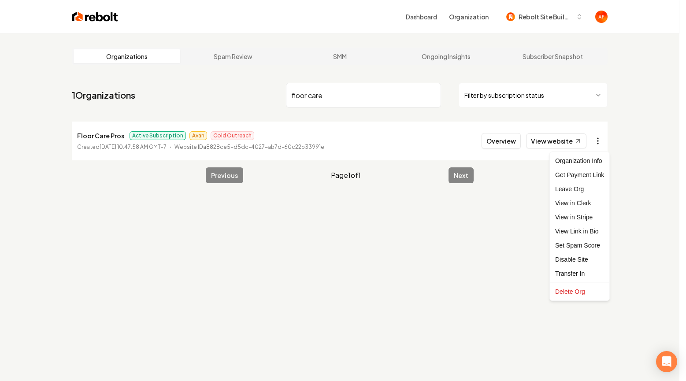
click at [598, 140] on html "Dashboard Organization Rebolt Site Builder Organizations Spam Review SMM Ongoin…" at bounding box center [343, 190] width 686 height 381
click at [581, 191] on div "Leave Org" at bounding box center [580, 189] width 56 height 14
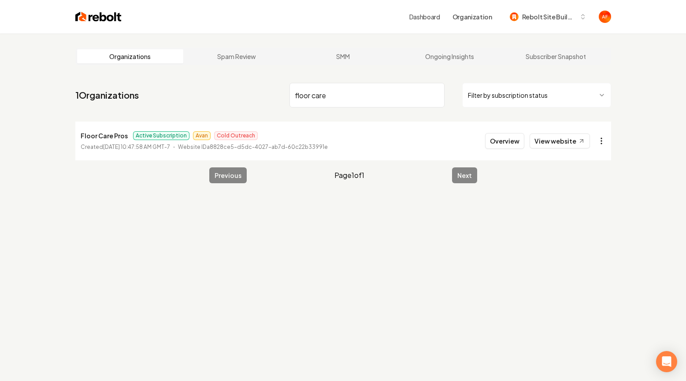
click at [599, 144] on html "Dashboard Organization Rebolt Site Builder Organizations Spam Review SMM Ongoin…" at bounding box center [343, 190] width 686 height 381
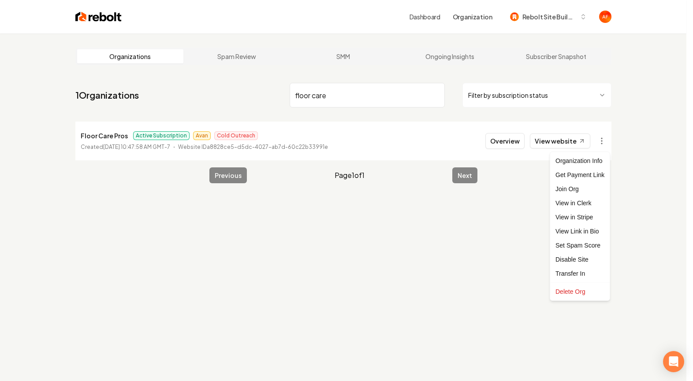
drag, startPoint x: 627, startPoint y: 168, endPoint x: 618, endPoint y: 164, distance: 10.5
click at [627, 168] on html "Dashboard Organization Rebolt Site Builder Organizations Spam Review SMM Ongoin…" at bounding box center [346, 190] width 693 height 381
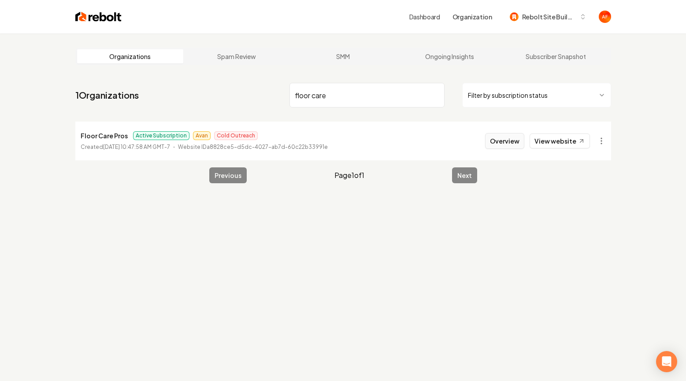
click at [511, 141] on button "Overview" at bounding box center [504, 141] width 39 height 16
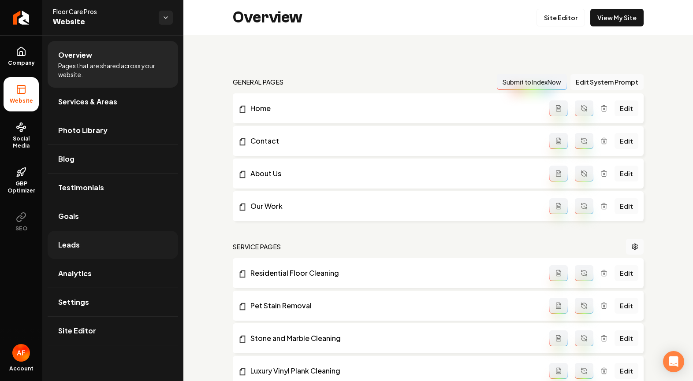
click at [76, 233] on link "Leads" at bounding box center [113, 245] width 130 height 28
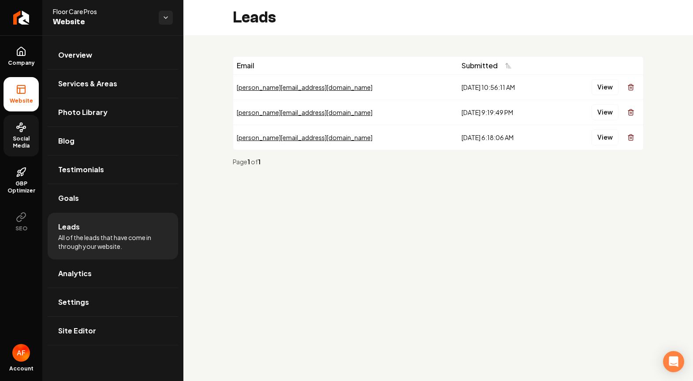
click at [21, 141] on span "Social Media" at bounding box center [21, 142] width 35 height 14
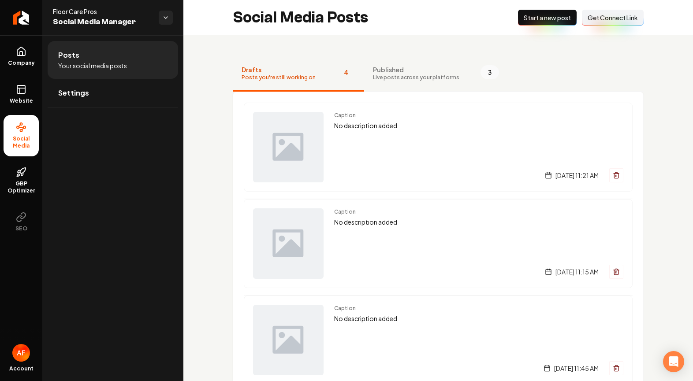
click at [548, 18] on span "Start a new post" at bounding box center [547, 17] width 47 height 9
click at [458, 77] on button "Published Live posts across your platforms 3" at bounding box center [436, 73] width 144 height 35
click at [429, 69] on span "Published" at bounding box center [416, 69] width 86 height 9
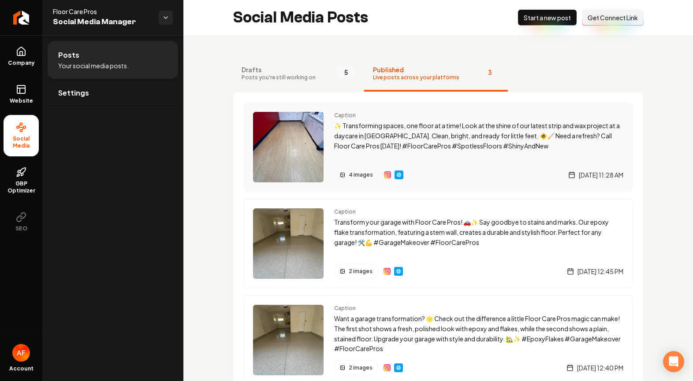
click at [421, 166] on div "Caption ✨ Transforming spaces, one floor at a time! Look at the shine of our la…" at bounding box center [478, 147] width 289 height 71
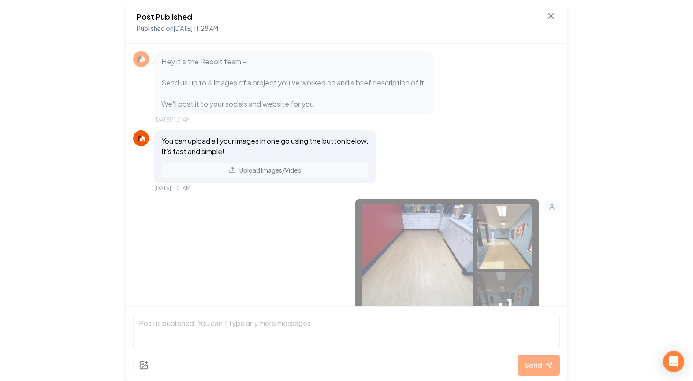
scroll to position [293, 0]
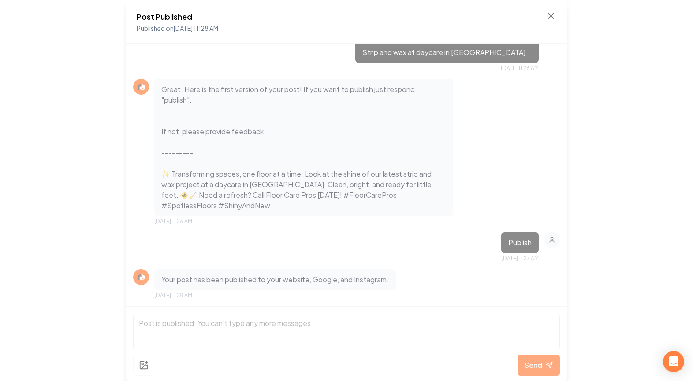
click at [549, 9] on div "Post Published Published on Aug 28, 2025 11:28 AM" at bounding box center [346, 22] width 441 height 44
click at [550, 13] on icon at bounding box center [551, 16] width 11 height 11
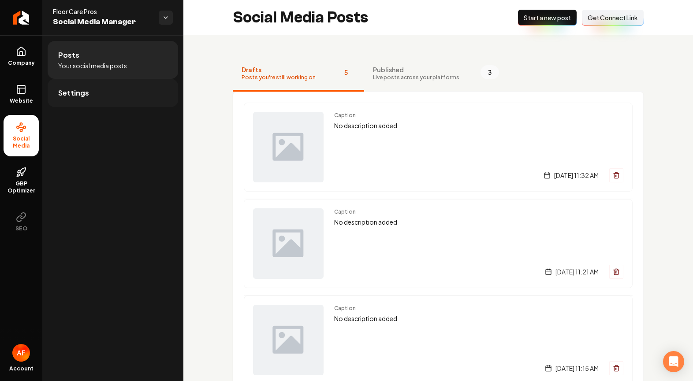
click at [118, 90] on link "Settings" at bounding box center [113, 93] width 130 height 28
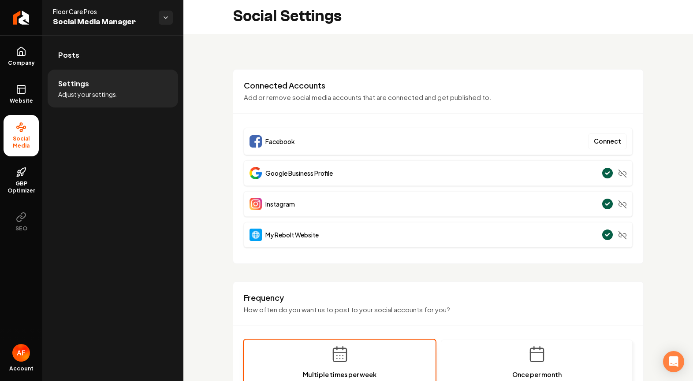
scroll to position [2, 0]
click at [102, 62] on link "Posts" at bounding box center [113, 55] width 130 height 28
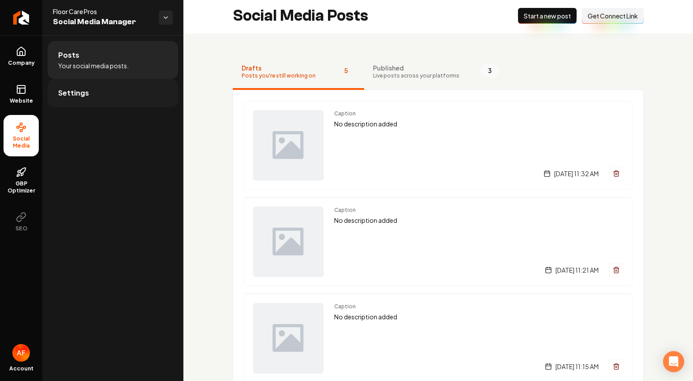
click at [94, 83] on link "Settings" at bounding box center [113, 93] width 130 height 28
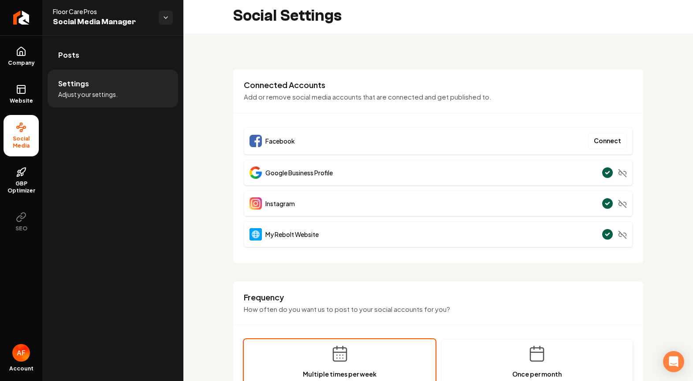
drag, startPoint x: 80, startPoint y: 67, endPoint x: 145, endPoint y: 50, distance: 67.0
click at [81, 67] on link "Posts" at bounding box center [113, 55] width 130 height 28
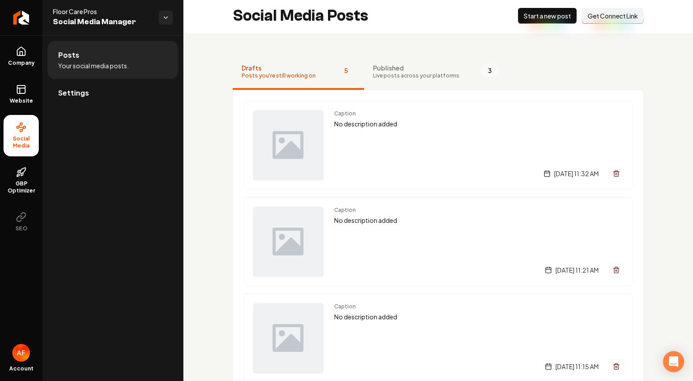
click at [540, 11] on span "Start a new post" at bounding box center [547, 15] width 47 height 9
click at [418, 64] on span "Published" at bounding box center [416, 67] width 86 height 9
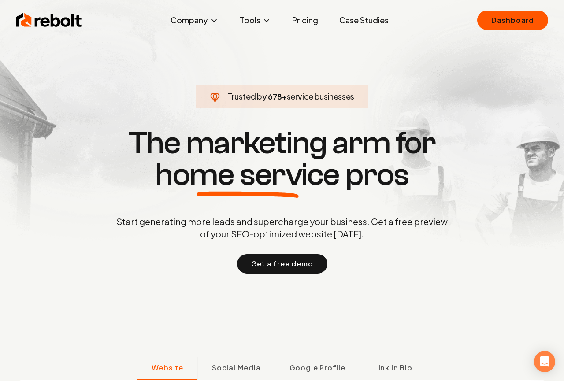
click at [497, 9] on div "Rebolt Company About Blog Jobs Tools Google Review QR Code Generator Google Bus…" at bounding box center [282, 20] width 554 height 26
click at [499, 23] on link "Dashboard" at bounding box center [512, 20] width 71 height 19
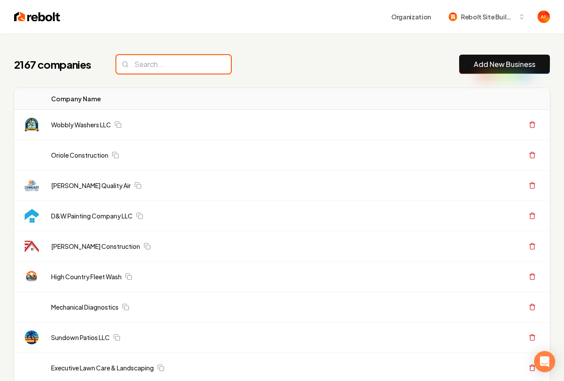
click at [176, 73] on input "search" at bounding box center [173, 64] width 115 height 19
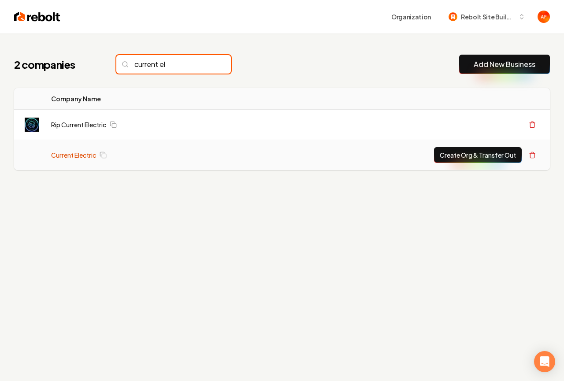
type input "current el"
click at [78, 153] on td "Current Electric" at bounding box center [143, 155] width 198 height 30
click at [78, 154] on link "Current Electric" at bounding box center [73, 155] width 45 height 9
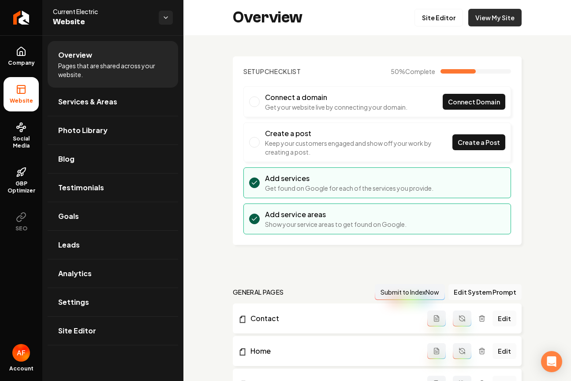
click at [495, 19] on link "View My Site" at bounding box center [494, 18] width 53 height 18
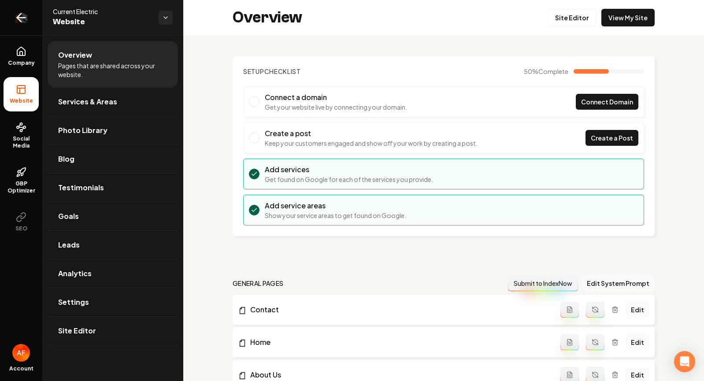
click at [19, 17] on icon "Return to dashboard" at bounding box center [19, 18] width 4 height 8
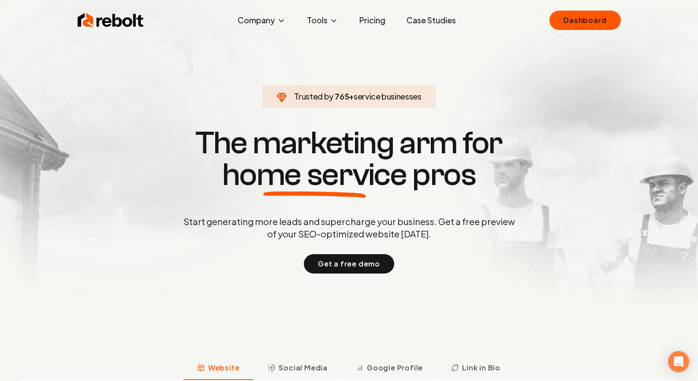
click at [419, 23] on link "Case Studies" at bounding box center [430, 20] width 63 height 18
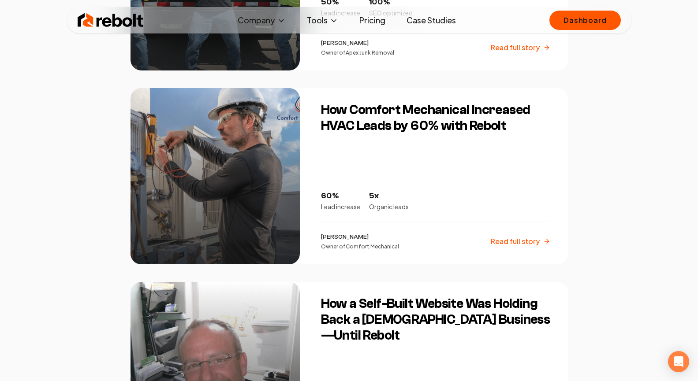
scroll to position [770, 0]
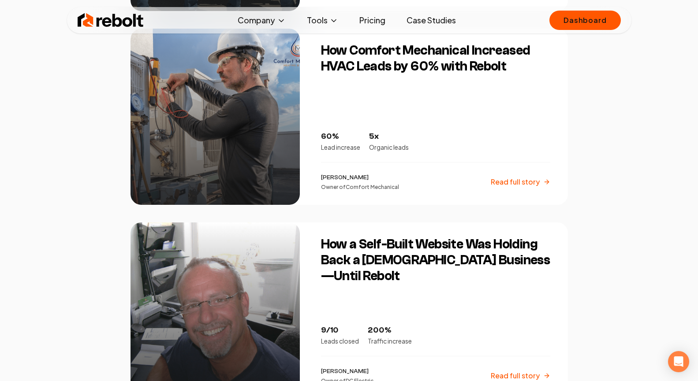
click at [253, 239] on div at bounding box center [214, 311] width 169 height 176
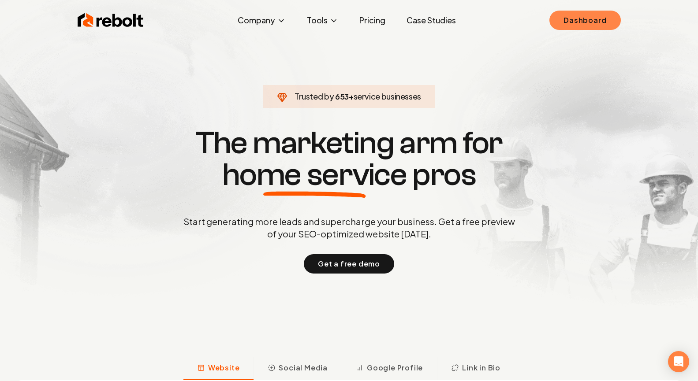
click at [576, 21] on link "Dashboard" at bounding box center [584, 20] width 71 height 19
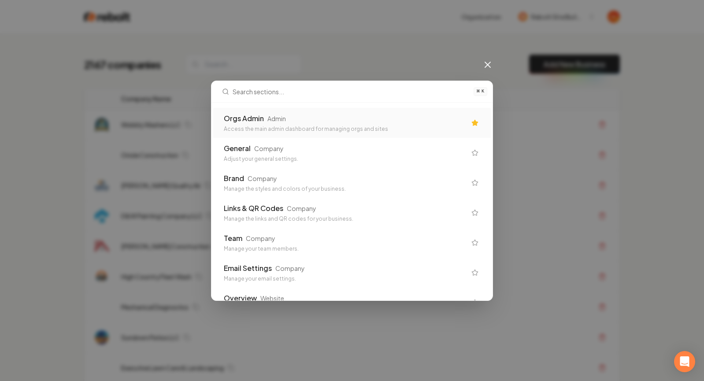
click at [382, 118] on div "Orgs Admin Admin" at bounding box center [345, 118] width 242 height 11
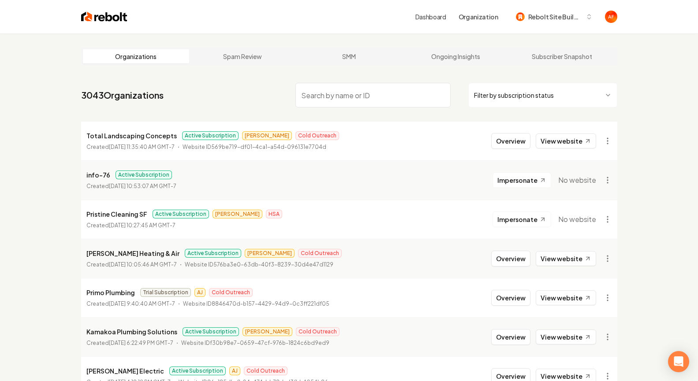
click at [350, 100] on input "search" at bounding box center [372, 95] width 155 height 25
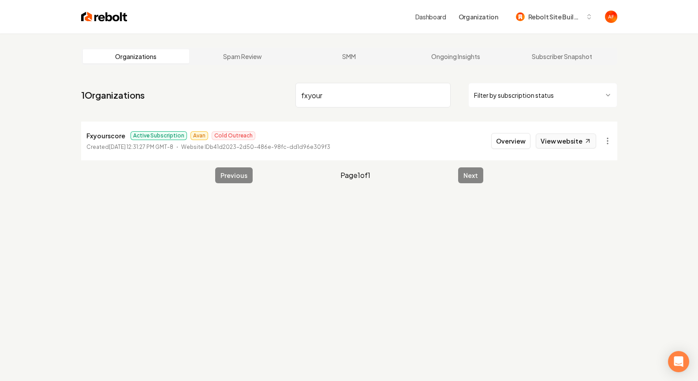
type input "fxyour"
click at [592, 143] on link "View website" at bounding box center [566, 141] width 60 height 15
